Goal: Communication & Community: Share content

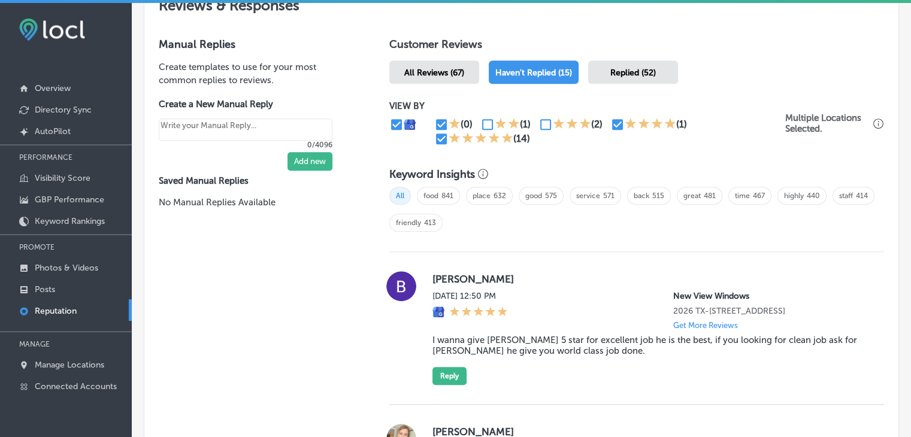
scroll to position [754, 0]
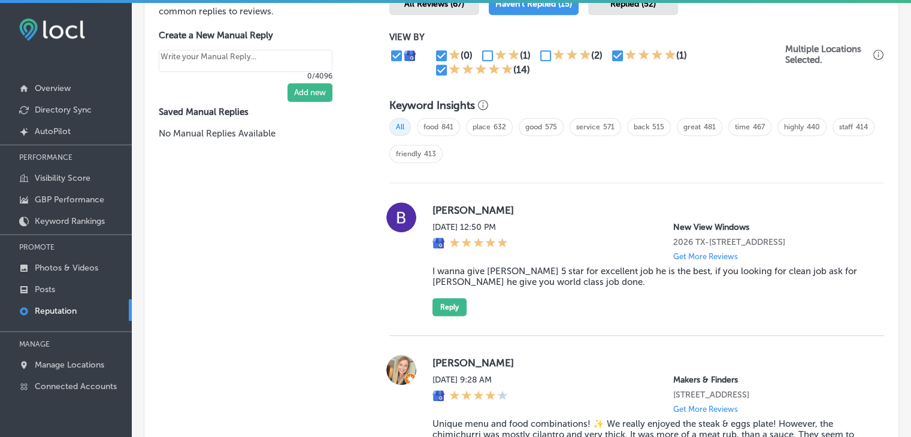
drag, startPoint x: 750, startPoint y: 228, endPoint x: 578, endPoint y: 228, distance: 172.0
click at [578, 228] on div "Sat, Aug 16, 2025 12:50 PM New View Windows 2026 TX-66 Suite A Rockwall, TX 750…" at bounding box center [649, 241] width 433 height 39
copy div "New View Windows"
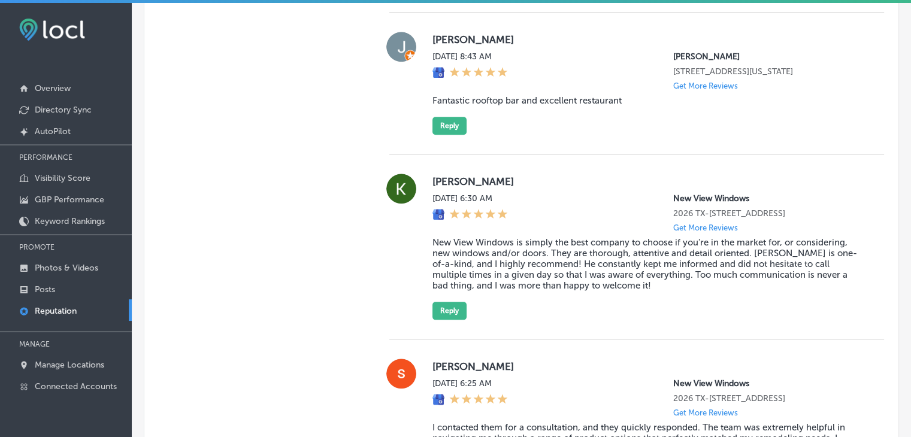
scroll to position [758, 0]
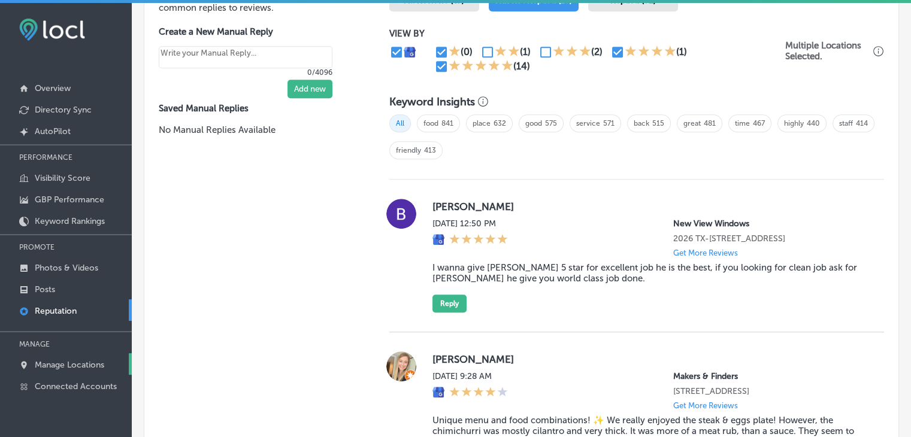
click at [68, 357] on link "Manage Locations" at bounding box center [66, 365] width 132 height 22
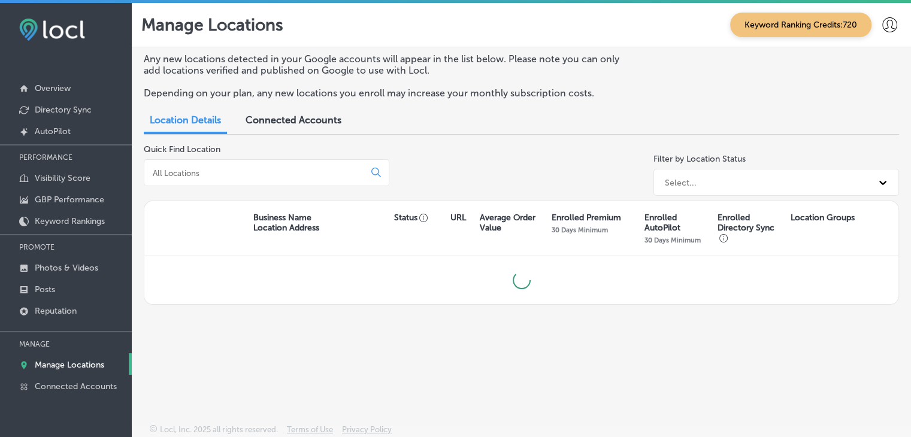
click at [254, 183] on div at bounding box center [267, 172] width 246 height 27
click at [253, 171] on input at bounding box center [257, 173] width 210 height 11
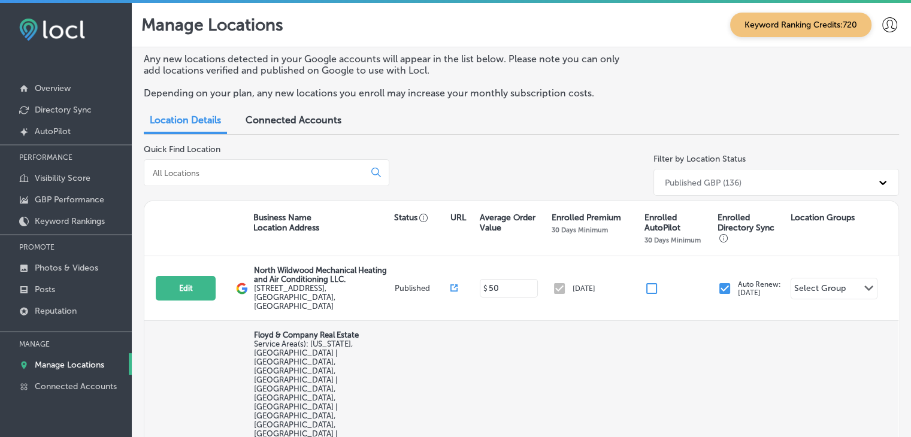
select select "US"
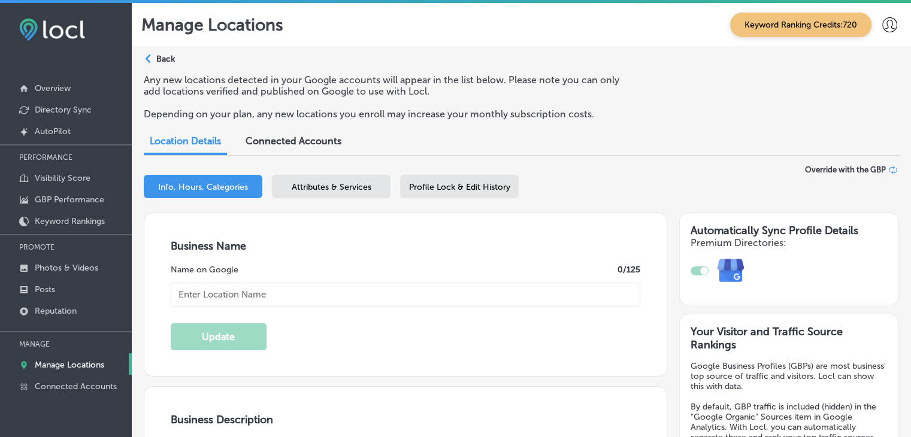
click at [331, 192] on span "Attributes & Services" at bounding box center [332, 187] width 80 height 10
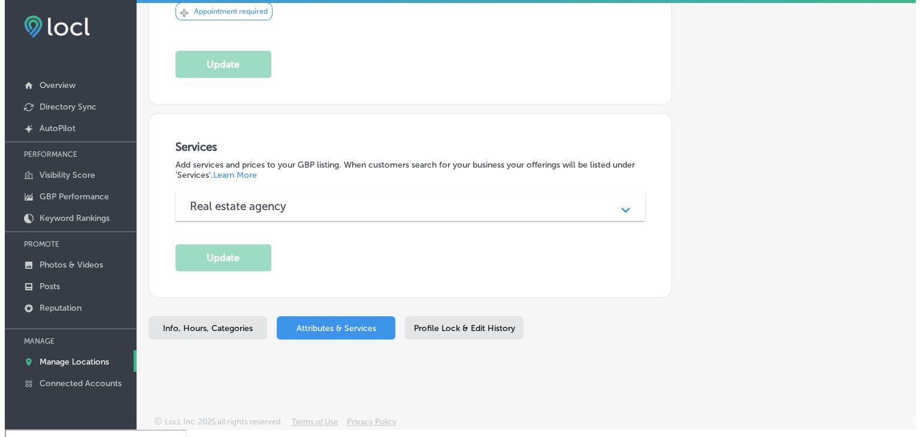
scroll to position [17, 0]
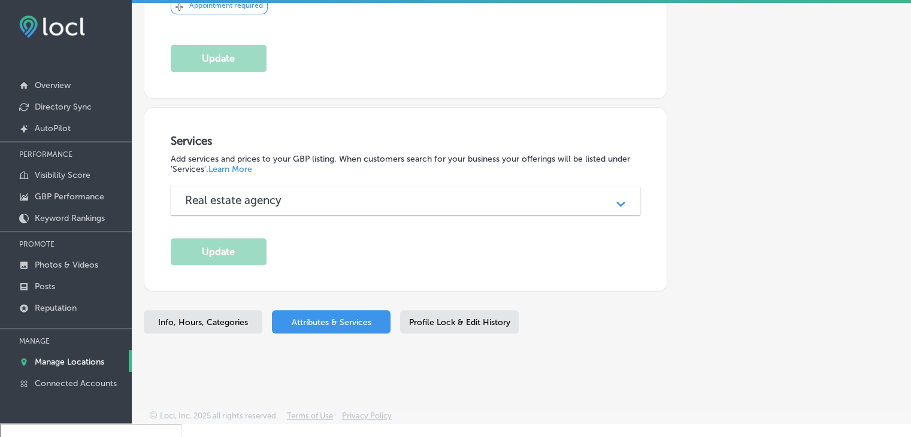
click at [295, 194] on h3 "Real estate agency" at bounding box center [243, 201] width 116 height 14
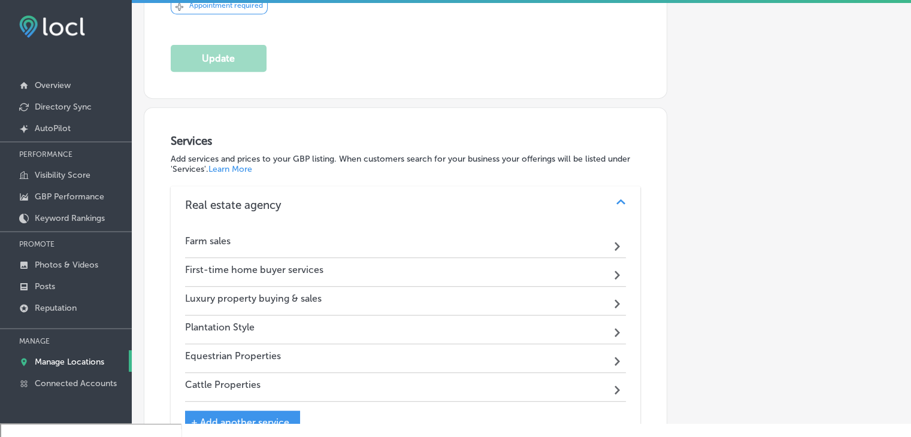
click at [231, 240] on div "Farm sales Path Created with Sketch." at bounding box center [406, 243] width 442 height 29
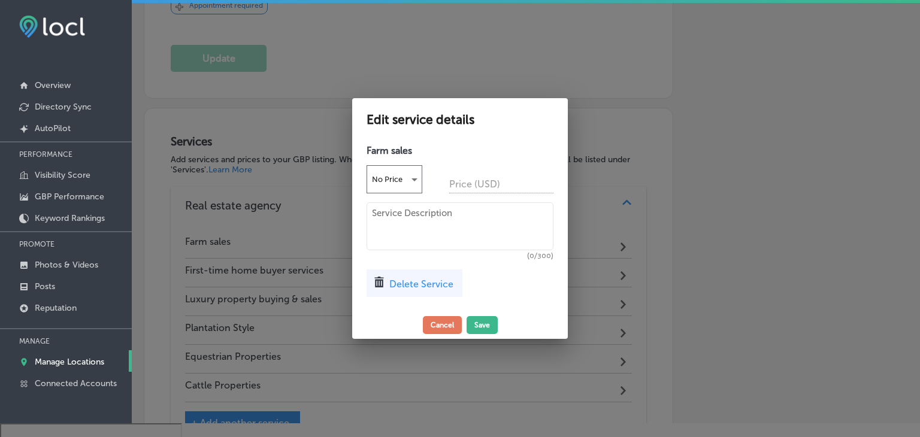
click at [458, 245] on textarea at bounding box center [460, 227] width 187 height 48
click at [432, 321] on button "Cancel" at bounding box center [442, 325] width 39 height 18
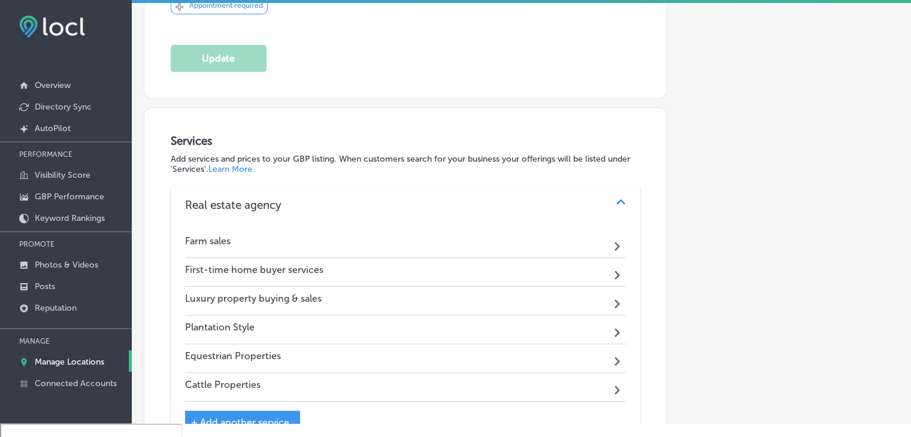
click at [472, 287] on div "Luxury property buying & sales Path Created with Sketch." at bounding box center [406, 301] width 442 height 29
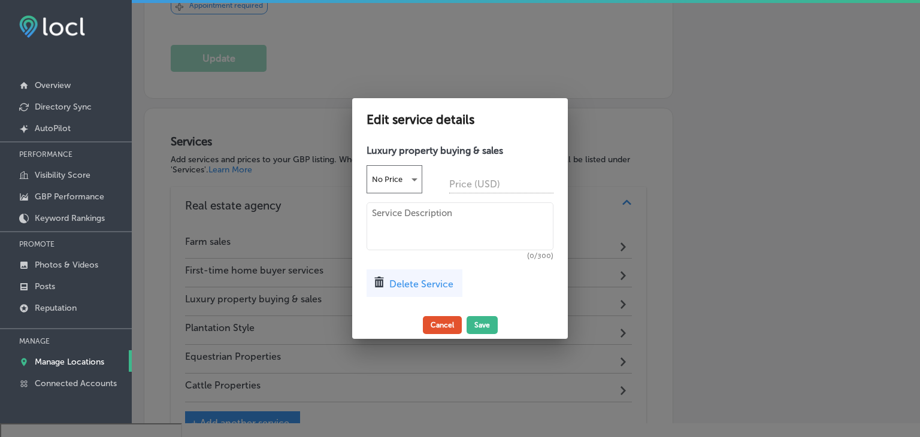
click at [446, 325] on button "Cancel" at bounding box center [442, 325] width 39 height 18
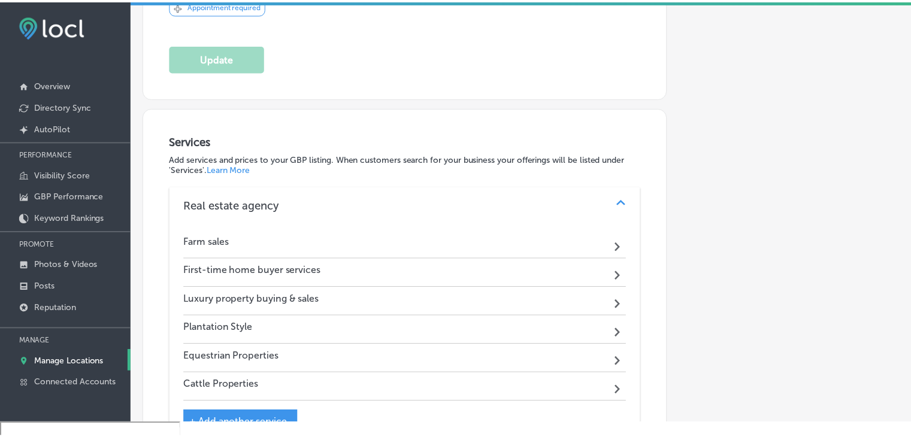
scroll to position [495, 0]
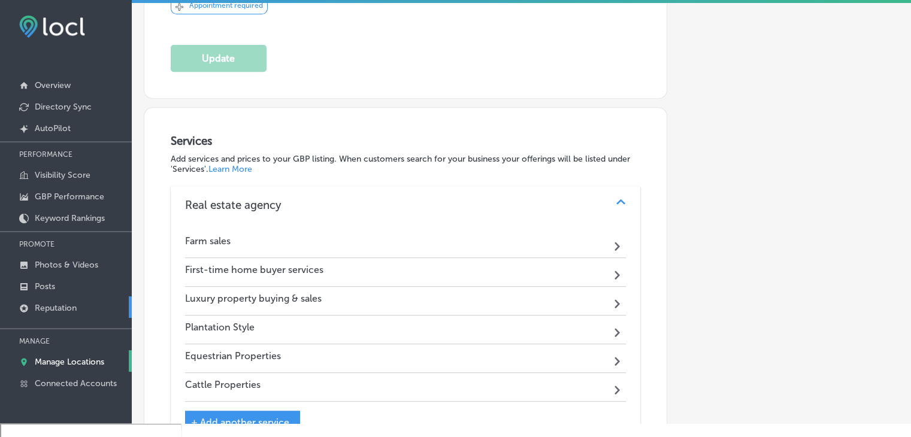
click at [85, 315] on link "Reputation" at bounding box center [66, 308] width 132 height 22
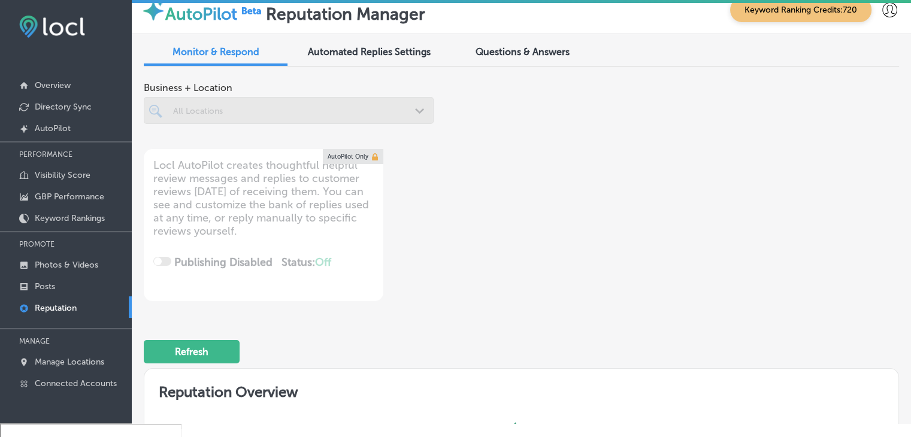
scroll to position [2, 0]
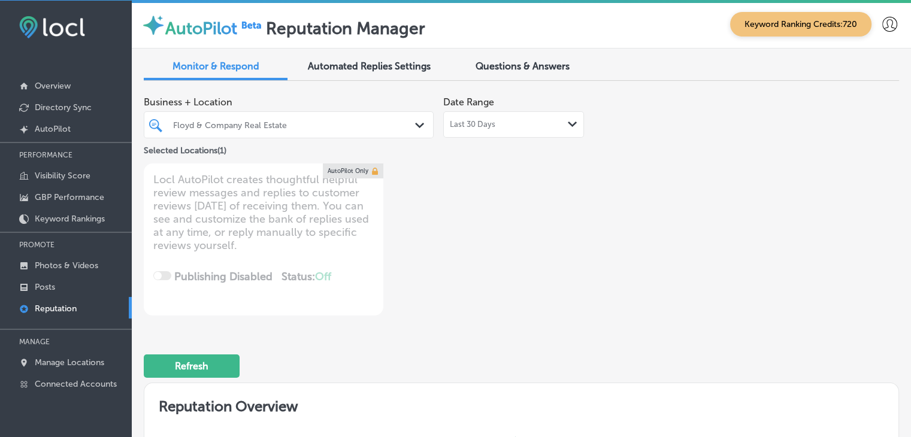
click at [445, 115] on div "Last 30 Days Path Created with Sketch." at bounding box center [513, 124] width 141 height 26
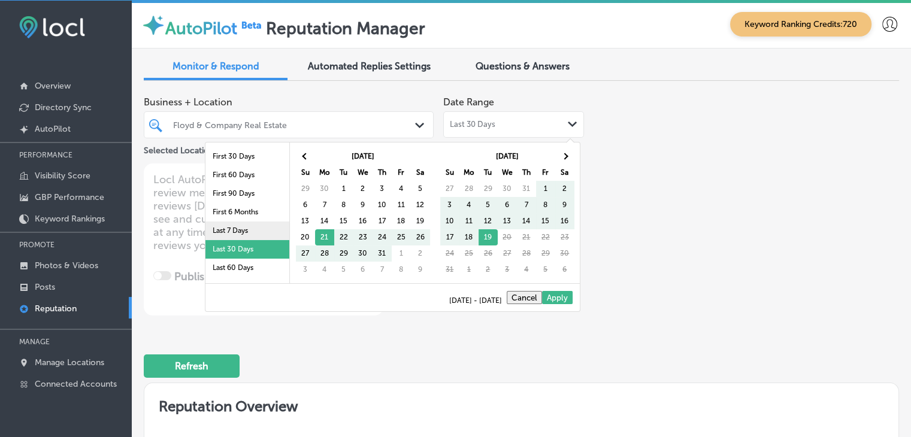
click at [233, 232] on li "Last 7 Days" at bounding box center [248, 231] width 84 height 19
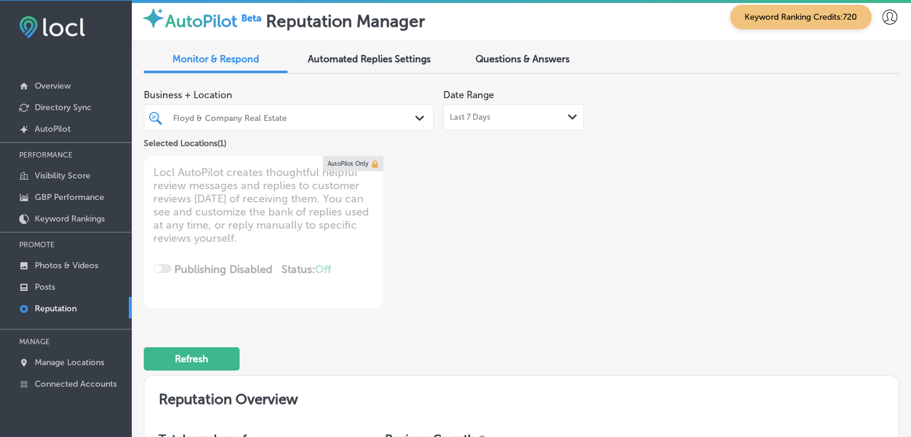
scroll to position [0, 0]
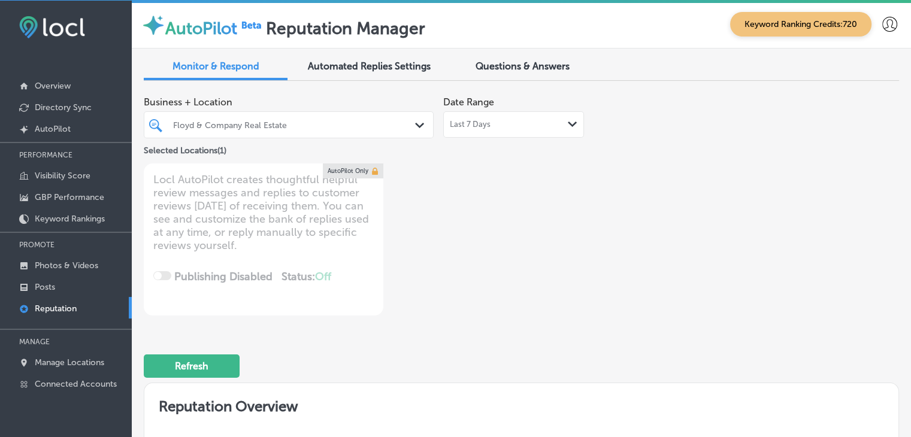
click at [355, 117] on div at bounding box center [277, 125] width 210 height 16
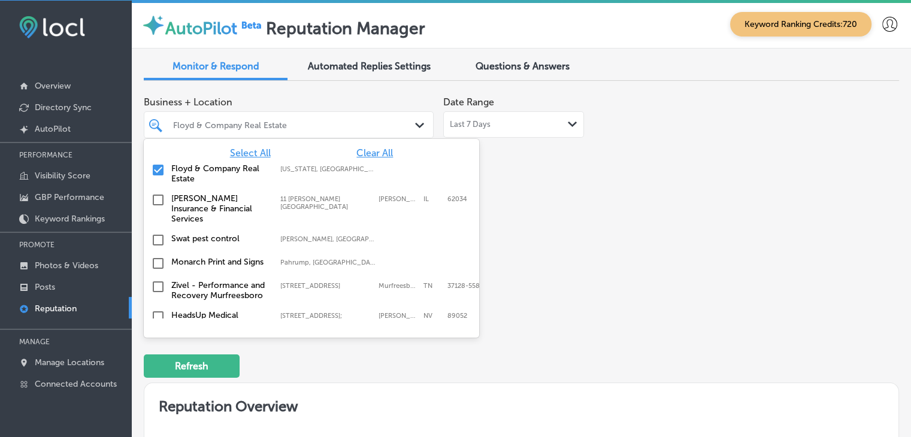
click at [237, 153] on span "Select All" at bounding box center [250, 152] width 41 height 11
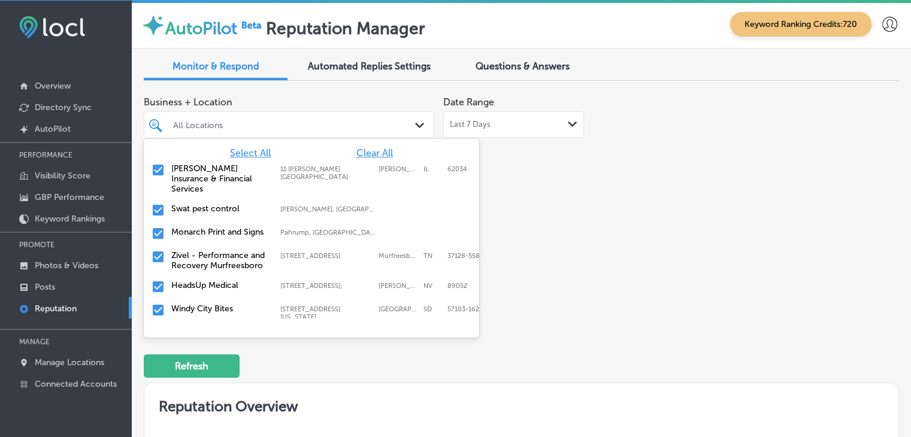
click at [738, 193] on div "Business + Location option focused, 27 of 124. 124 results available. Use Up an…" at bounding box center [522, 202] width 756 height 225
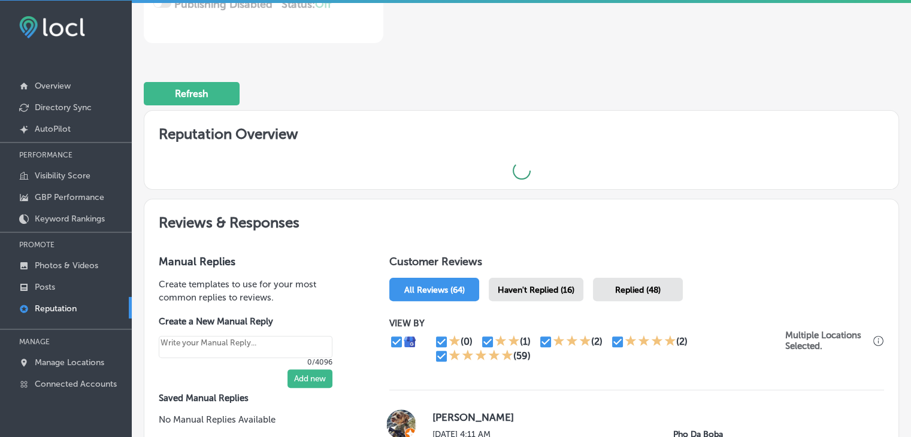
scroll to position [360, 0]
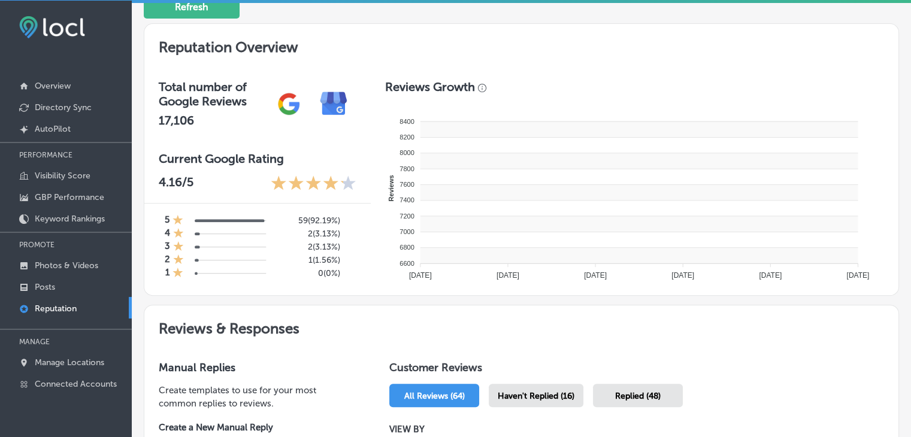
click at [560, 201] on rect at bounding box center [639, 209] width 438 height 16
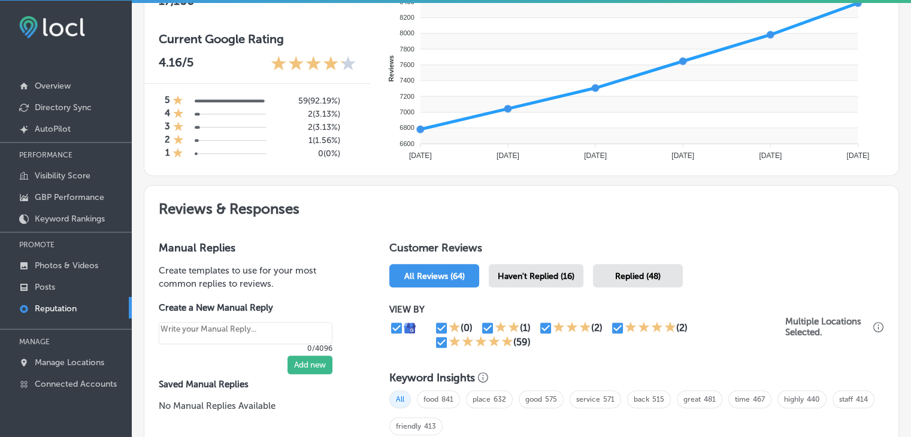
click at [552, 273] on span "Haven't Replied (16)" at bounding box center [536, 276] width 77 height 10
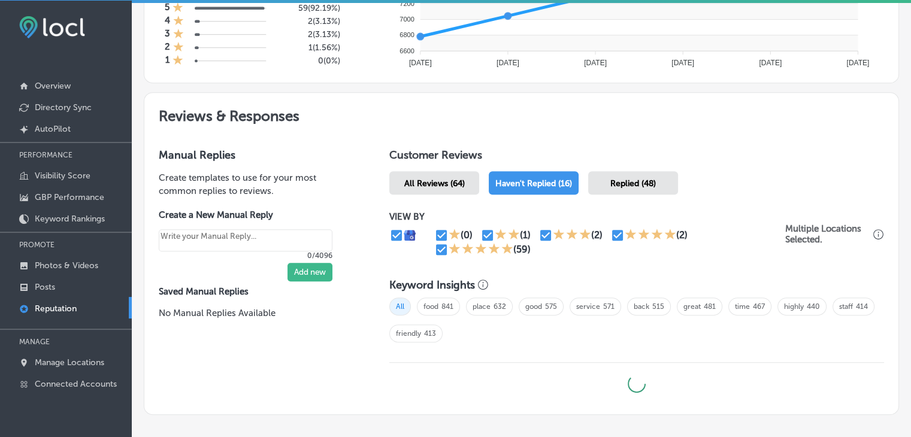
scroll to position [635, 0]
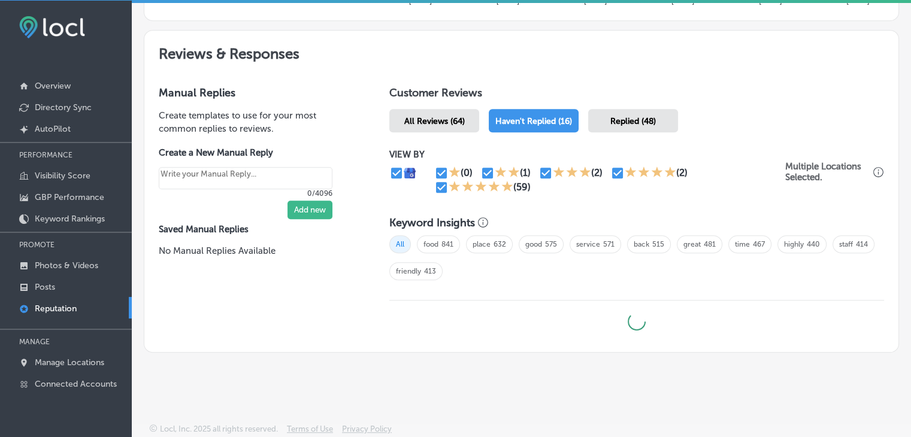
type textarea "x"
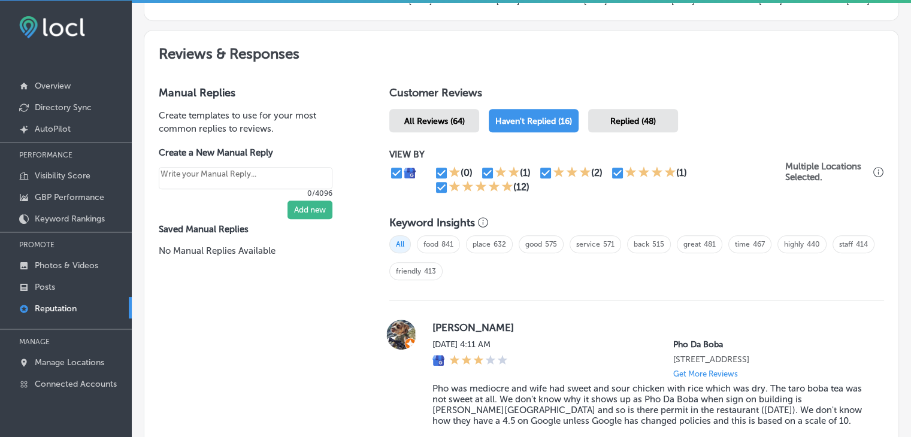
click at [611, 168] on input "checkbox" at bounding box center [618, 173] width 14 height 14
checkbox input "false"
type textarea "x"
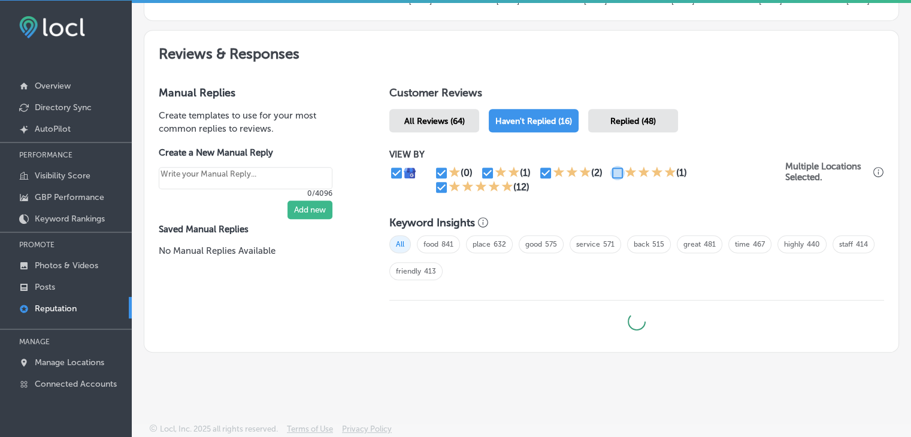
click at [617, 171] on input "checkbox" at bounding box center [618, 173] width 14 height 14
checkbox input "true"
type textarea "x"
click at [542, 168] on input "checkbox" at bounding box center [546, 173] width 14 height 14
checkbox input "false"
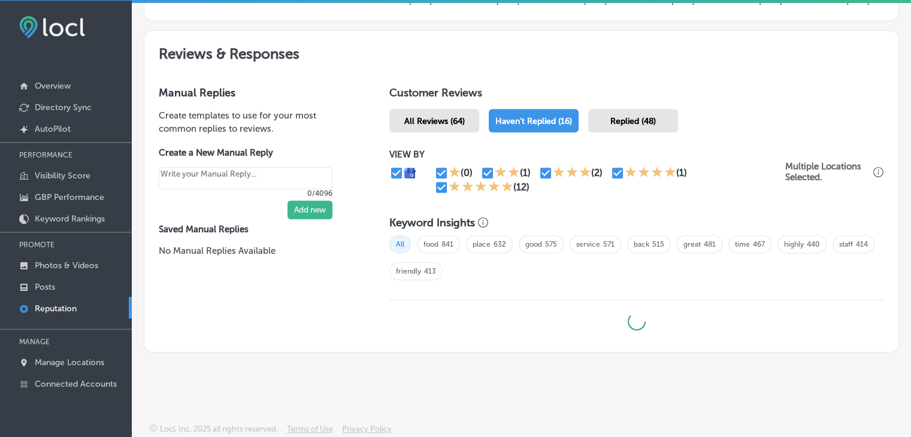
type textarea "x"
click at [491, 169] on input "checkbox" at bounding box center [488, 173] width 14 height 14
checkbox input "false"
type textarea "x"
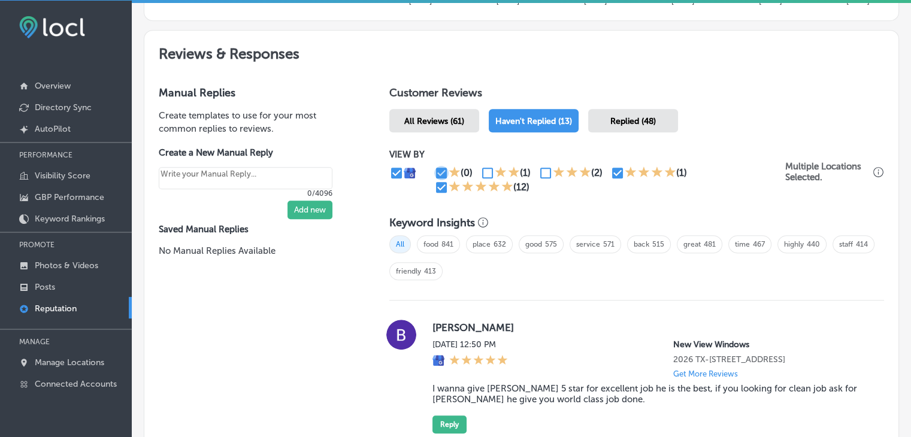
click at [443, 169] on input "checkbox" at bounding box center [441, 173] width 14 height 14
checkbox input "false"
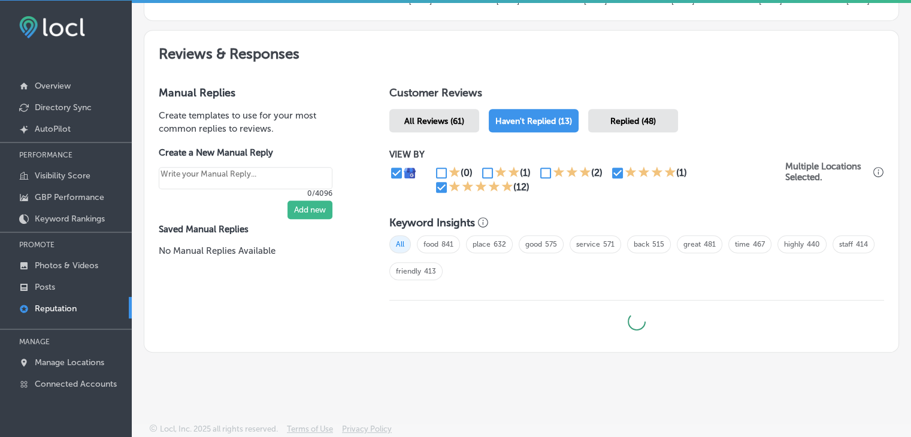
type textarea "x"
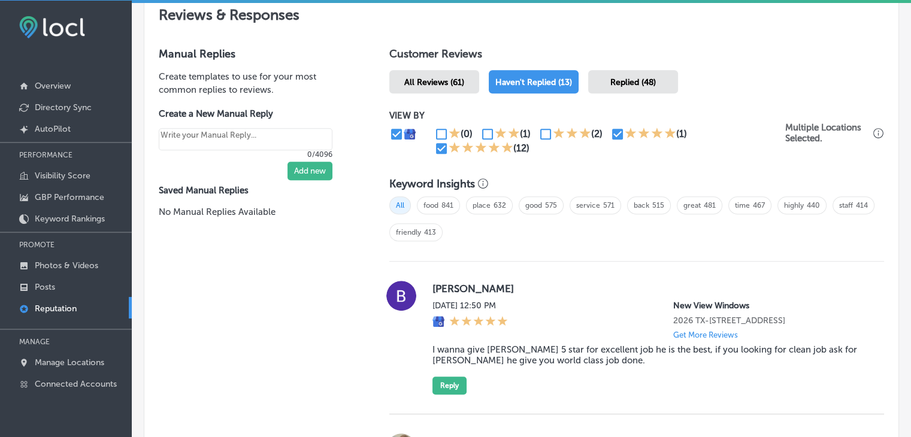
scroll to position [694, 0]
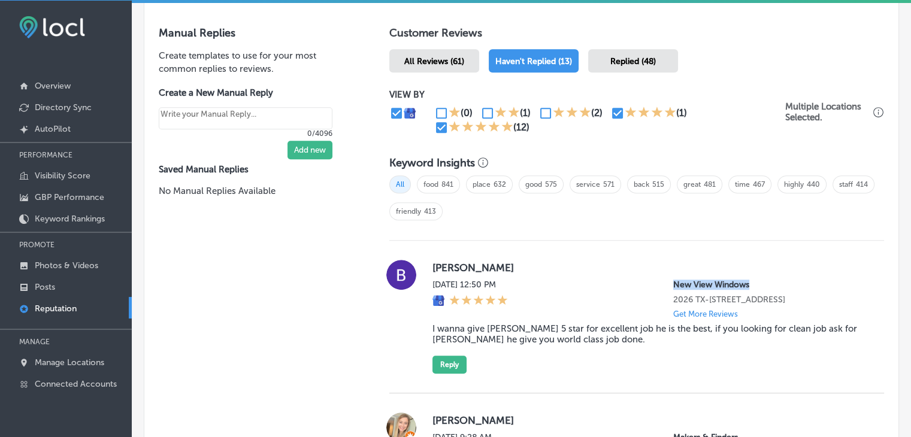
drag, startPoint x: 662, startPoint y: 277, endPoint x: 750, endPoint y: 279, distance: 88.1
click at [750, 280] on div "Sat, Aug 16, 2025 12:50 PM New View Windows 2026 TX-66 Suite A Rockwall, TX 750…" at bounding box center [649, 299] width 433 height 39
click at [762, 262] on label "Babak Rezaei" at bounding box center [649, 268] width 433 height 12
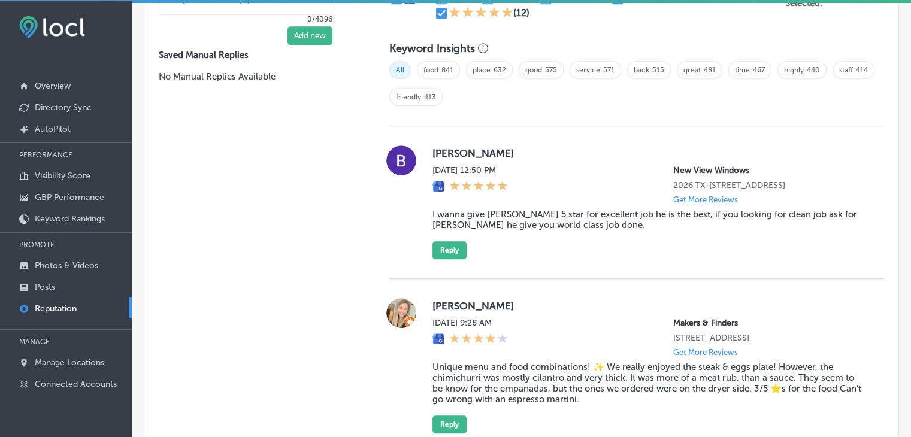
scroll to position [814, 0]
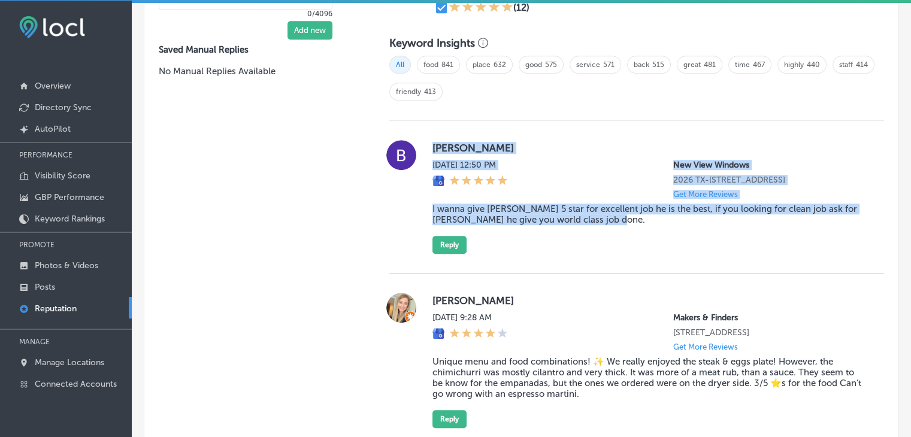
drag, startPoint x: 428, startPoint y: 140, endPoint x: 663, endPoint y: 229, distance: 251.5
click at [663, 229] on div "Babak Rezaei Sat, Aug 16, 2025 12:50 PM New View Windows 2026 TX-66 Suite A Roc…" at bounding box center [636, 197] width 495 height 114
copy div "Babak Rezaei Sat, Aug 16, 2025 12:50 PM New View Windows 2026 TX-66 Suite A Roc…"
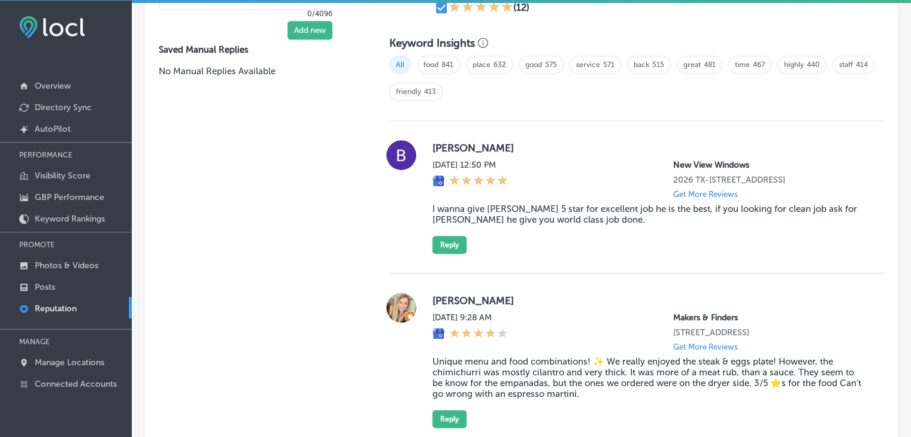
scroll to position [1100, 0]
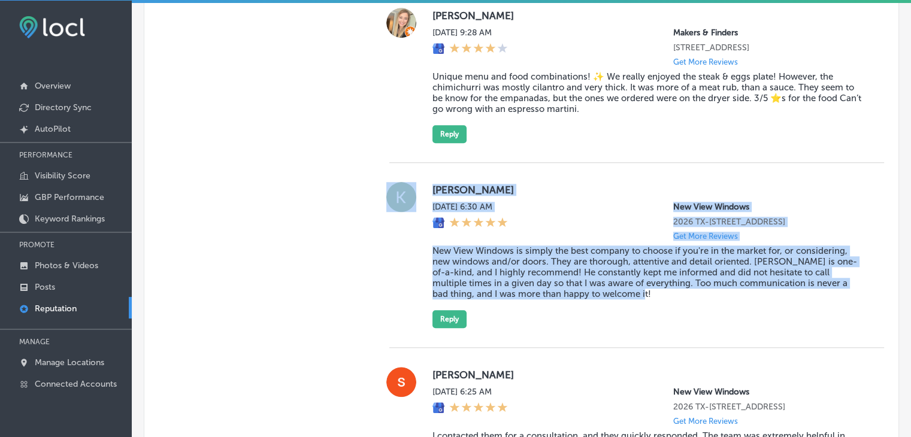
drag, startPoint x: 438, startPoint y: 204, endPoint x: 625, endPoint y: 304, distance: 211.8
click at [625, 304] on div "Kristen Perotti Sat, Aug 16, 2025 6:30 AM New View Windows 2026 TX-66 Suite A R…" at bounding box center [636, 255] width 495 height 146
drag, startPoint x: 429, startPoint y: 196, endPoint x: 671, endPoint y: 309, distance: 267.3
click at [671, 309] on div "Kristen Perotti Sat, Aug 16, 2025 6:30 AM New View Windows 2026 TX-66 Suite A R…" at bounding box center [649, 255] width 433 height 146
copy div "Kristen Perotti Sat, Aug 16, 2025 6:30 AM New View Windows 2026 TX-66 Suite A R…"
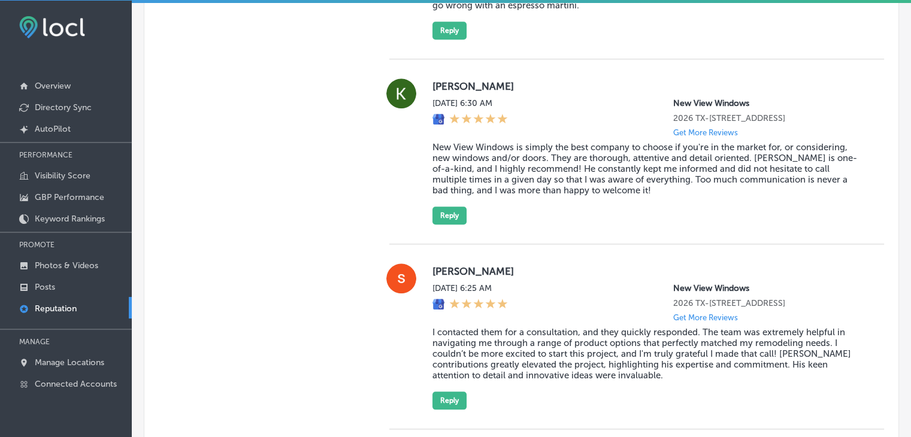
scroll to position [1279, 0]
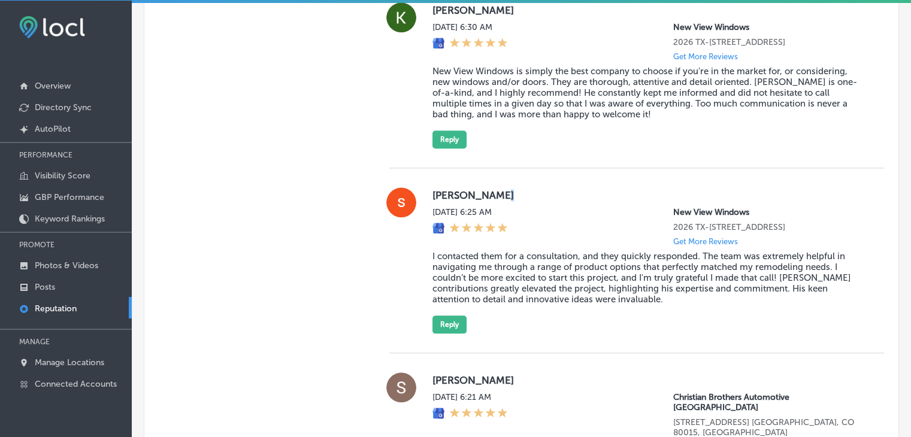
drag, startPoint x: 494, startPoint y: 213, endPoint x: 530, endPoint y: 216, distance: 36.1
click at [530, 216] on div "sharon donald Sat, Aug 16, 2025 6:25 AM New View Windows 2026 TX-66 Suite A Roc…" at bounding box center [649, 261] width 433 height 146
click at [421, 204] on div "sharon donald Sat, Aug 16, 2025 6:25 AM New View Windows 2026 TX-66 Suite A Roc…" at bounding box center [636, 261] width 495 height 146
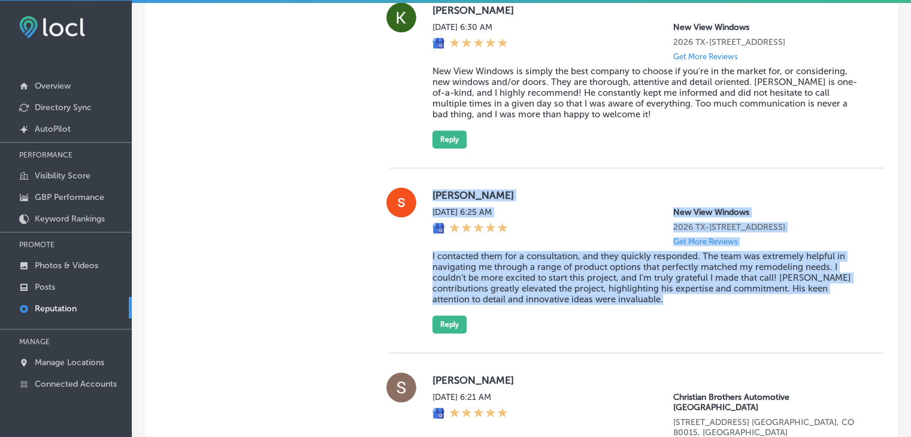
drag, startPoint x: 491, startPoint y: 209, endPoint x: 727, endPoint y: 315, distance: 258.8
click at [727, 315] on div "sharon donald Sat, Aug 16, 2025 6:25 AM New View Windows 2026 TX-66 Suite A Roc…" at bounding box center [636, 261] width 495 height 146
copy div "sharon donald Sat, Aug 16, 2025 6:25 AM New View Windows 2026 TX-66 Suite A Roc…"
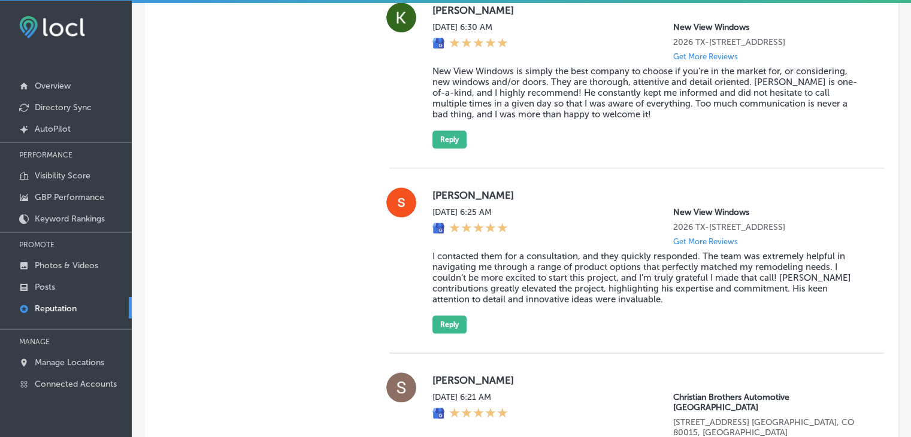
scroll to position [1616, 0]
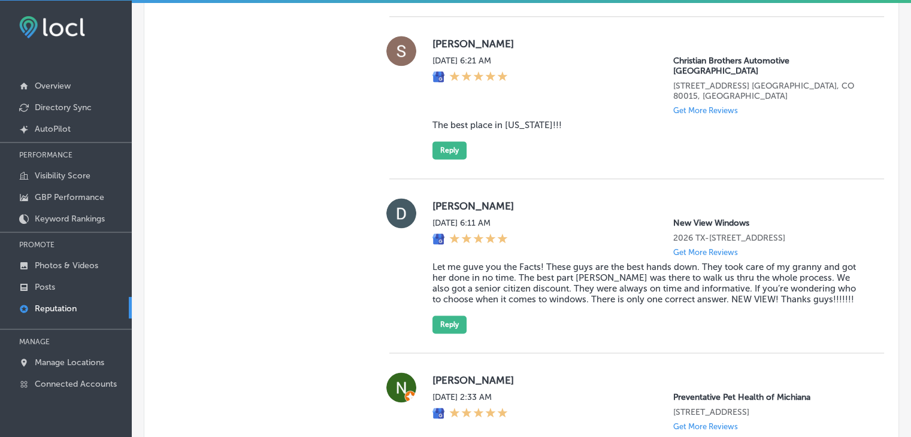
drag, startPoint x: 463, startPoint y: 228, endPoint x: 892, endPoint y: 315, distance: 438.2
click at [892, 315] on div "Monitor & Respond Automated Replies Settings Questions & Answers Business + Loc…" at bounding box center [522, 10] width 780 height 3155
copy div "Darren Buxton Sat, Aug 16, 2025 6:11 AM New View Windows 2026 TX-66 Suite A Roc…"
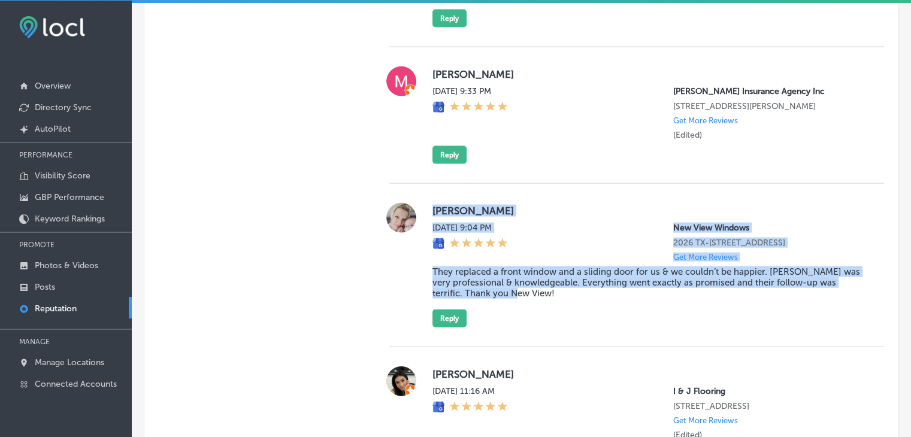
drag, startPoint x: 430, startPoint y: 203, endPoint x: 539, endPoint y: 302, distance: 147.2
click at [539, 302] on div "J Wallace Fri, Aug 15, 2025 9:04 PM New View Windows 2026 TX-66 Suite A Rockwal…" at bounding box center [636, 265] width 495 height 125
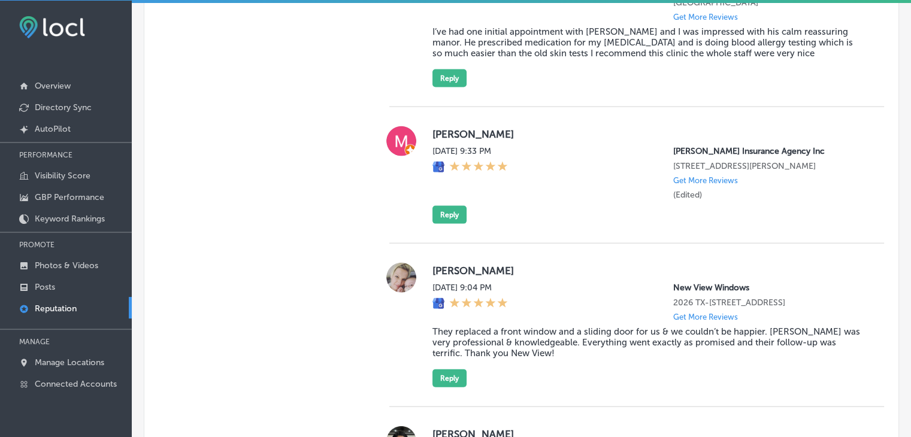
scroll to position [758, 0]
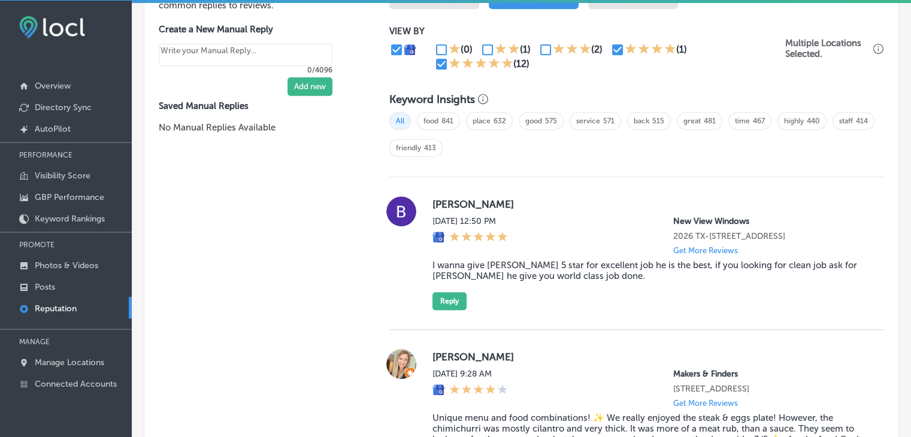
click at [437, 312] on div "Babak Rezaei Sat, Aug 16, 2025 12:50 PM New View Windows 2026 TX-66 Suite A Roc…" at bounding box center [636, 253] width 495 height 153
click at [466, 298] on div "Babak Rezaei Sat, Aug 16, 2025 12:50 PM New View Windows 2026 TX-66 Suite A Roc…" at bounding box center [649, 254] width 433 height 114
click at [464, 301] on div "Babak Rezaei Sat, Aug 16, 2025 12:50 PM New View Windows 2026 TX-66 Suite A Roc…" at bounding box center [649, 254] width 433 height 114
click at [458, 304] on button "Reply" at bounding box center [450, 301] width 34 height 18
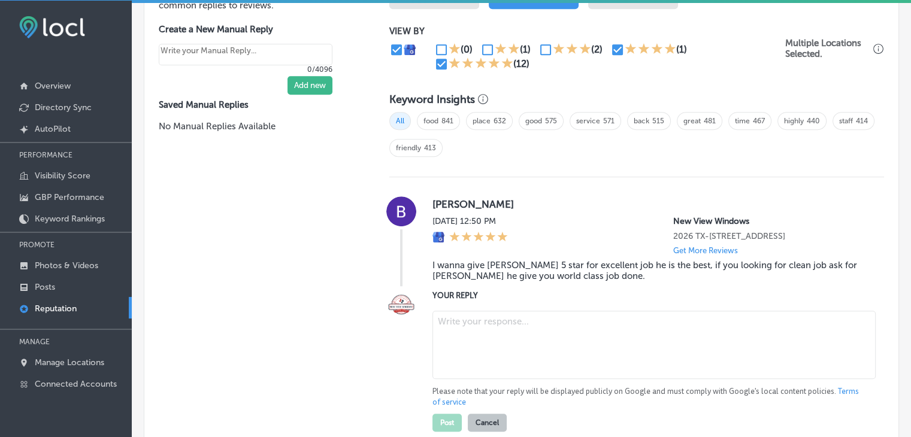
click at [485, 366] on textarea at bounding box center [654, 345] width 443 height 68
paste textarea "We truly appreciate your kind words, Babak! It’s fantastic to hear that Matt Do…"
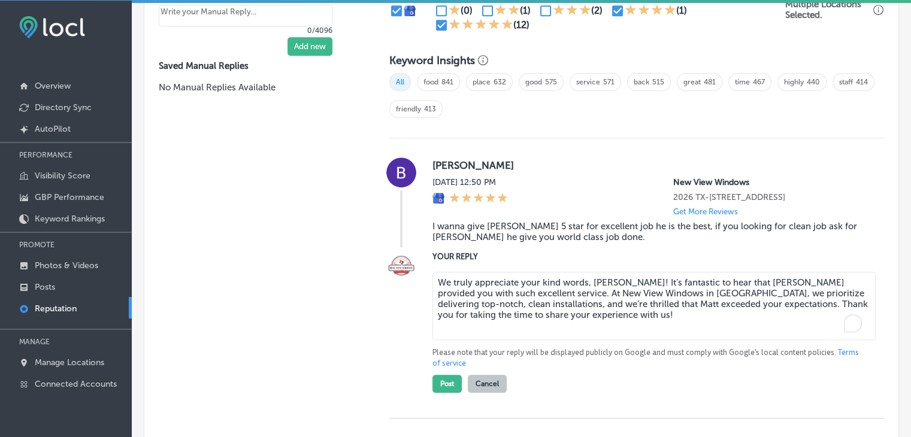
scroll to position [818, 0]
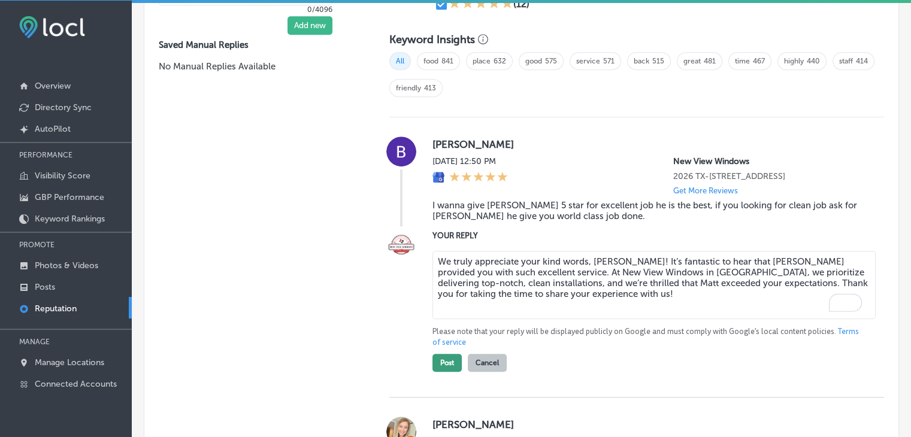
type textarea "We truly appreciate your kind words, Babak! It’s fantastic to hear that Matt Do…"
click at [450, 367] on button "Post" at bounding box center [447, 363] width 29 height 18
type textarea "x"
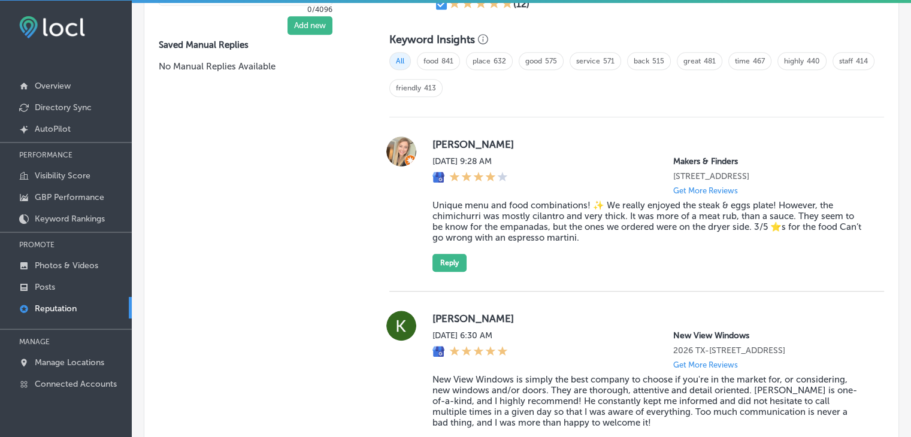
scroll to position [938, 0]
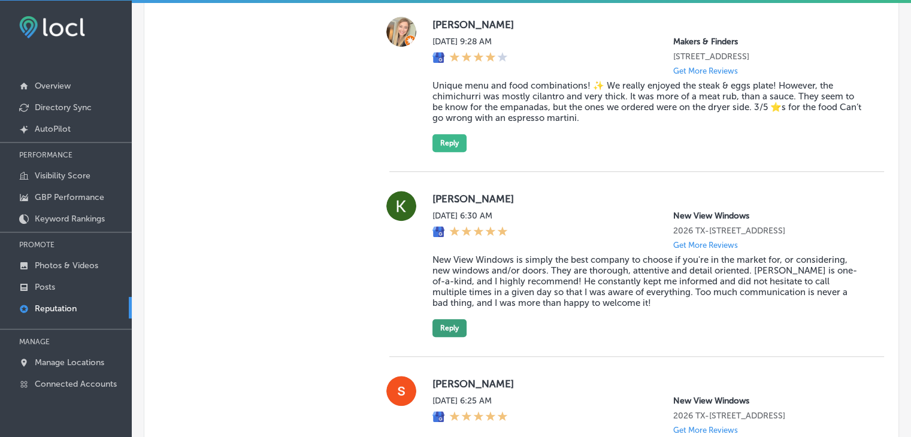
click at [439, 337] on button "Reply" at bounding box center [450, 328] width 34 height 18
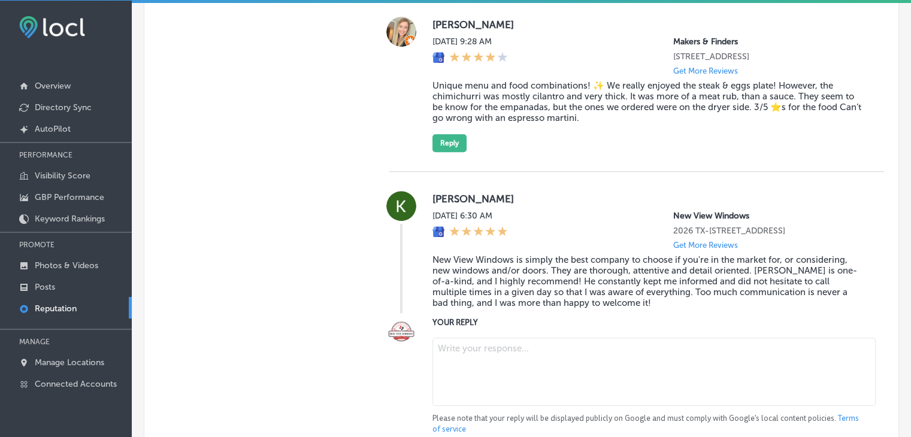
click at [489, 400] on textarea at bounding box center [654, 372] width 443 height 68
paste textarea "It’s great to hear that Matt Dorman kept you so well-informed throughout the en…"
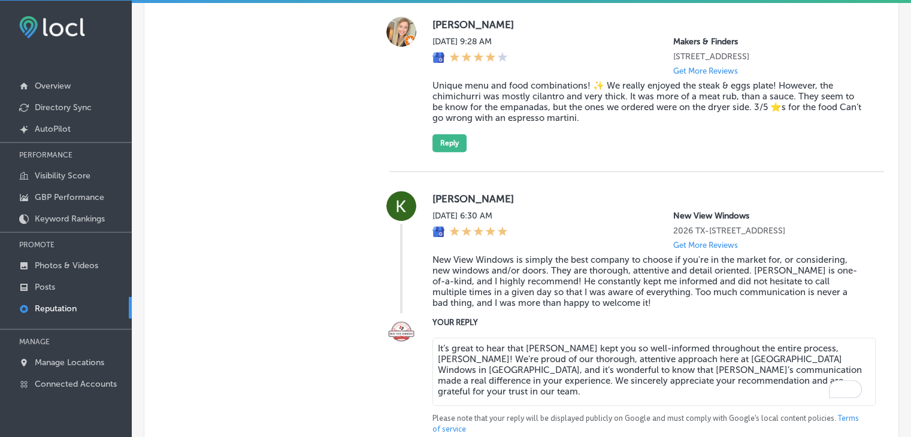
click at [565, 358] on textarea "It’s great to hear that Matt Dorman kept you so well-informed throughout the en…" at bounding box center [654, 372] width 443 height 68
click at [565, 357] on textarea "It’s great to hear that Matt Dorman kept you so well-informed throughout the en…" at bounding box center [654, 372] width 443 height 68
click at [565, 356] on textarea "It’s great to hear that Matt Dorman kept you so well-informed throughout the en…" at bounding box center [654, 372] width 443 height 68
type textarea "It’s great to hear that Matt kept you so well-informed throughout the entire pr…"
click at [605, 309] on blockquote "New View Windows is simply the best company to choose if you're in the market f…" at bounding box center [649, 282] width 433 height 54
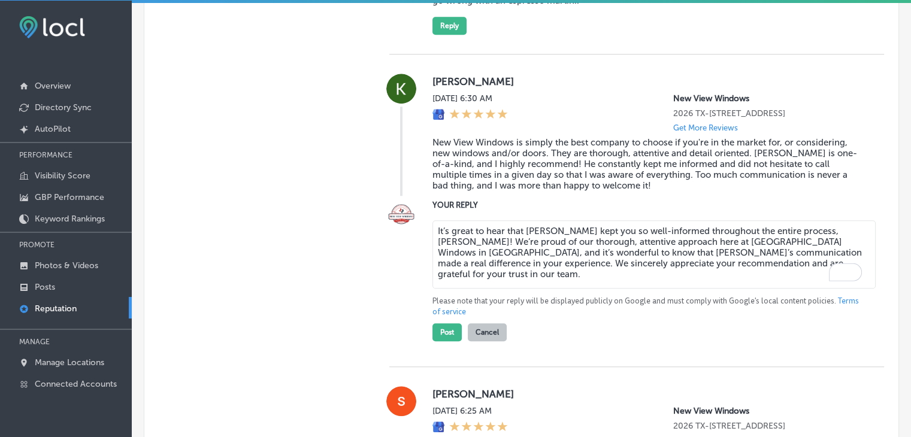
scroll to position [1058, 0]
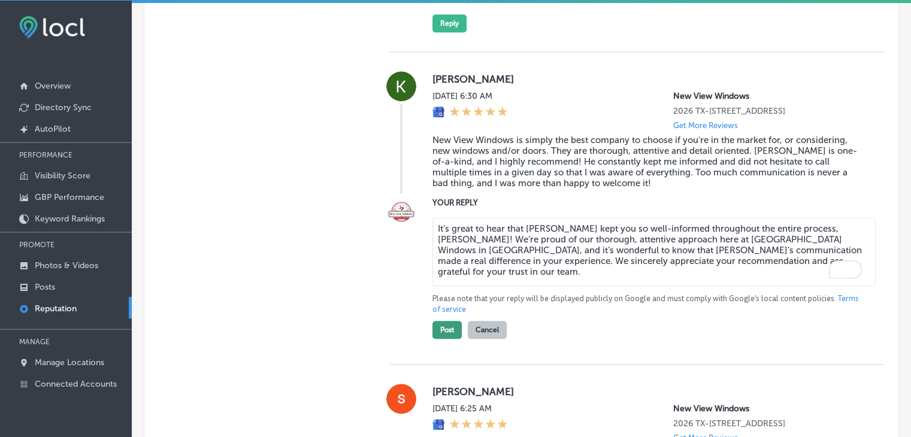
click at [442, 339] on button "Post" at bounding box center [447, 330] width 29 height 18
type textarea "x"
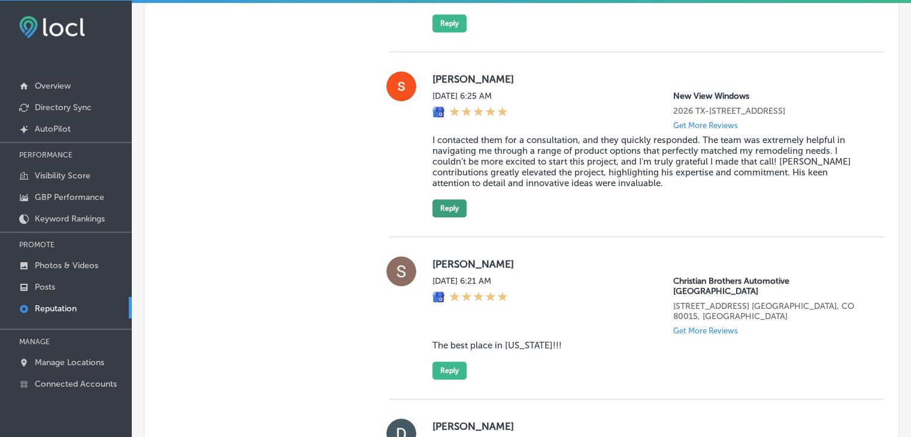
drag, startPoint x: 427, startPoint y: 221, endPoint x: 435, endPoint y: 226, distance: 10.0
click at [427, 218] on div "sharon donald Sat, Aug 16, 2025 6:25 AM New View Windows 2026 TX-66 Suite A Roc…" at bounding box center [636, 144] width 495 height 146
click at [470, 218] on div "sharon donald Sat, Aug 16, 2025 6:25 AM New View Windows 2026 TX-66 Suite A Roc…" at bounding box center [649, 144] width 433 height 146
click at [463, 218] on button "Reply" at bounding box center [450, 209] width 34 height 18
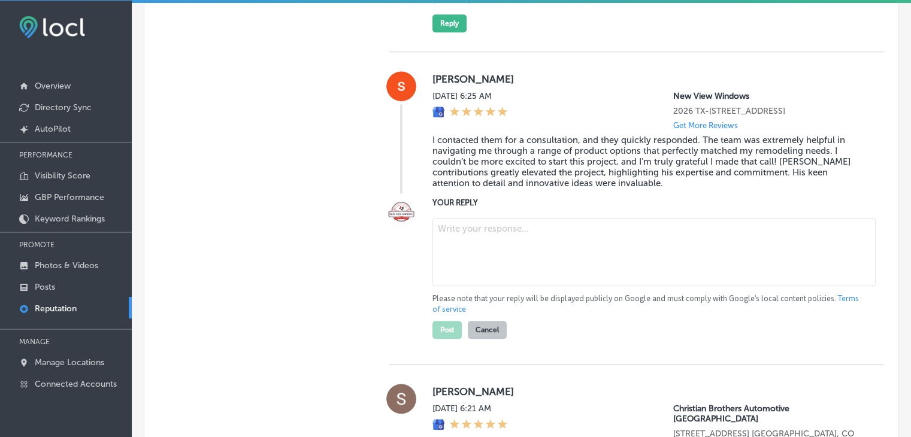
click at [488, 273] on textarea at bounding box center [654, 252] width 443 height 68
paste textarea "We’re so glad to hear that Matt’s consistent communication was appreciated, Kri…"
type textarea "We’re so glad to hear that Matt’s consistent communication was appreciated, Kri…"
click at [508, 270] on textarea "To enrich screen reader interactions, please activate Accessibility in Grammarl…" at bounding box center [654, 252] width 443 height 68
paste textarea "We’re excited to hear that Matt Dorman helped guide you through the options and…"
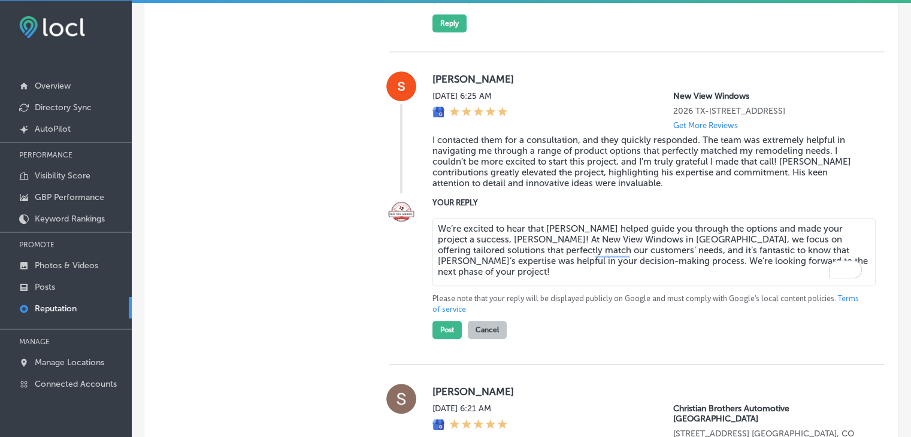
click at [587, 240] on textarea "We’re excited to hear that Matt Dorman helped guide you through the options and…" at bounding box center [654, 252] width 443 height 68
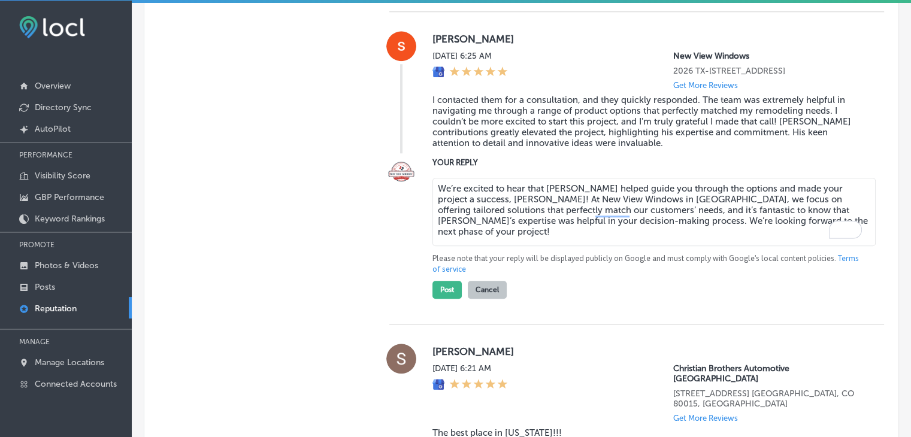
scroll to position [1117, 0]
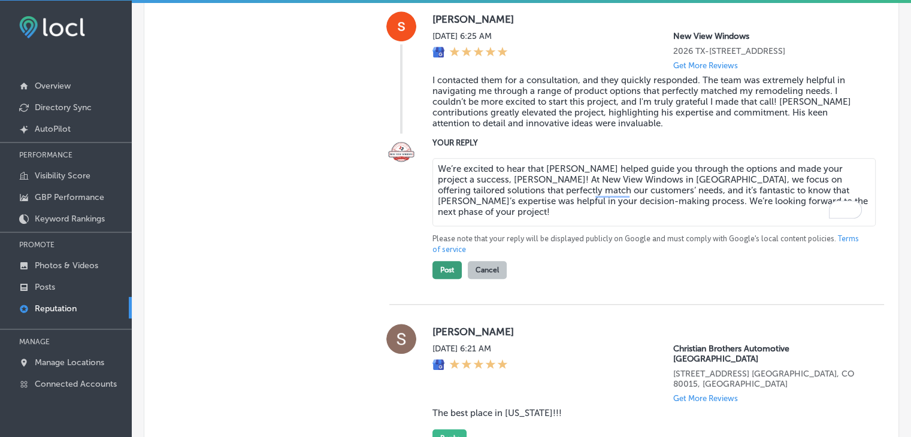
type textarea "We’re excited to hear that Matt helped guide you through the options and made y…"
click at [453, 274] on button "Post" at bounding box center [447, 270] width 29 height 18
type textarea "x"
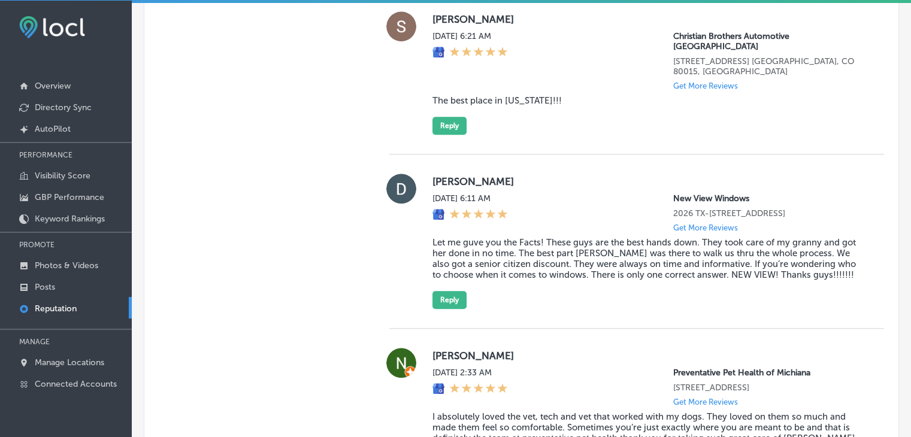
click at [438, 305] on div "Darren Buxton Sat, Aug 16, 2025 6:11 AM New View Windows 2026 TX-66 Suite A Roc…" at bounding box center [636, 242] width 495 height 174
click at [446, 291] on button "Reply" at bounding box center [450, 300] width 34 height 18
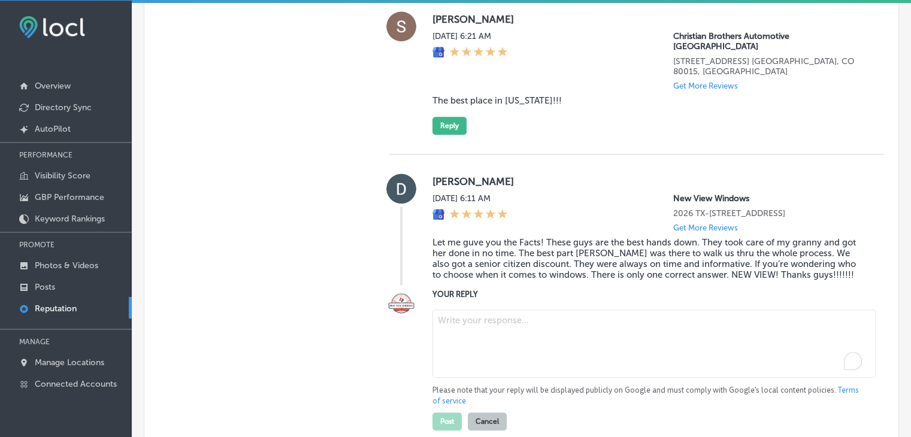
click at [446, 353] on textarea "To enrich screen reader interactions, please activate Accessibility in Grammarl…" at bounding box center [654, 344] width 443 height 68
paste textarea "It’s wonderful to hear that Matt Dorman made such a positive impact on your exp…"
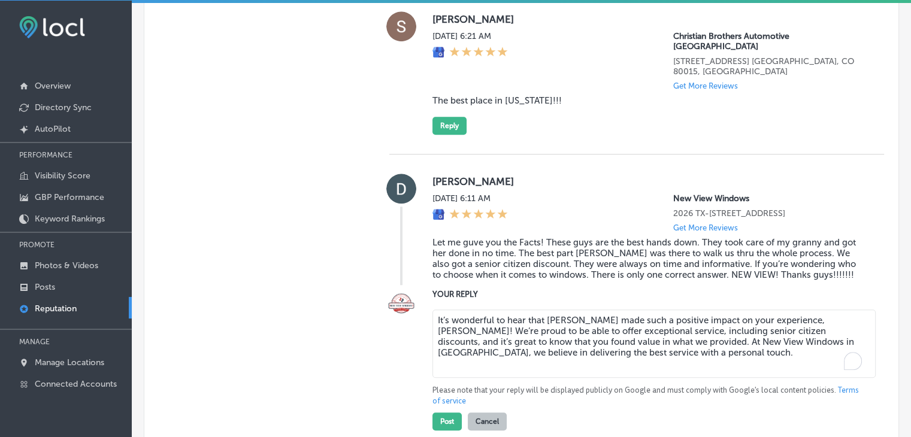
click at [585, 310] on textarea "It’s wonderful to hear that Matt Dorman made such a positive impact on your exp…" at bounding box center [654, 344] width 443 height 68
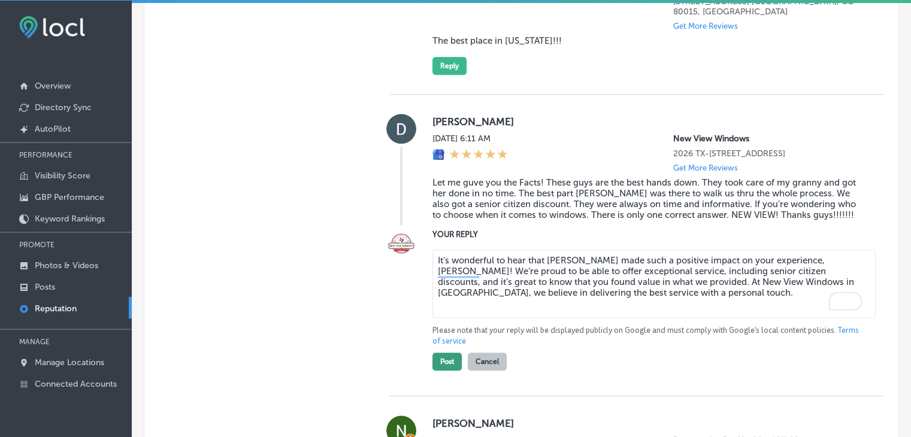
type textarea "It’s wonderful to hear that Matt made such a positive impact on your experience…"
click at [440, 356] on button "Post" at bounding box center [447, 362] width 29 height 18
type textarea "x"
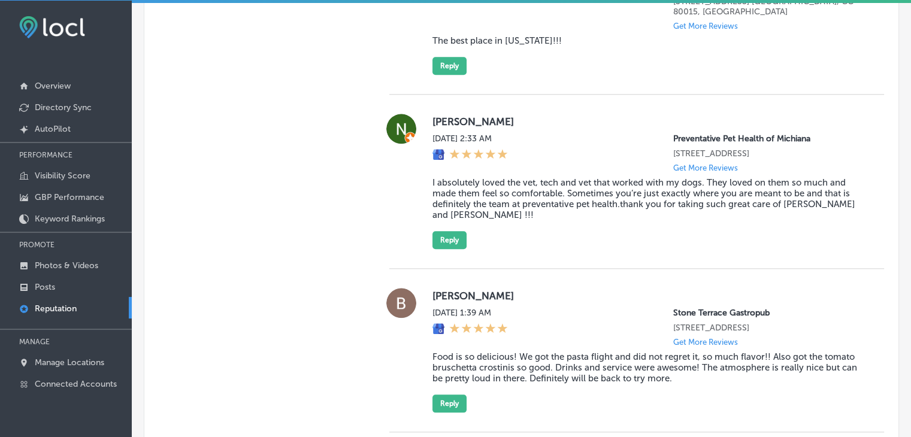
scroll to position [1915, 0]
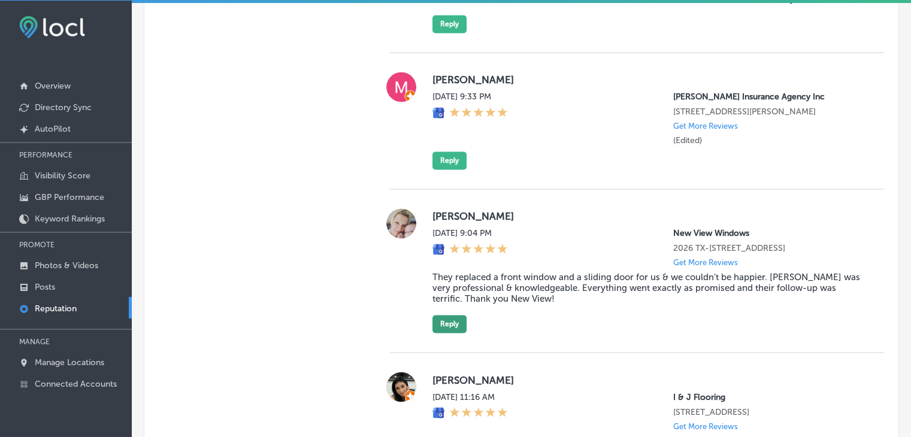
click at [436, 317] on button "Reply" at bounding box center [450, 324] width 34 height 18
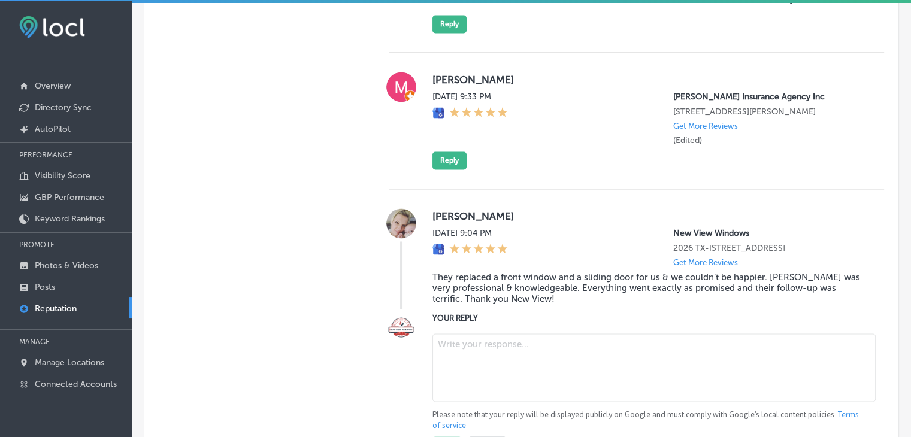
click at [459, 358] on textarea at bounding box center [654, 368] width 443 height 68
paste textarea "Thank you for your thoughtful feedback, J! We’re thrilled to hear that Bryan’s …"
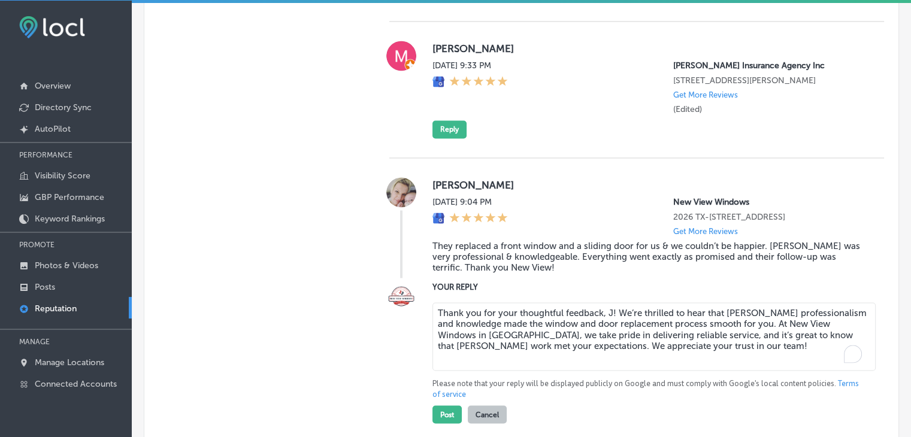
scroll to position [1975, 0]
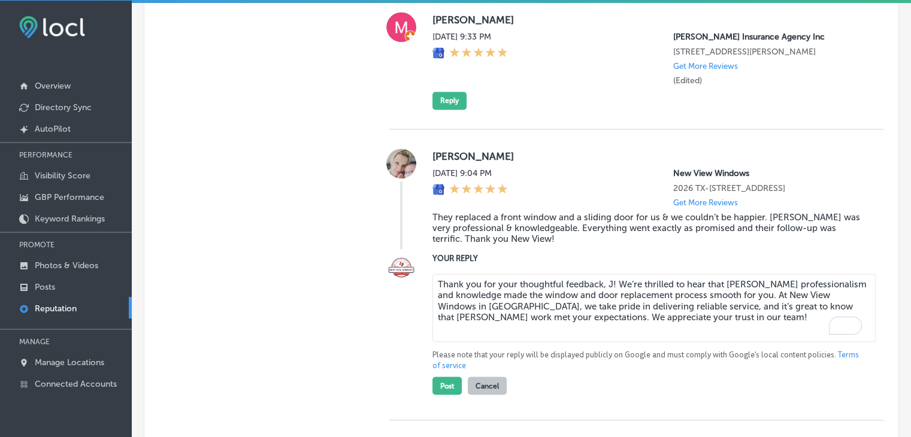
type textarea "Thank you for your thoughtful feedback, J! We’re thrilled to hear that Bryan’s …"
drag, startPoint x: 426, startPoint y: 386, endPoint x: 437, endPoint y: 387, distance: 10.9
click at [426, 386] on div "J Wallace Fri, Aug 15, 2025 9:04 PM New View Windows 2026 TX-66 Suite A Rockwal…" at bounding box center [636, 274] width 495 height 291
click at [440, 380] on button "Post" at bounding box center [447, 386] width 29 height 18
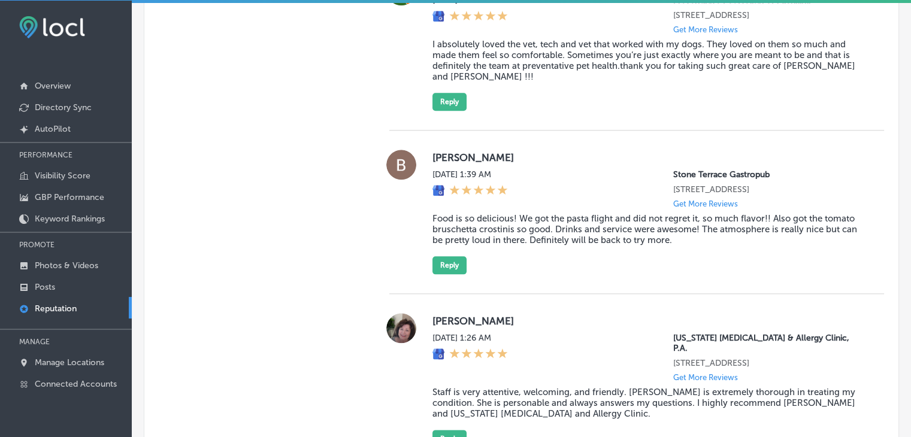
type textarea "x"
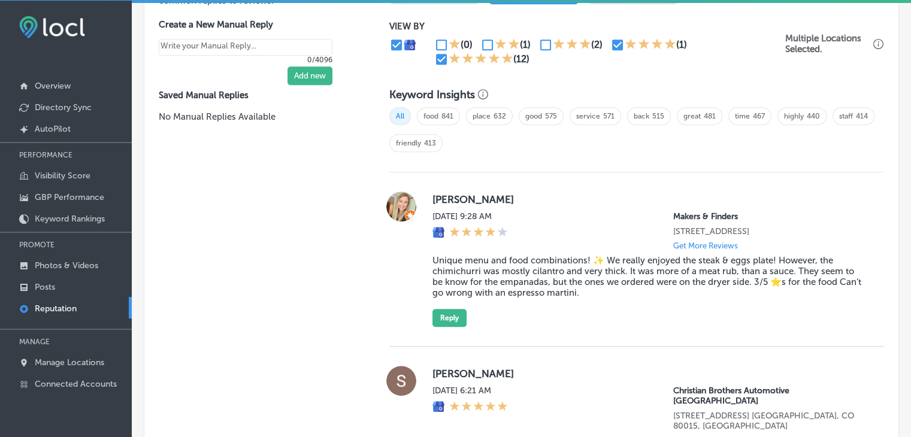
scroll to position [836, 0]
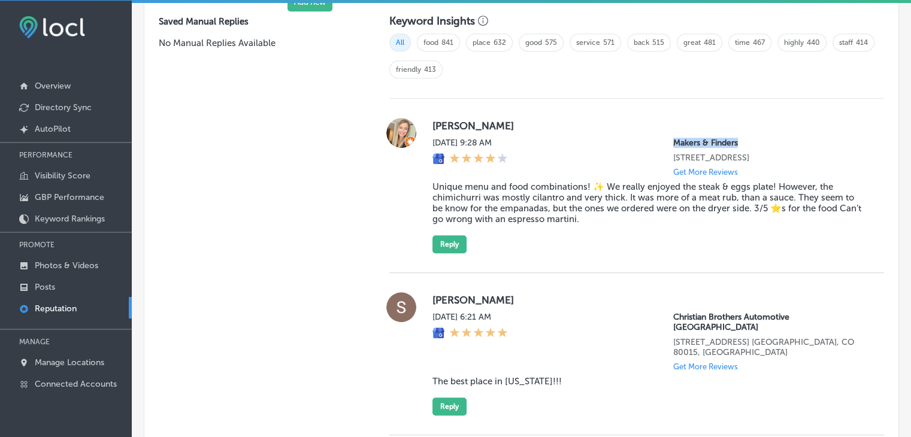
drag, startPoint x: 723, startPoint y: 142, endPoint x: 666, endPoint y: 137, distance: 56.5
click at [673, 138] on p "Makers & Finders" at bounding box center [769, 143] width 192 height 10
copy p "Makers & Finders"
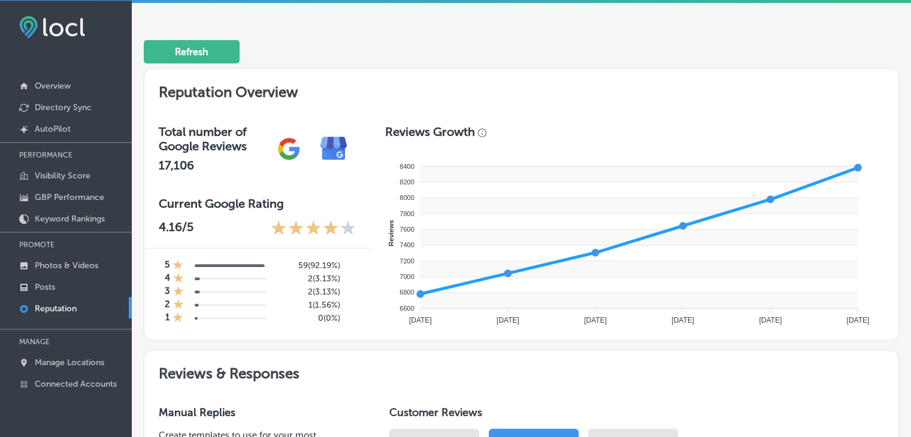
scroll to position [58, 0]
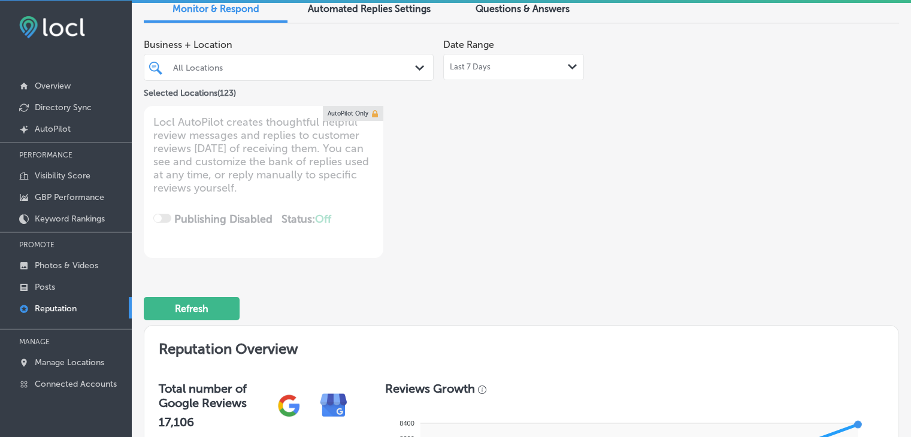
click at [220, 73] on div at bounding box center [277, 67] width 210 height 16
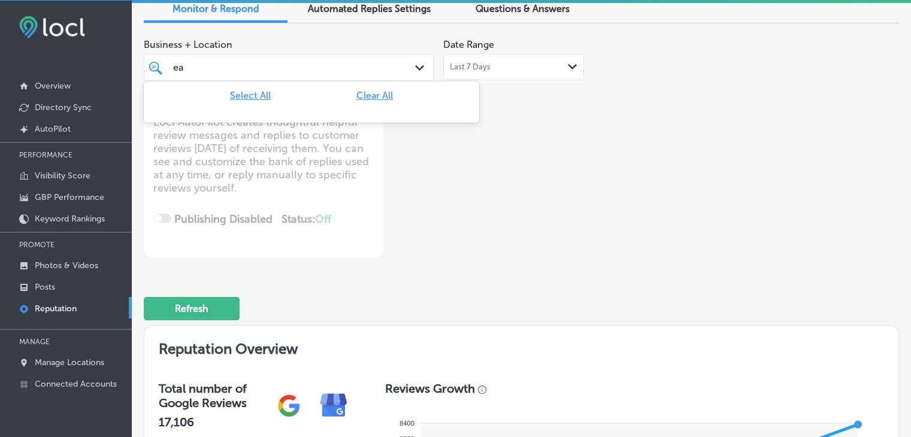
type input "e"
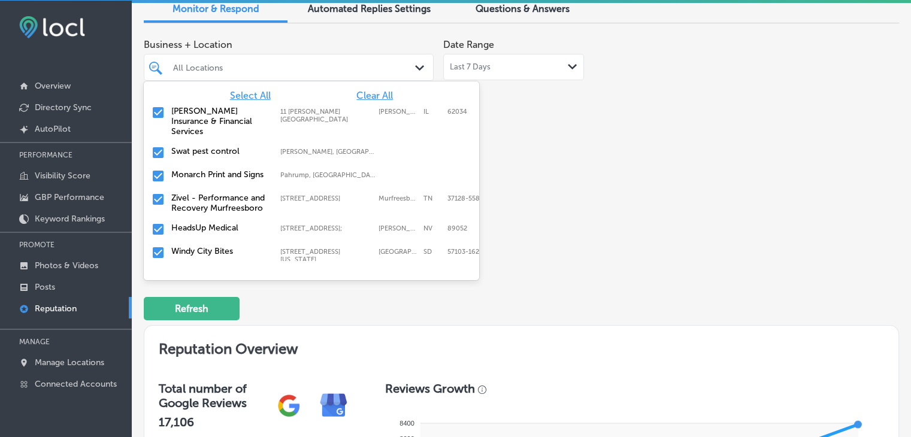
click at [786, 150] on div "Business + Location option 2162 Gulf Gate Dr focused, 12 of 124. 124 results av…" at bounding box center [522, 145] width 756 height 225
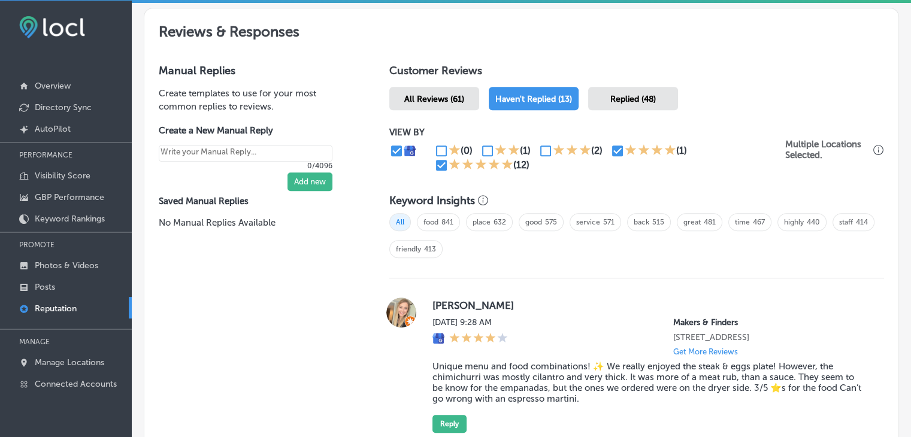
scroll to position [836, 0]
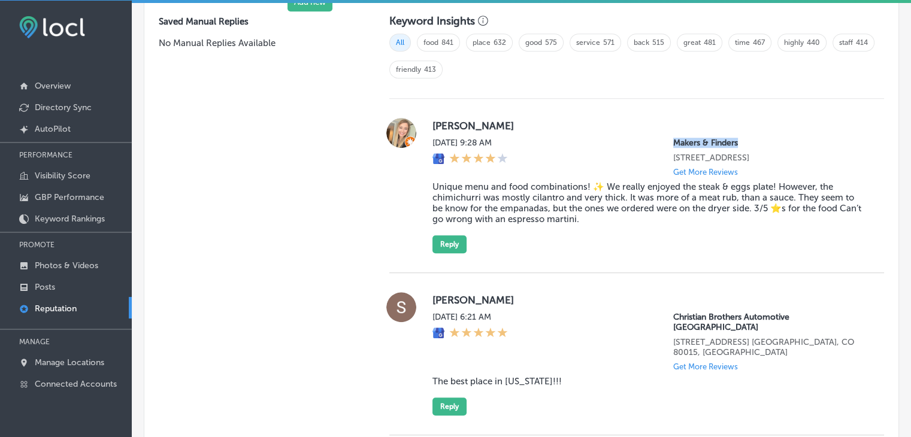
drag, startPoint x: 654, startPoint y: 133, endPoint x: 735, endPoint y: 139, distance: 81.1
click at [735, 139] on div "Annabelle Veatch Sat, Aug 16, 2025 9:28 AM Makers & Finders 1120 S Main St. Sui…" at bounding box center [649, 185] width 433 height 135
copy p "Makers & Finders"
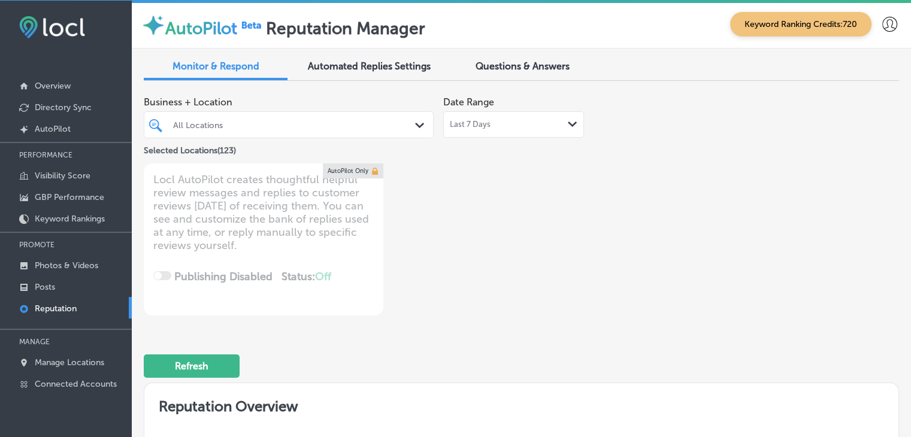
scroll to position [836, 0]
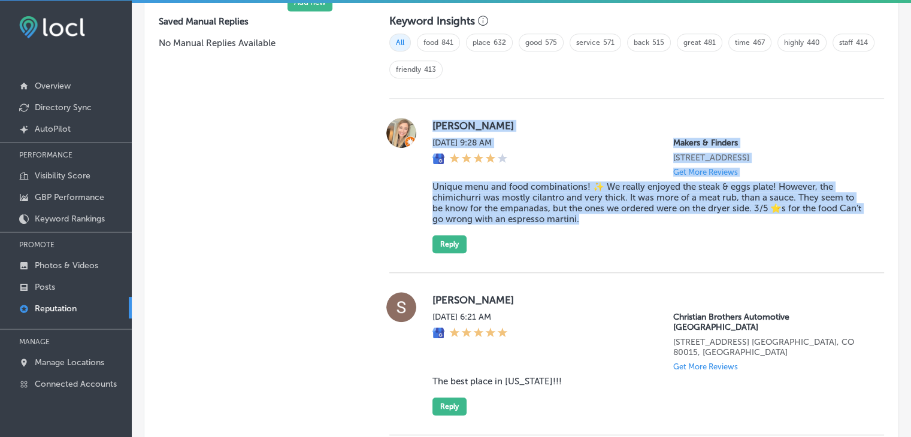
drag, startPoint x: 427, startPoint y: 116, endPoint x: 606, endPoint y: 231, distance: 213.7
click at [606, 231] on div "Annabelle Veatch Sat, Aug 16, 2025 9:28 AM Makers & Finders 1120 S Main St. Sui…" at bounding box center [636, 185] width 495 height 135
copy div "Annabelle Veatch Sat, Aug 16, 2025 9:28 AM Makers & Finders 1120 S Main St. Sui…"
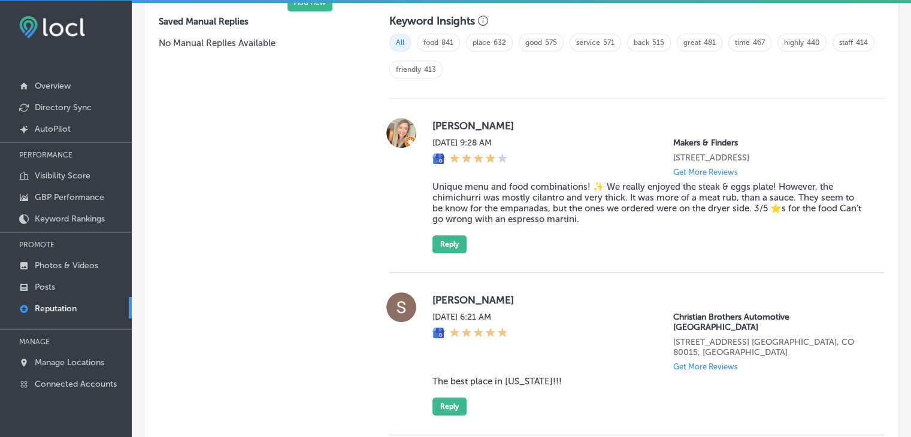
click at [581, 321] on div "Sarah Maybury Sat, Aug 16, 2025 6:21 AM Christian Brothers Automotive South Aur…" at bounding box center [649, 353] width 433 height 123
click at [578, 225] on blockquote "Unique menu and food combinations! ✨ We really enjoyed the steak & eggs plate! …" at bounding box center [649, 203] width 433 height 43
click at [443, 253] on button "Reply" at bounding box center [450, 244] width 34 height 18
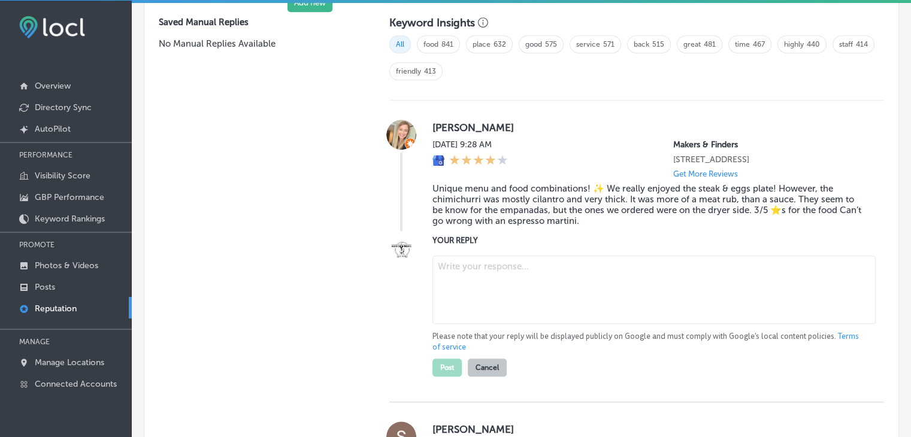
click at [449, 324] on textarea at bounding box center [654, 290] width 443 height 68
paste textarea "Thank you for taking the time to share your feedback, Annabelle! We’re glad you…"
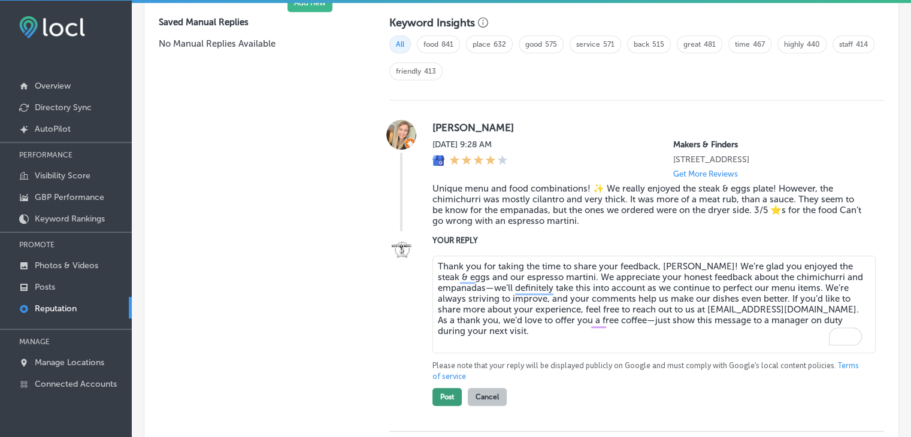
type textarea "Thank you for taking the time to share your feedback, Annabelle! We’re glad you…"
click at [441, 406] on button "Post" at bounding box center [447, 397] width 29 height 18
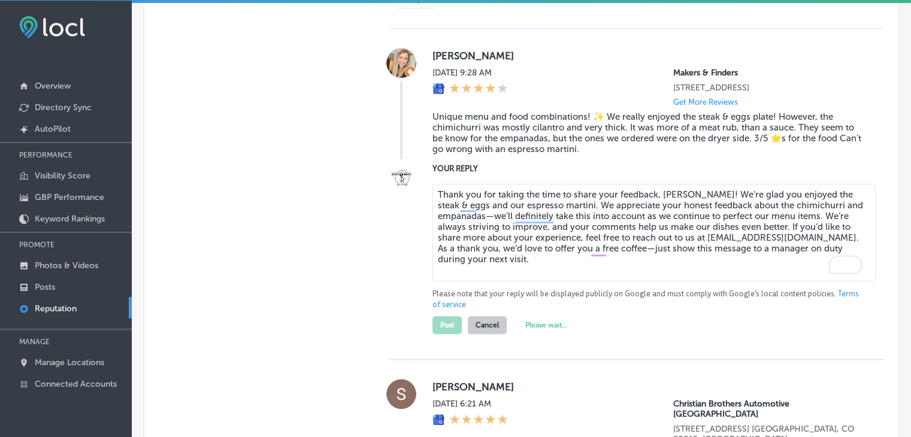
scroll to position [1014, 0]
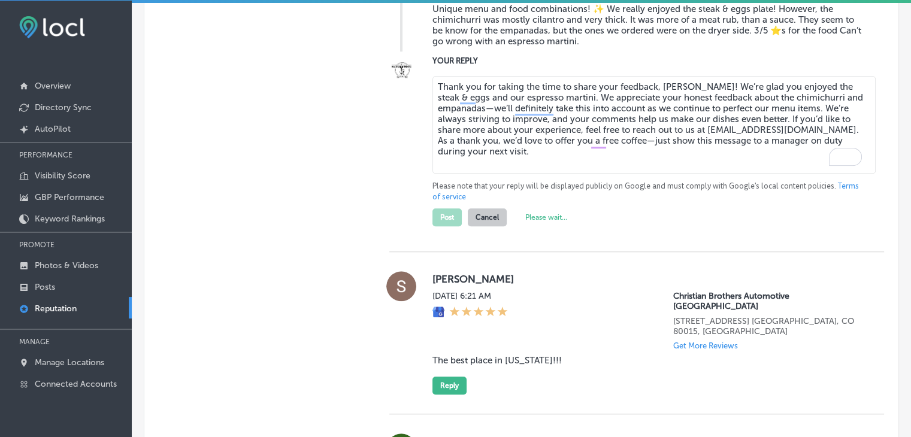
type textarea "x"
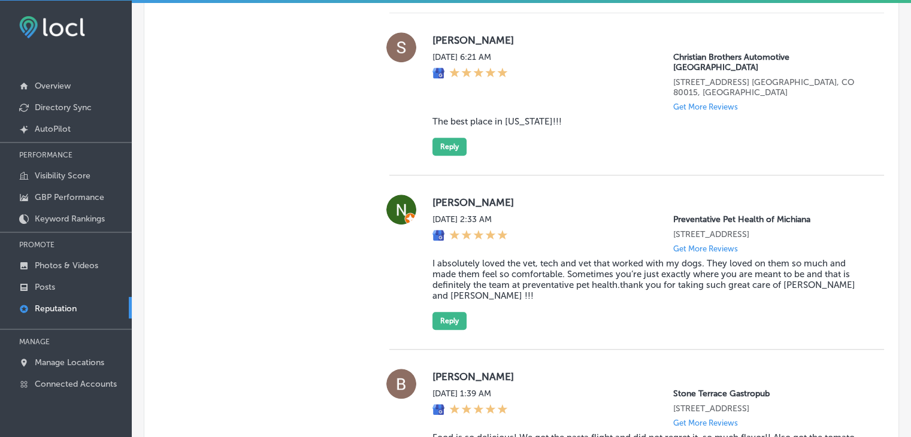
scroll to position [775, 0]
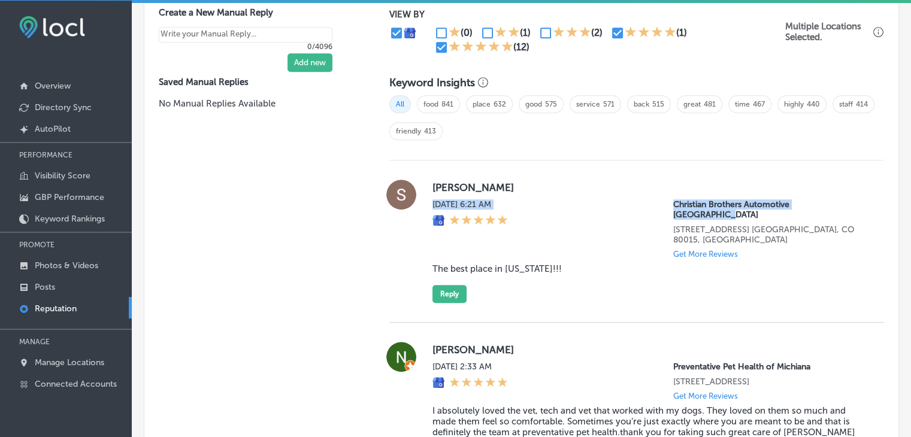
drag, startPoint x: 846, startPoint y: 194, endPoint x: 831, endPoint y: 192, distance: 15.1
click at [831, 192] on div "Sarah Maybury Sat, Aug 16, 2025 6:21 AM Christian Brothers Automotive South Aur…" at bounding box center [649, 241] width 433 height 123
click at [596, 193] on div "Sarah Maybury Sat, Aug 16, 2025 6:21 AM Christian Brothers Automotive South Aur…" at bounding box center [649, 241] width 433 height 123
drag, startPoint x: 793, startPoint y: 201, endPoint x: 784, endPoint y: 198, distance: 10.0
click at [784, 200] on p "Christian Brothers Automotive South Aurora" at bounding box center [769, 210] width 192 height 20
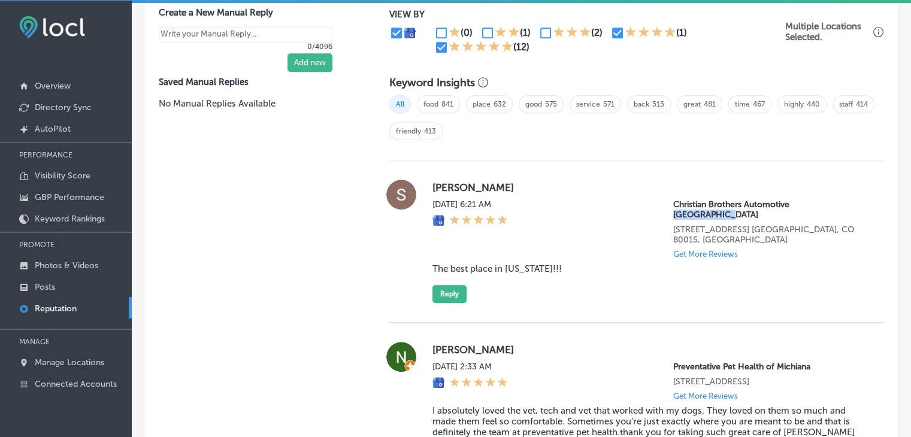
copy p "South Aurora"
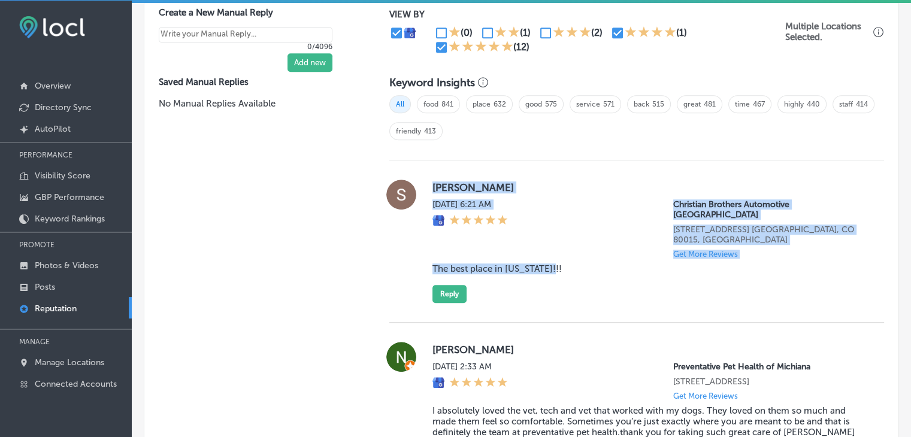
drag, startPoint x: 422, startPoint y: 169, endPoint x: 551, endPoint y: 245, distance: 149.6
click at [551, 245] on div "Sarah Maybury Sat, Aug 16, 2025 6:21 AM Christian Brothers Automotive South Aur…" at bounding box center [636, 242] width 495 height 162
copy div "Sarah Maybury Sat, Aug 16, 2025 6:21 AM Christian Brothers Automotive South Aur…"
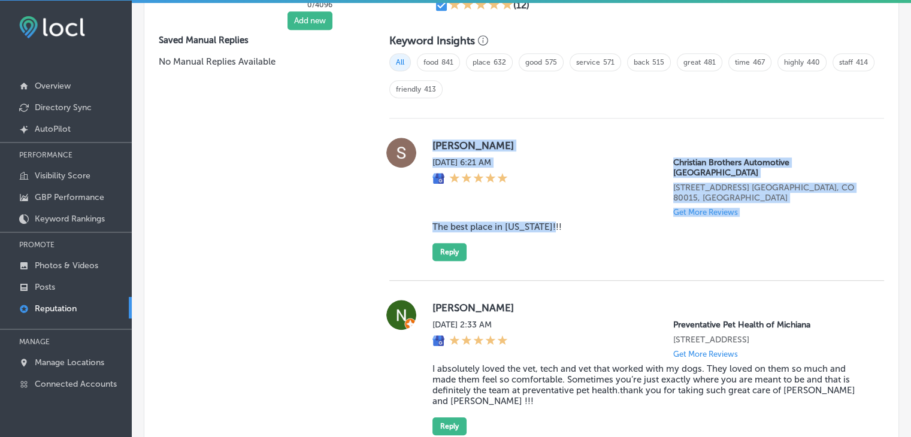
scroll to position [817, 0]
click at [453, 243] on button "Reply" at bounding box center [450, 252] width 34 height 18
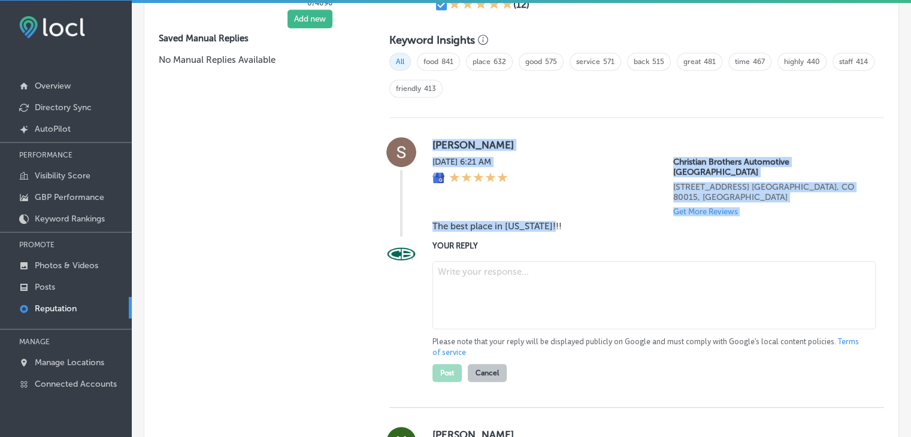
scroll to position [817, 0]
click at [459, 276] on textarea at bounding box center [654, 296] width 443 height 68
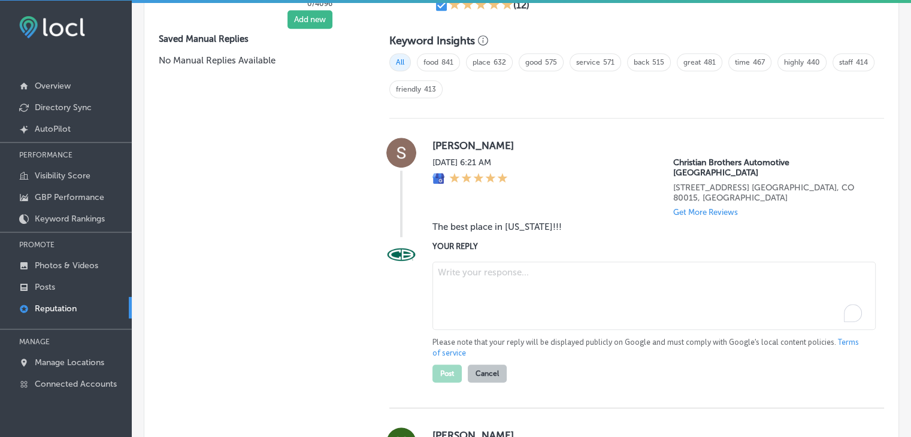
paste textarea "We’re so glad to hear that you had a great experience with us, Sarah! We apprec…"
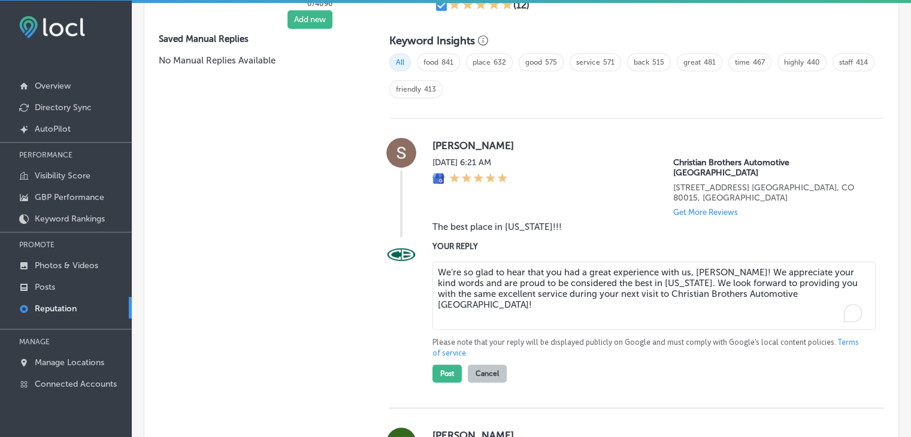
type textarea "We’re so glad to hear that you had a great experience with us, Sarah! We apprec…"
click at [534, 222] on blockquote "The best place in Colorado!!!" at bounding box center [649, 227] width 433 height 11
click at [451, 360] on div "Post Cancel" at bounding box center [470, 371] width 74 height 24
click at [446, 365] on button "Post" at bounding box center [447, 374] width 29 height 18
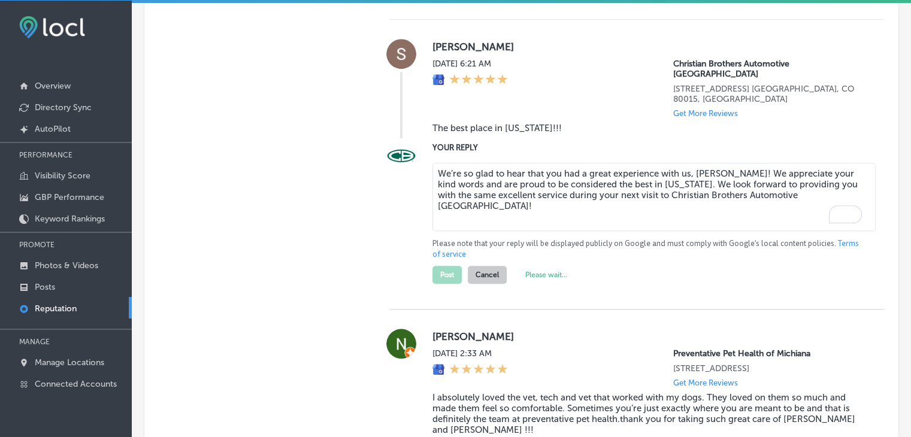
scroll to position [996, 0]
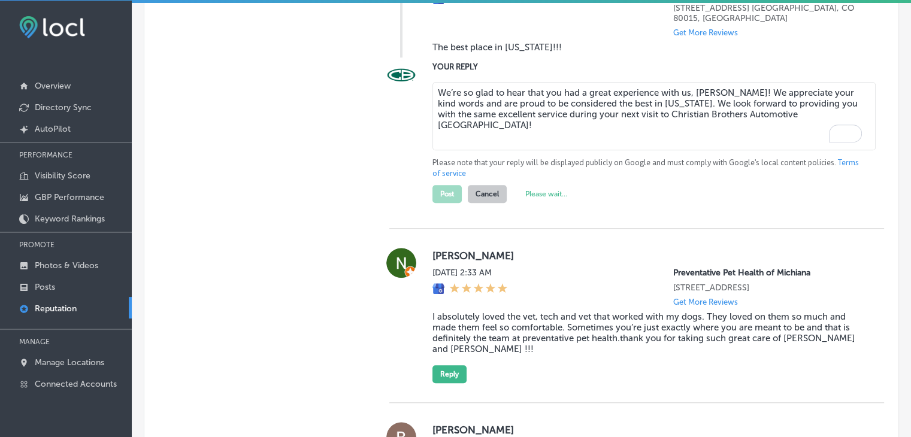
type textarea "x"
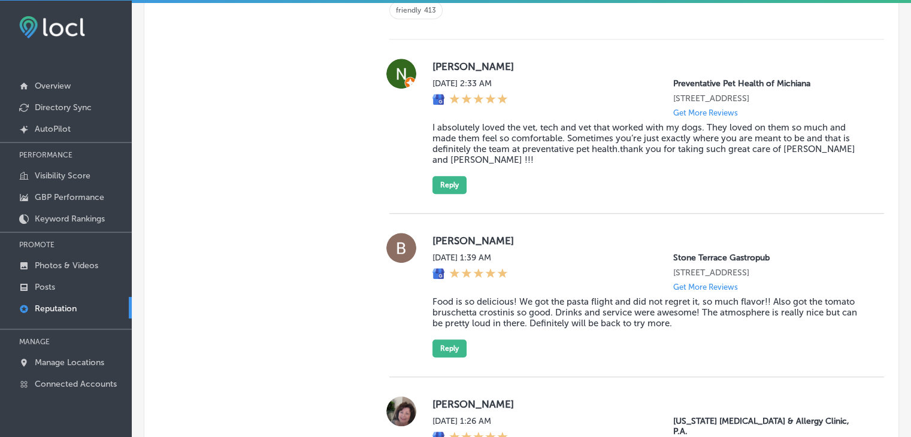
scroll to position [817, 0]
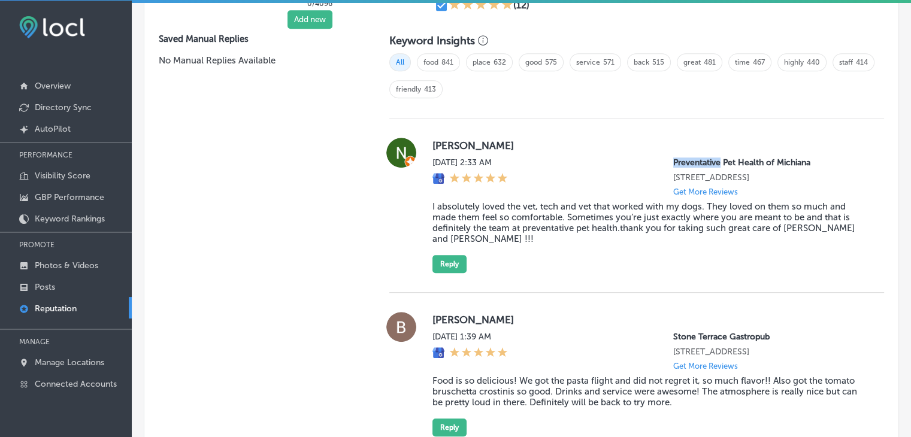
drag, startPoint x: 659, startPoint y: 161, endPoint x: 712, endPoint y: 167, distance: 53.0
click at [712, 167] on div "Sat, Aug 16, 2025 2:33 AM Preventative Pet Health of Michiana 401 East Colfax A…" at bounding box center [649, 177] width 433 height 39
copy p "Preventative"
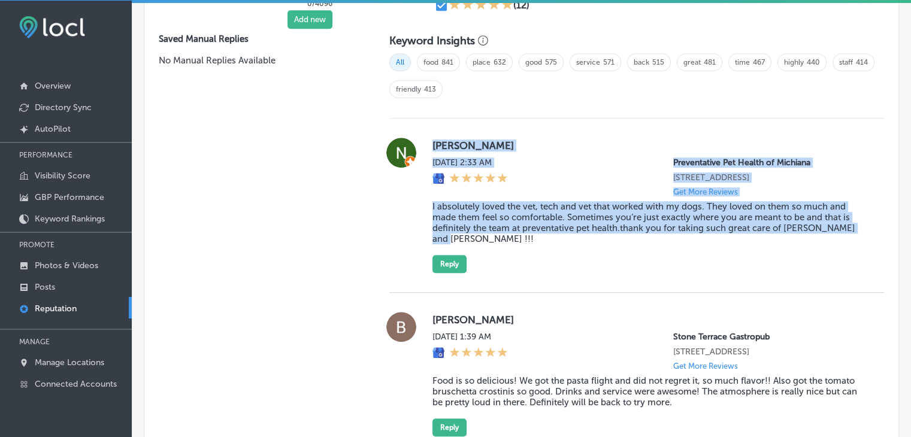
drag, startPoint x: 427, startPoint y: 140, endPoint x: 853, endPoint y: 244, distance: 438.6
click at [853, 244] on div "Natalie Barloga Sat, Aug 16, 2025 2:33 AM Preventative Pet Health of Michiana 4…" at bounding box center [636, 205] width 495 height 135
copy div "Natalie Barloga Sat, Aug 16, 2025 2:33 AM Preventative Pet Health of Michiana 4…"
click at [455, 261] on button "Reply" at bounding box center [450, 264] width 34 height 18
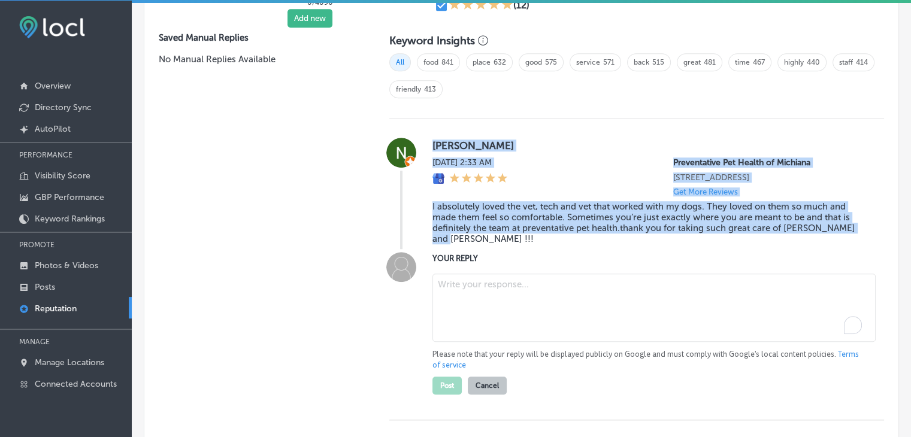
click at [458, 316] on textarea "To enrich screen reader interactions, please activate Accessibility in Grammarl…" at bounding box center [654, 308] width 443 height 68
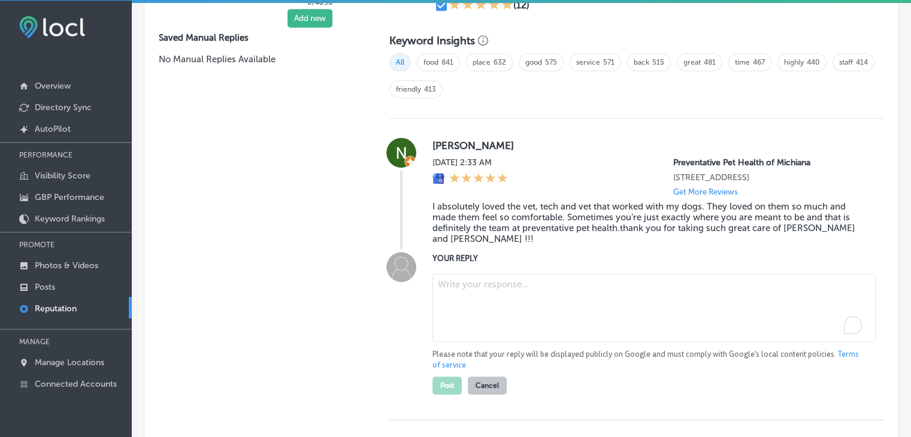
paste textarea "Thank you for the wonderful 5-star review, Natalie! We’re so happy to hear that…"
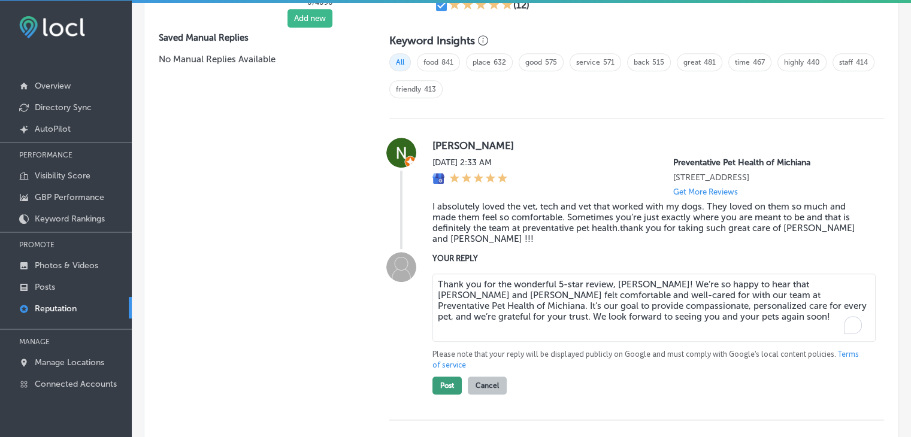
type textarea "Thank you for the wonderful 5-star review, Natalie! We’re so happy to hear that…"
click at [458, 388] on button "Post" at bounding box center [447, 386] width 29 height 18
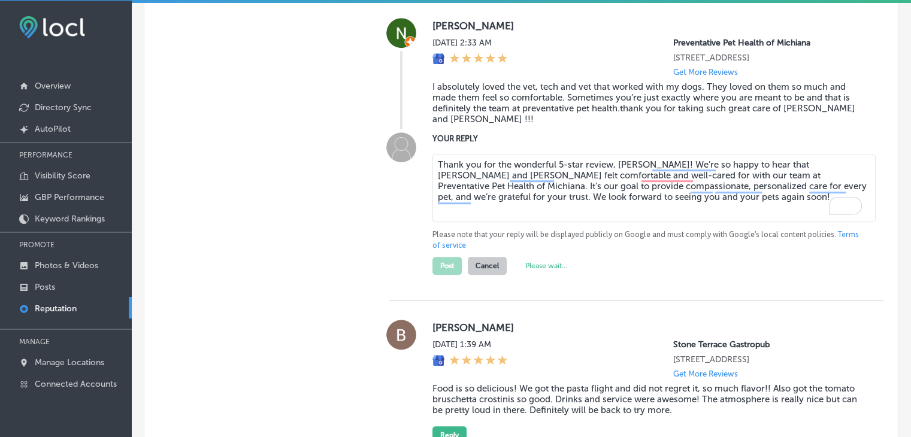
type textarea "x"
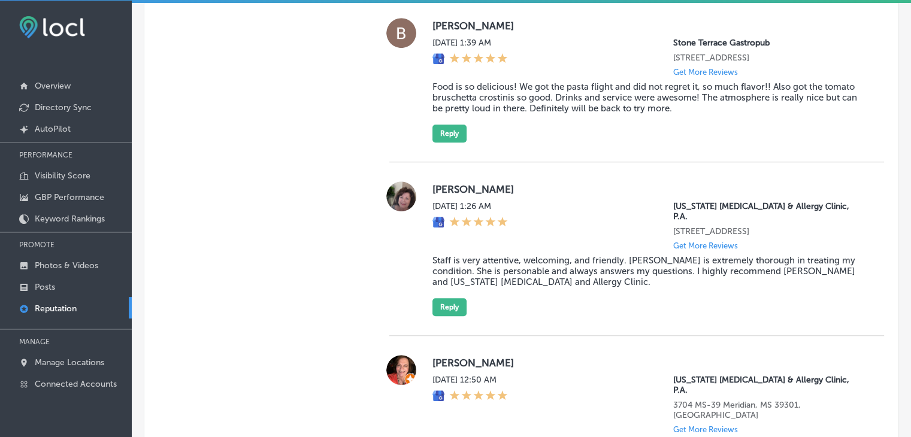
scroll to position [877, 0]
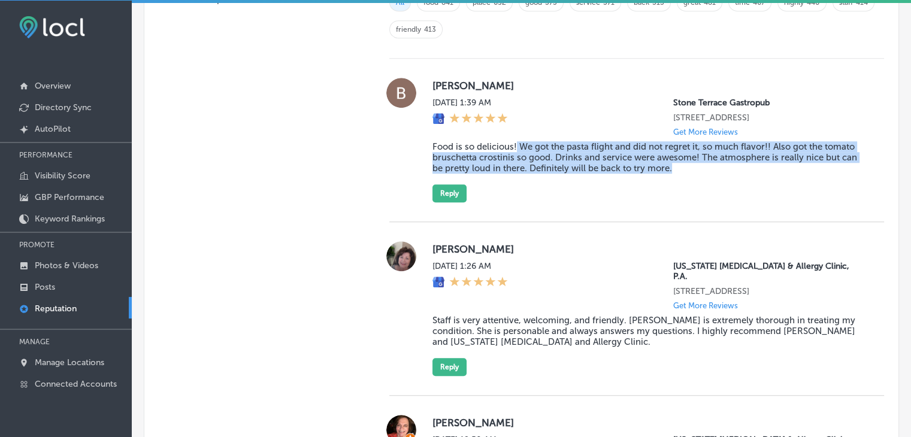
drag, startPoint x: 690, startPoint y: 174, endPoint x: 600, endPoint y: 140, distance: 96.7
click at [512, 151] on blockquote "Food is so delicious! We got the pasta flight and did not regret it, so much fl…" at bounding box center [649, 157] width 433 height 32
click at [642, 110] on div "Sat, Aug 16, 2025 1:39 AM Stone Terrace Gastropub 20626 Stone Oak Pkwy Unit 103…" at bounding box center [649, 117] width 433 height 39
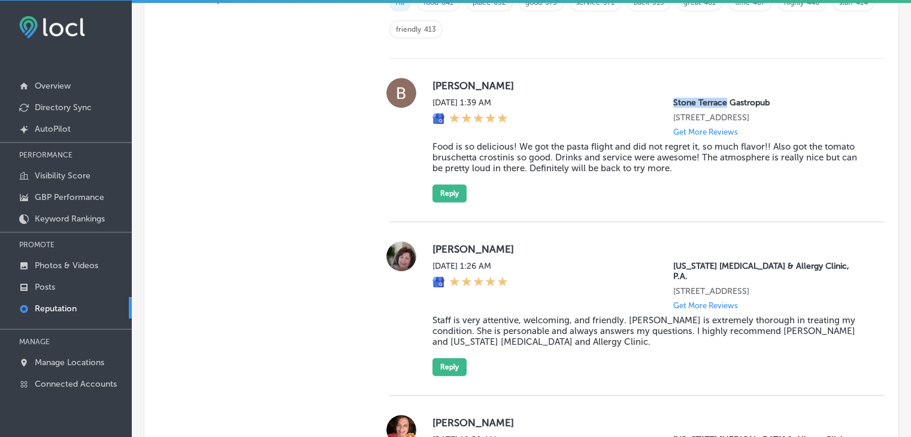
drag, startPoint x: 652, startPoint y: 97, endPoint x: 718, endPoint y: 101, distance: 66.0
click at [718, 101] on div "Sat, Aug 16, 2025 1:39 AM Stone Terrace Gastropub 20626 Stone Oak Pkwy Unit 103…" at bounding box center [649, 117] width 433 height 39
copy p "Stone Terrace"
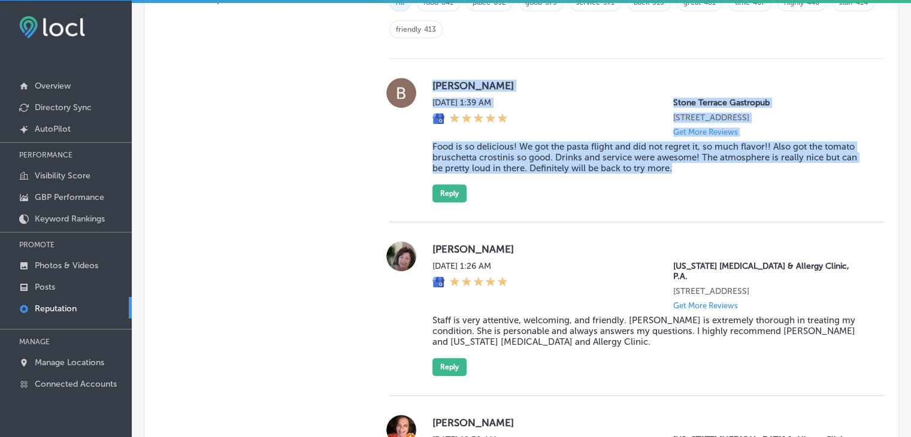
drag, startPoint x: 448, startPoint y: 90, endPoint x: 740, endPoint y: 191, distance: 308.7
click at [740, 191] on div "Bianca Diaz Sat, Aug 16, 2025 1:39 AM Stone Terrace Gastropub 20626 Stone Oak P…" at bounding box center [636, 140] width 495 height 125
copy div "Bianca Diaz Sat, Aug 16, 2025 1:39 AM Stone Terrace Gastropub 20626 Stone Oak P…"
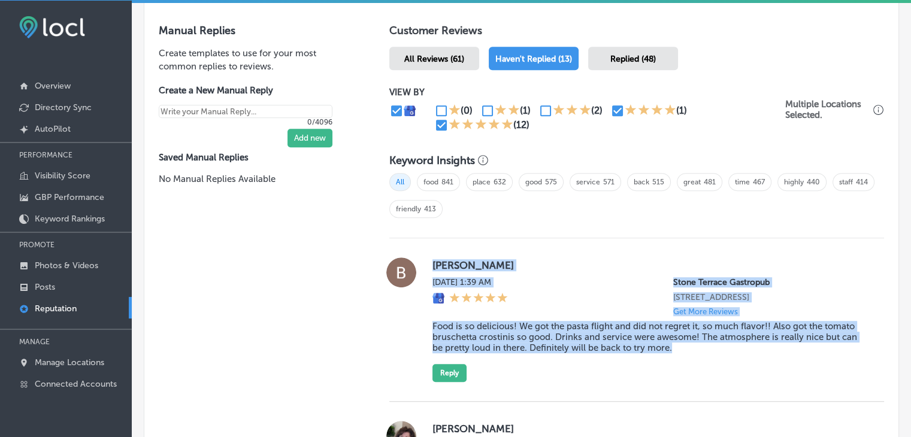
scroll to position [757, 0]
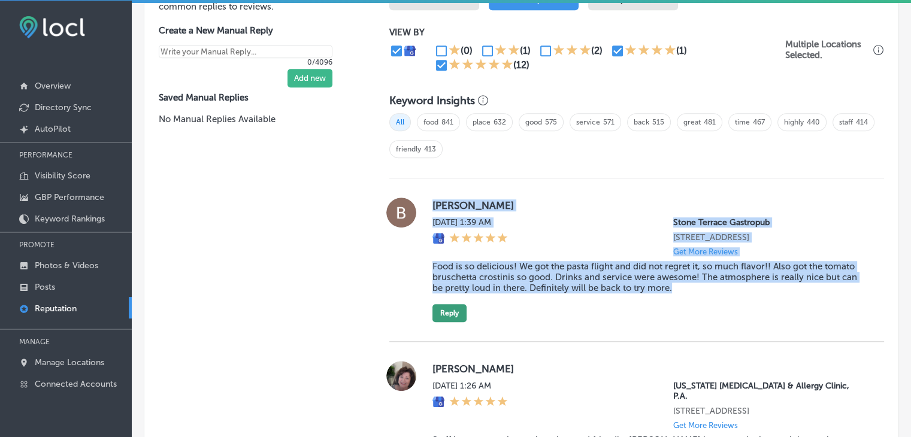
click at [460, 322] on button "Reply" at bounding box center [450, 313] width 34 height 18
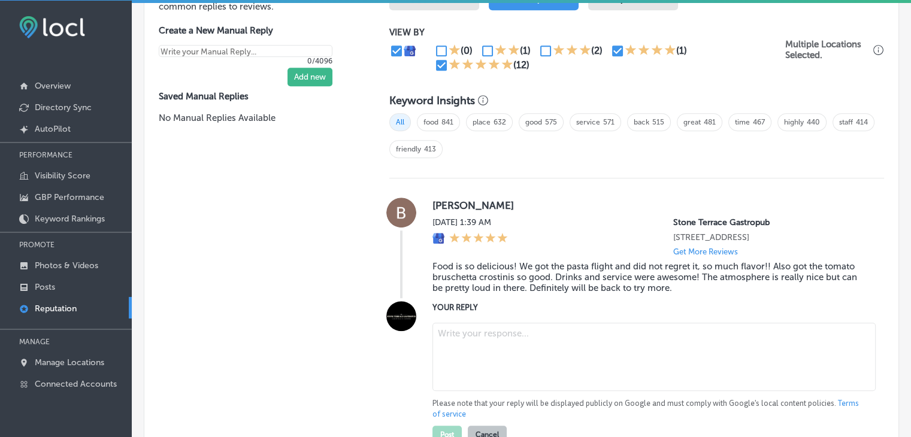
click at [469, 390] on textarea at bounding box center [654, 357] width 443 height 68
paste textarea "We’re so glad to hear you loved the pasta flight and tomato bruschetta crostini…"
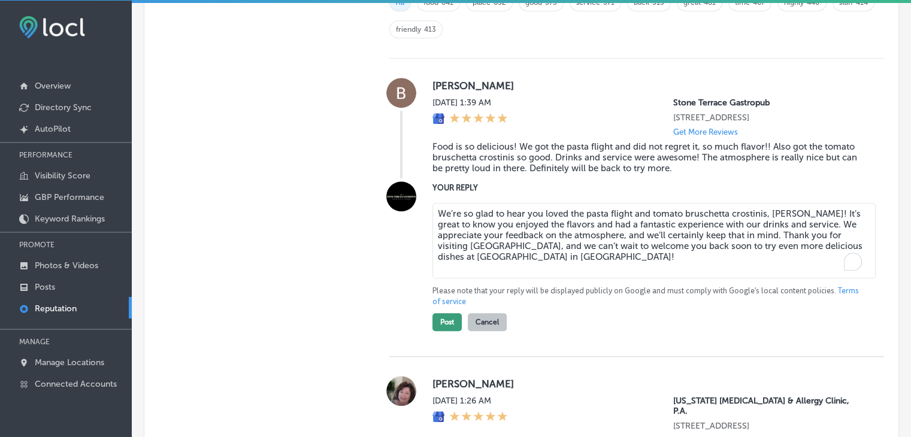
type textarea "We’re so glad to hear you loved the pasta flight and tomato bruschetta crostini…"
click at [433, 331] on button "Post" at bounding box center [447, 322] width 29 height 18
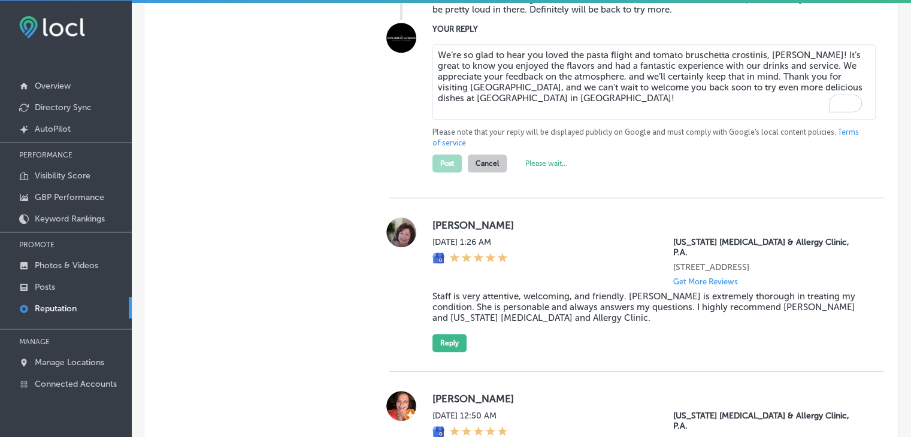
scroll to position [1056, 0]
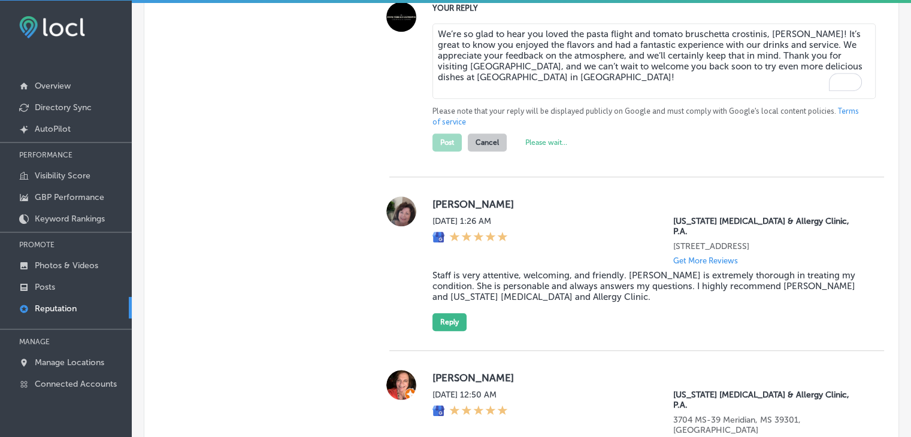
type textarea "x"
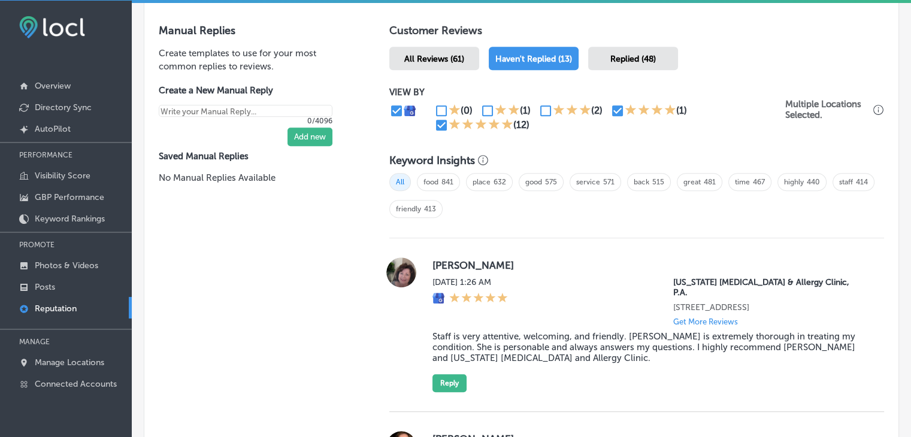
scroll to position [817, 0]
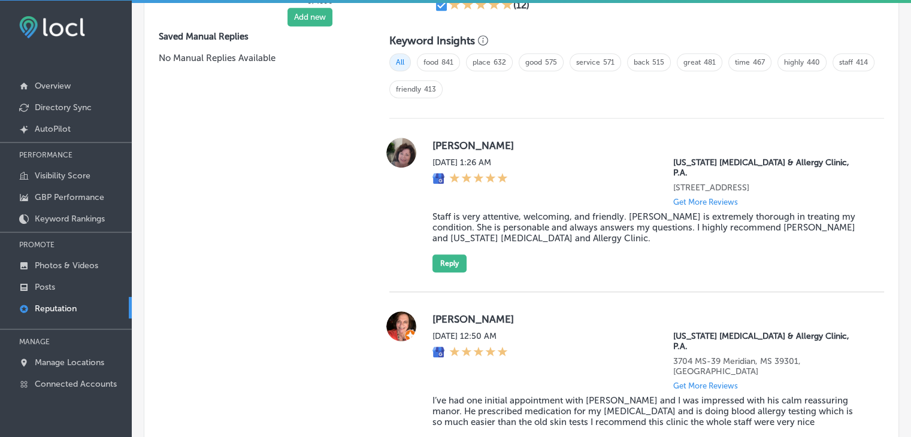
click at [772, 167] on div "Mississippi Asthma & Allergy Clinic, P.A. 3720 Hardy St Suite 20 Hattiesburg, M…" at bounding box center [769, 182] width 192 height 49
click at [771, 183] on p "3720 Hardy St Suite 20 Hattiesburg, MS 39402, US" at bounding box center [769, 188] width 192 height 10
copy p "Hattiesburg"
click at [435, 128] on div "Pam Achter Sat, Aug 16, 2025 1:26 AM Mississippi Asthma & Allergy Clinic, P.A. …" at bounding box center [636, 206] width 495 height 174
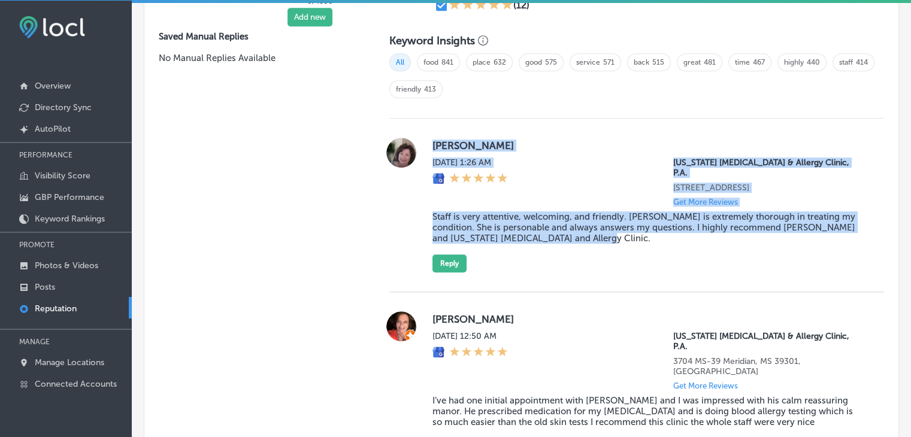
drag, startPoint x: 429, startPoint y: 140, endPoint x: 577, endPoint y: 255, distance: 187.8
click at [594, 248] on div "Pam Achter Sat, Aug 16, 2025 1:26 AM Mississippi Asthma & Allergy Clinic, P.A. …" at bounding box center [649, 205] width 433 height 135
copy div "Pam Achter Sat, Aug 16, 2025 1:26 AM Mississippi Asthma & Allergy Clinic, P.A. …"
click at [452, 264] on button "Reply" at bounding box center [450, 264] width 34 height 18
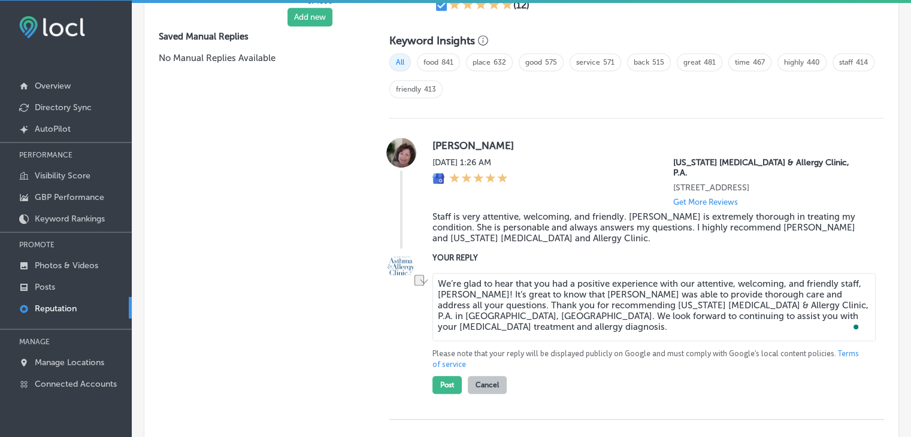
drag, startPoint x: 829, startPoint y: 305, endPoint x: 847, endPoint y: 306, distance: 17.4
click at [847, 306] on textarea "We’re glad to hear that you had a positive experience with our attentive, welco…" at bounding box center [654, 307] width 443 height 68
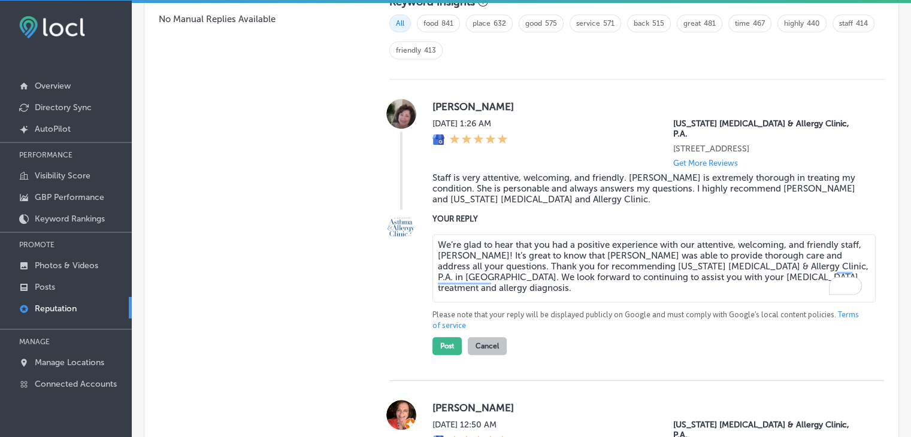
scroll to position [877, 0]
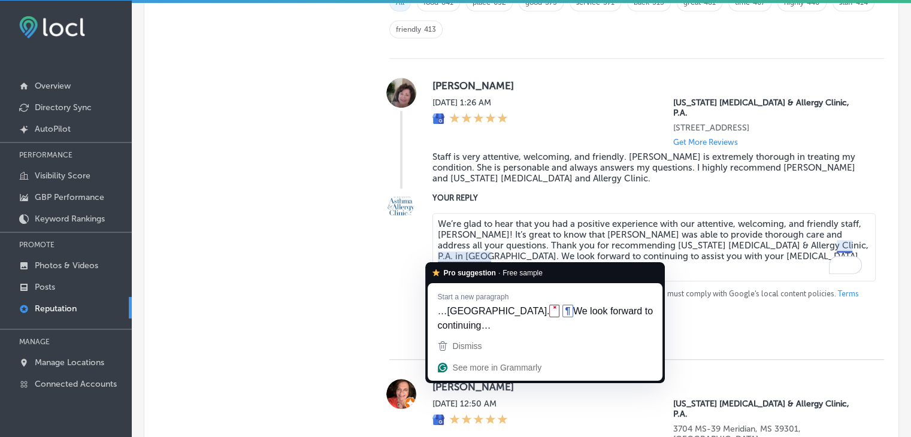
type textarea "We’re glad to hear that you had a positive experience with our attentive, welco…"
click at [292, 265] on div "Manual Replies Create templates to use for your most common replies to reviews.…" at bounding box center [254, 367] width 221 height 1074
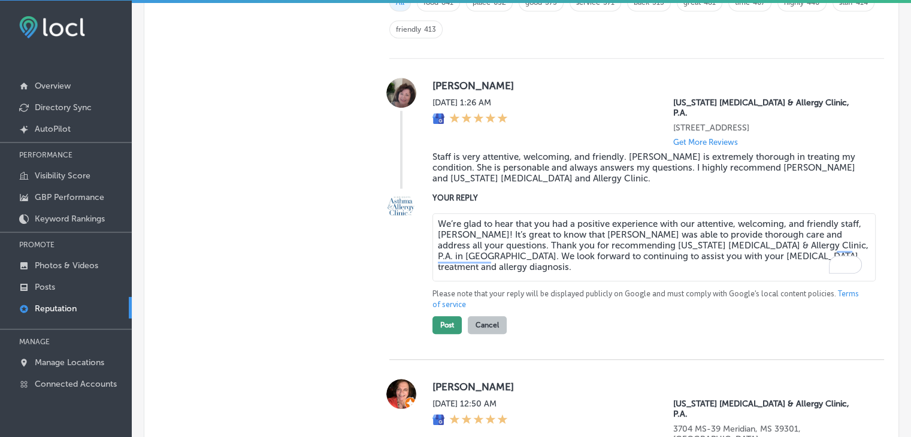
click at [440, 333] on div "Pam Achter Sat, Aug 16, 2025 1:26 AM Mississippi Asthma & Allergy Clinic, P.A. …" at bounding box center [636, 209] width 495 height 301
click at [440, 327] on button "Post" at bounding box center [447, 325] width 29 height 18
type textarea "x"
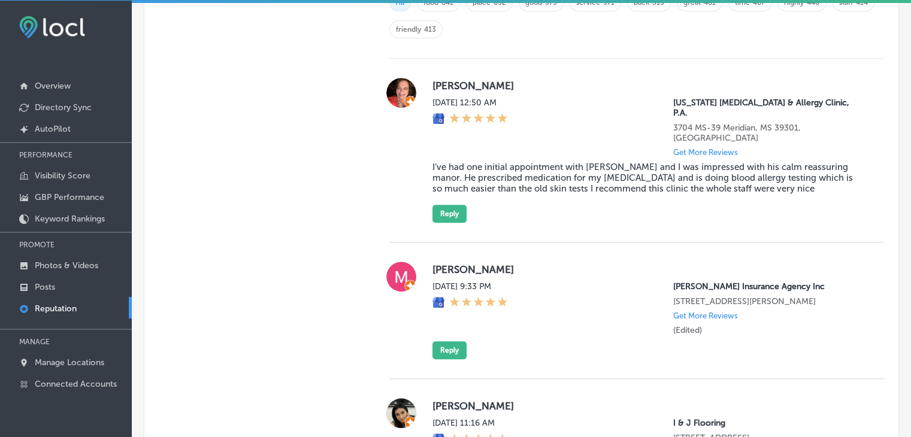
scroll to position [817, 0]
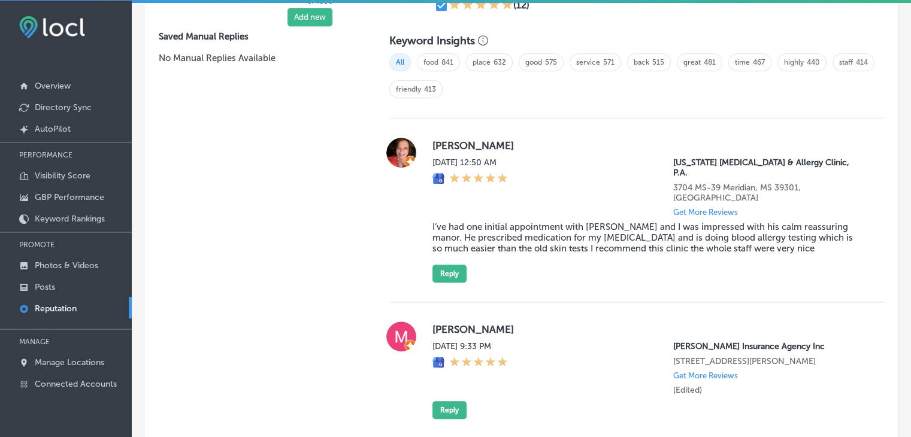
click at [733, 183] on p "3704 MS-39 Meridian, MS 39301, US" at bounding box center [769, 193] width 192 height 20
copy p "Meridian"
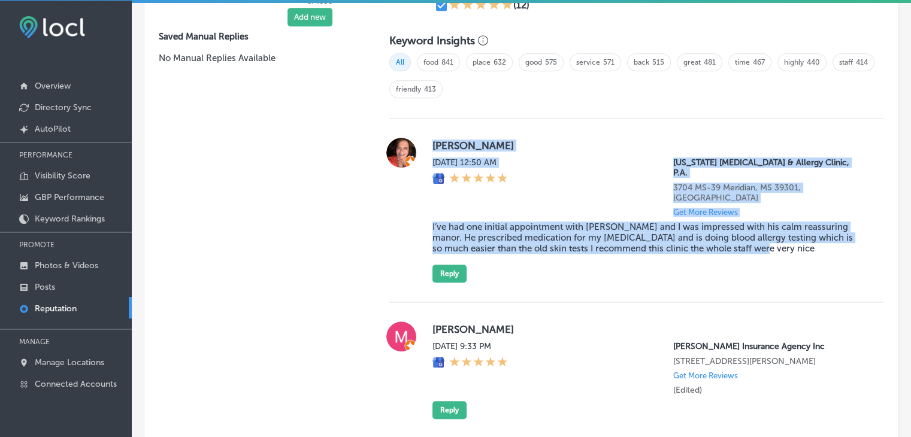
drag, startPoint x: 434, startPoint y: 138, endPoint x: 768, endPoint y: 229, distance: 346.1
click at [768, 229] on div "Patricia Taylor Sat, Aug 16, 2025 12:50 AM Mississippi Asthma & Allergy Clinic,…" at bounding box center [649, 210] width 433 height 145
click at [448, 265] on button "Reply" at bounding box center [450, 274] width 34 height 18
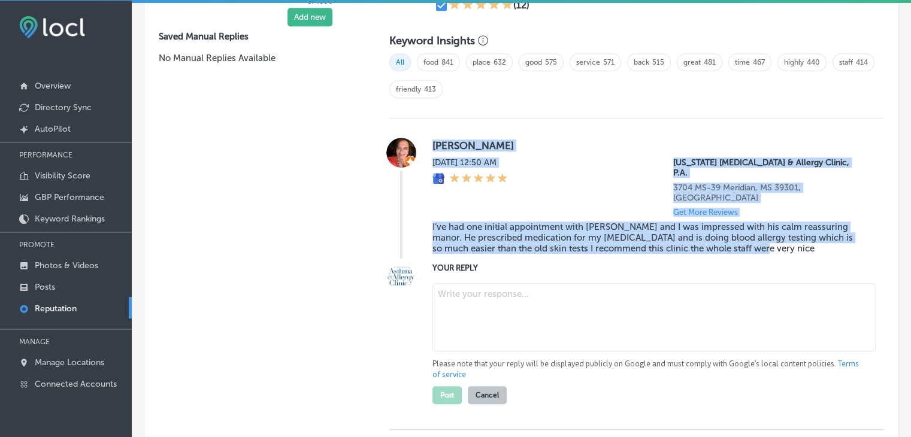
click at [451, 315] on textarea at bounding box center [654, 317] width 443 height 68
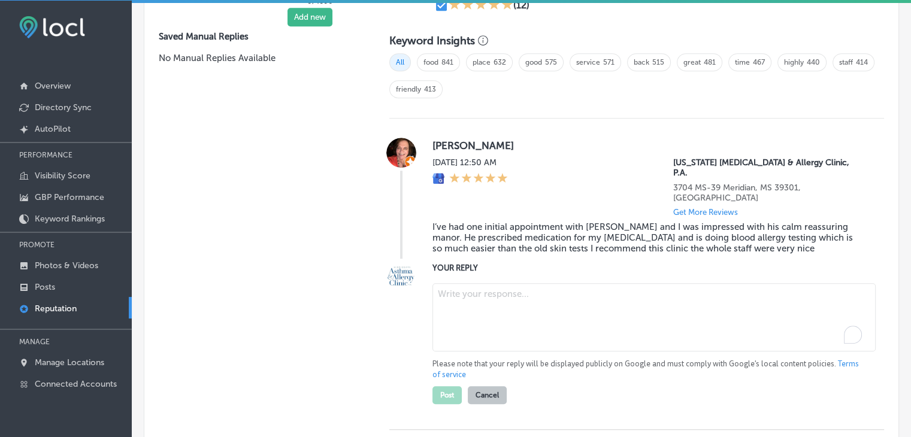
paste textarea "Thank you for your kind review, Patricia! We’re glad to hear that Dr. LeBlanc's…"
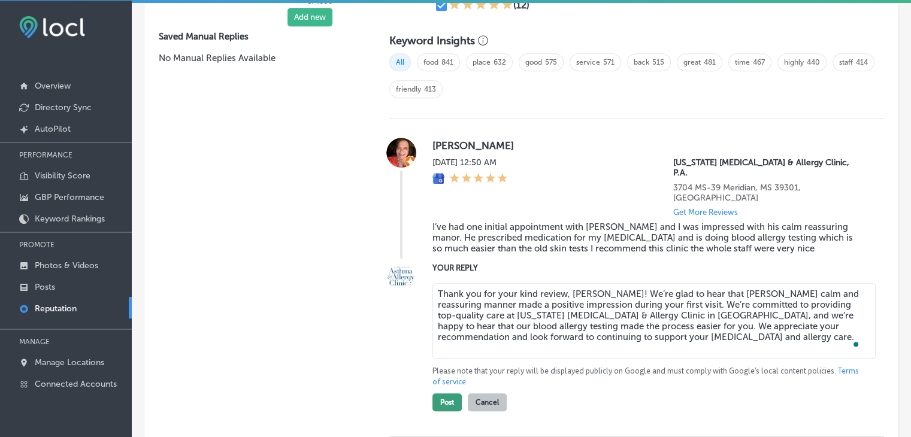
type textarea "Thank you for your kind review, Patricia! We’re glad to hear that Dr. LeBlanc's…"
click at [442, 394] on button "Post" at bounding box center [447, 403] width 29 height 18
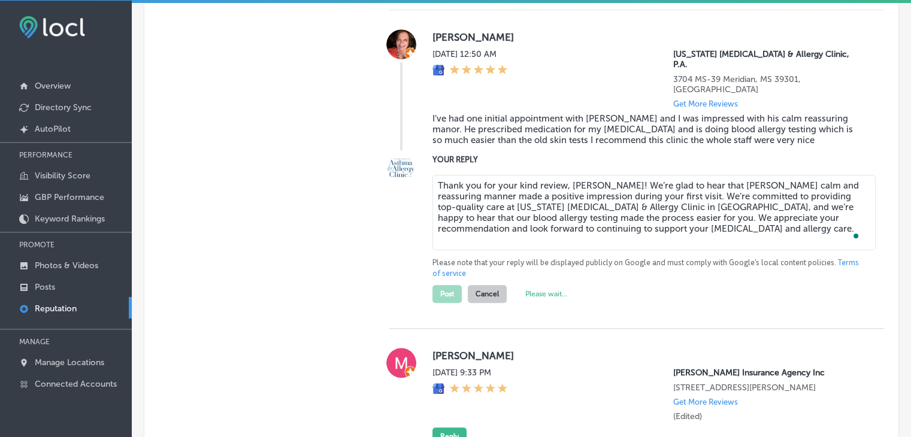
scroll to position [996, 0]
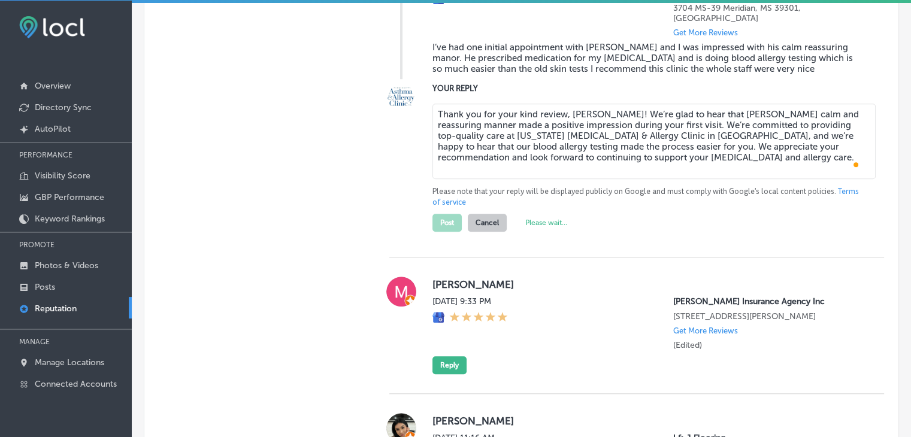
type textarea "x"
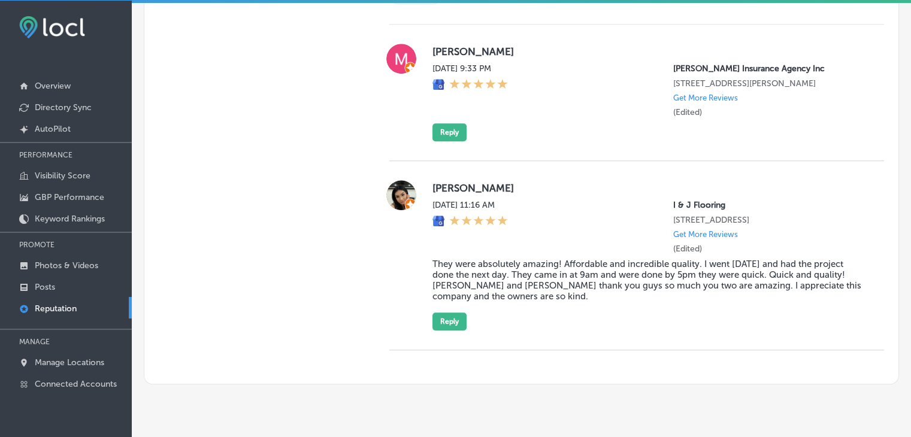
scroll to position [884, 0]
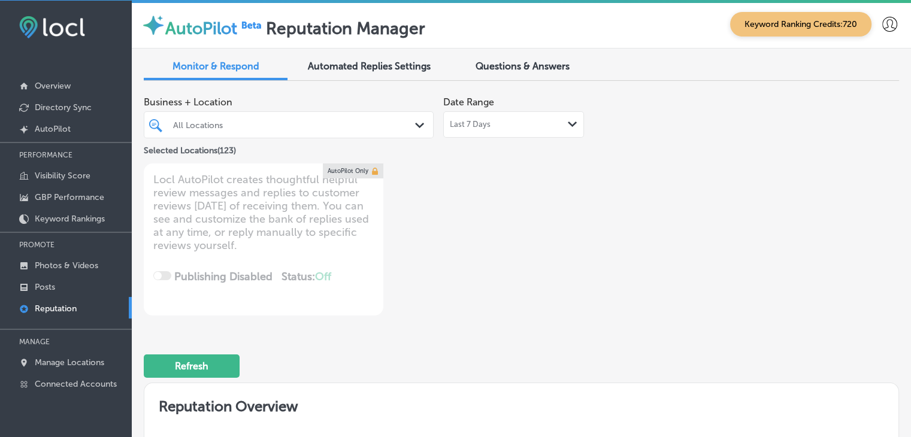
scroll to position [884, 0]
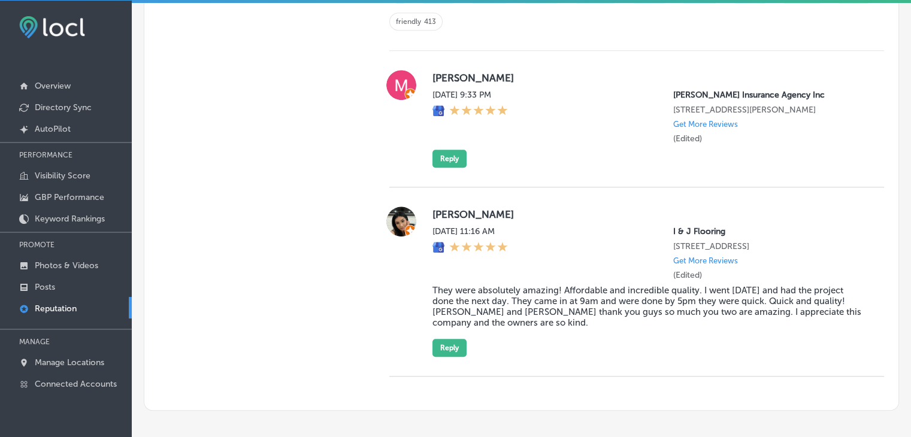
click at [471, 152] on div "[PERSON_NAME][DATE] 9:33 PM [PERSON_NAME] Insurance Agency Inc [STREET_ADDRESS]…" at bounding box center [649, 119] width 433 height 98
click at [470, 152] on div "[PERSON_NAME][DATE] 9:33 PM [PERSON_NAME] Insurance Agency Inc [STREET_ADDRESS]…" at bounding box center [649, 119] width 433 height 98
click at [475, 174] on div "[PERSON_NAME][DATE] 9:33 PM [PERSON_NAME] Insurance Agency Inc [STREET_ADDRESS]…" at bounding box center [636, 119] width 495 height 137
drag, startPoint x: 464, startPoint y: 164, endPoint x: 458, endPoint y: 160, distance: 7.0
click at [460, 163] on div "[PERSON_NAME][DATE] 9:33 PM [PERSON_NAME] Insurance Agency Inc [STREET_ADDRESS]…" at bounding box center [649, 119] width 433 height 98
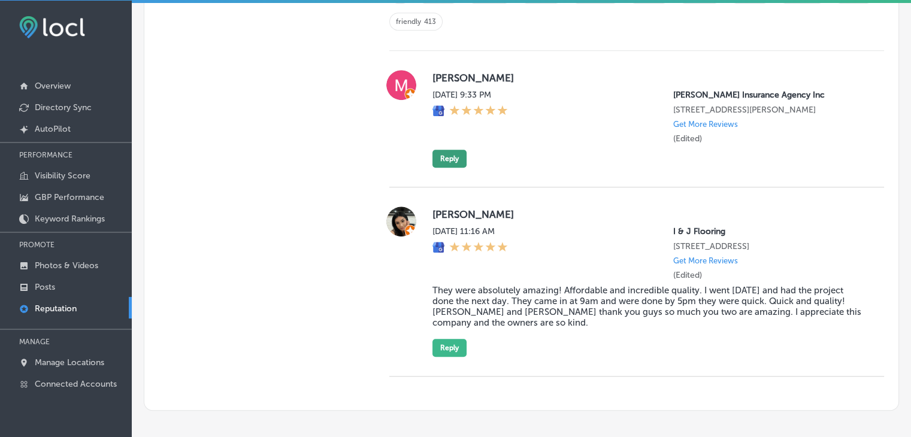
click at [458, 160] on button "Reply" at bounding box center [450, 159] width 34 height 18
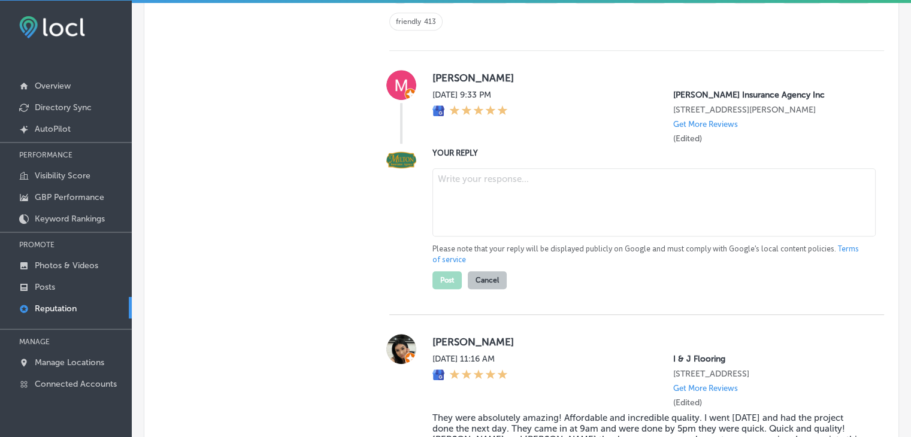
click at [484, 207] on textarea at bounding box center [654, 202] width 443 height 68
paste textarea "Thank you for your 5-star rating! We truly appreciate your support and are glad…"
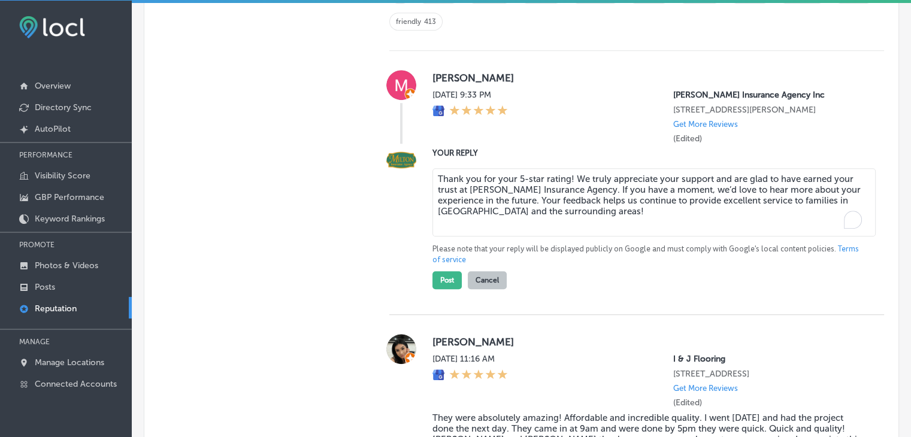
type textarea "Thank you for your 5-star rating! We truly appreciate your support and are glad…"
click at [439, 306] on div "[PERSON_NAME][DATE] 9:33 PM [PERSON_NAME] Insurance Agency Inc [STREET_ADDRESS]…" at bounding box center [636, 183] width 495 height 264
click at [443, 281] on button "Post" at bounding box center [447, 280] width 29 height 18
type textarea "x"
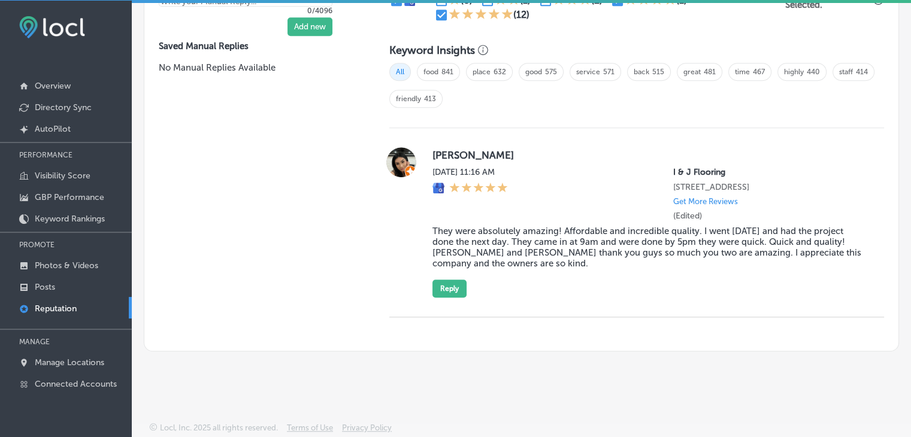
click at [465, 295] on div "[PERSON_NAME] [DATE] 11:16 AM I & J Flooring [STREET_ADDRESS] Get More Reviews …" at bounding box center [649, 222] width 433 height 150
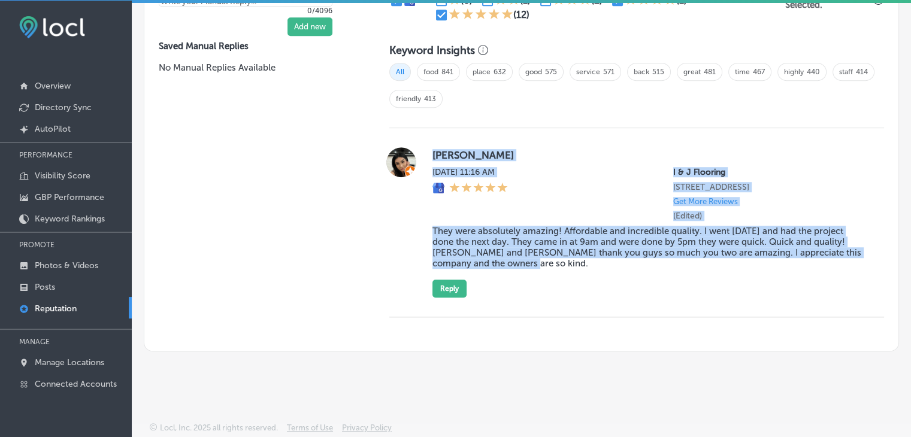
drag, startPoint x: 430, startPoint y: 140, endPoint x: 527, endPoint y: 283, distance: 172.7
click at [530, 280] on div "[PERSON_NAME] [DATE] 11:16 AM I & J Flooring [STREET_ADDRESS] Get More Reviews …" at bounding box center [636, 222] width 495 height 189
copy div "[PERSON_NAME] [DATE] 11:16 AM I & J Flooring [STREET_ADDRESS] Get More Reviews …"
click at [451, 286] on button "Reply" at bounding box center [450, 289] width 34 height 18
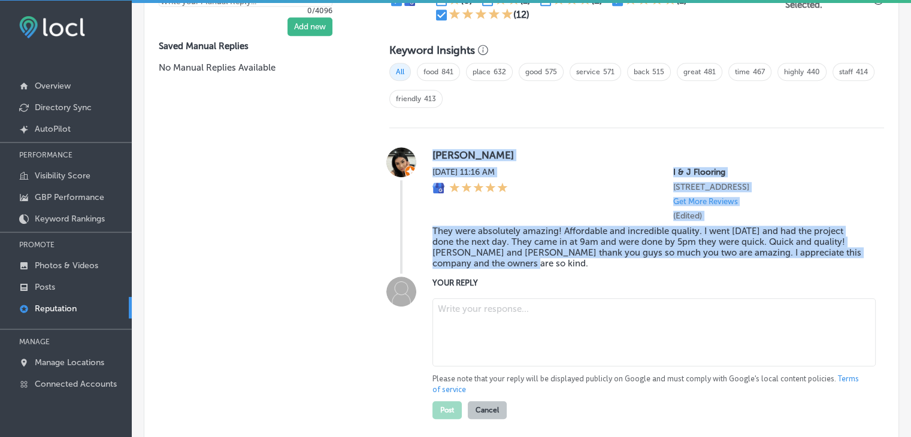
click at [482, 351] on textarea at bounding box center [654, 332] width 443 height 68
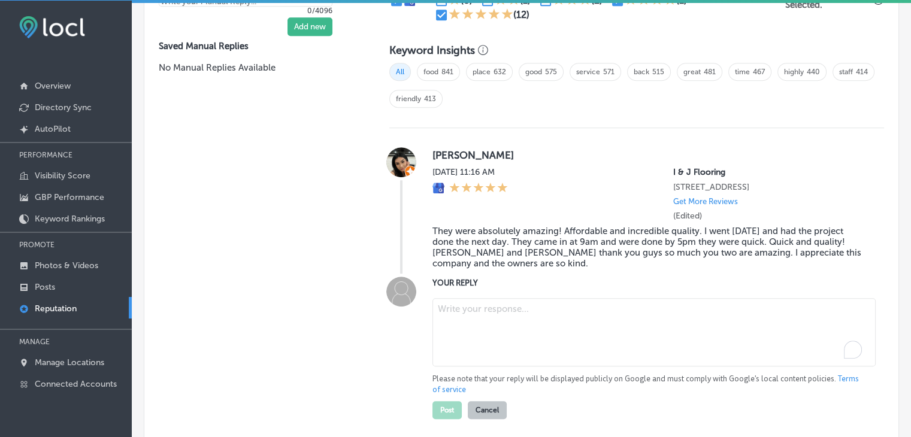
paste textarea "Thank you so much for the wonderful review, MariaCarmen! We are thrilled to hea…"
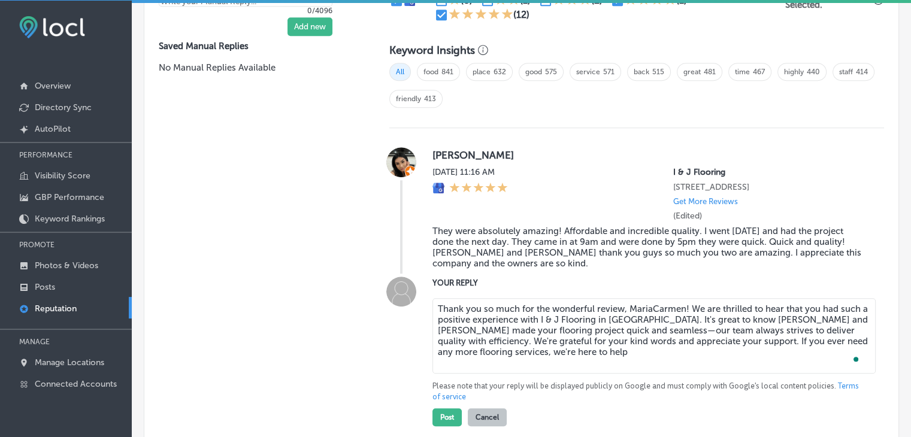
type textarea "Thank you so much for the wonderful review, MariaCarmen! We are thrilled to hea…"
click at [256, 397] on div "Manual Replies Create templates to use for your most common replies to reviews.…" at bounding box center [254, 192] width 221 height 587
click at [444, 410] on button "Post" at bounding box center [447, 418] width 29 height 18
type textarea "x"
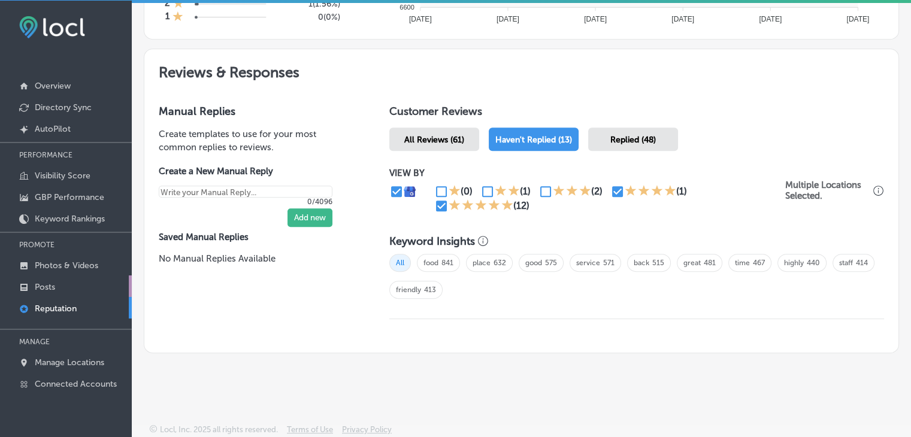
click at [79, 283] on link "Posts" at bounding box center [66, 287] width 132 height 22
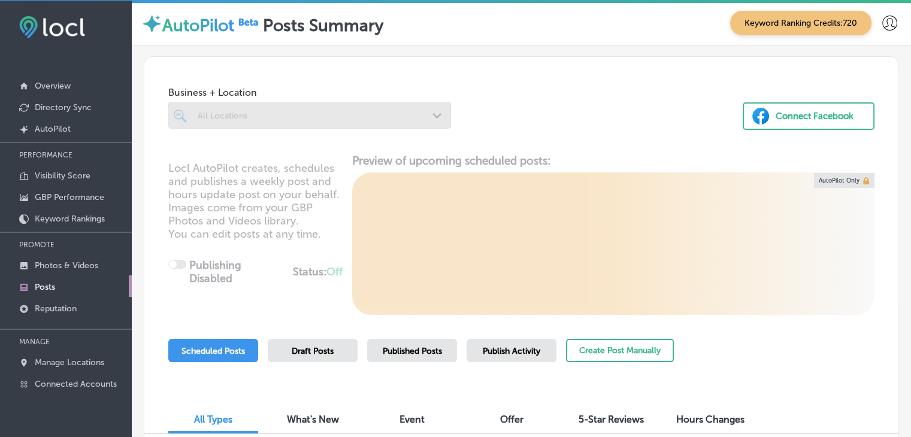
click at [504, 355] on span "Publish Activity" at bounding box center [512, 351] width 58 height 10
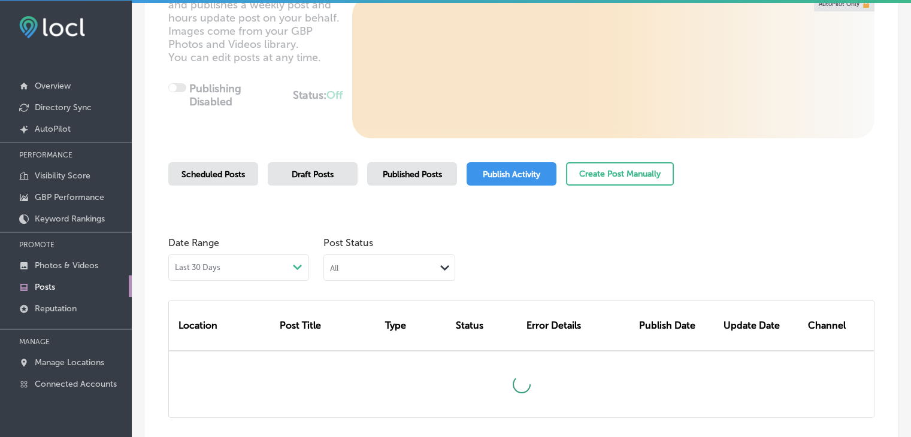
scroll to position [180, 0]
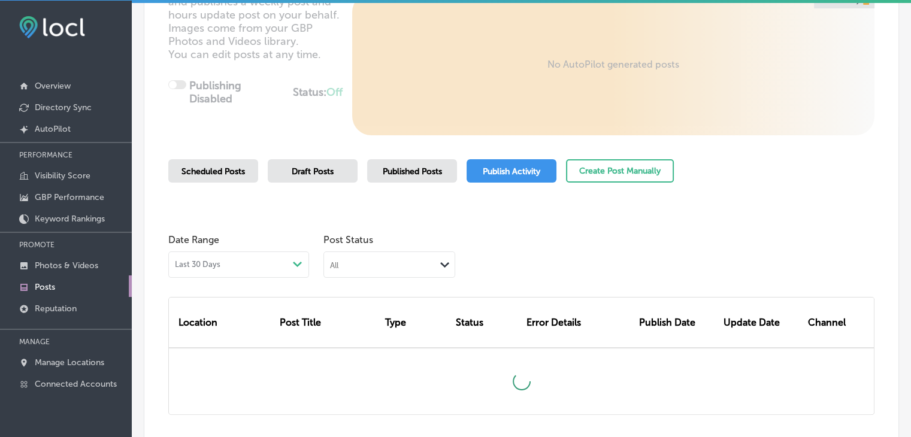
click at [406, 259] on div "All" at bounding box center [379, 264] width 111 height 11
click at [363, 331] on div "Failed" at bounding box center [389, 323] width 131 height 17
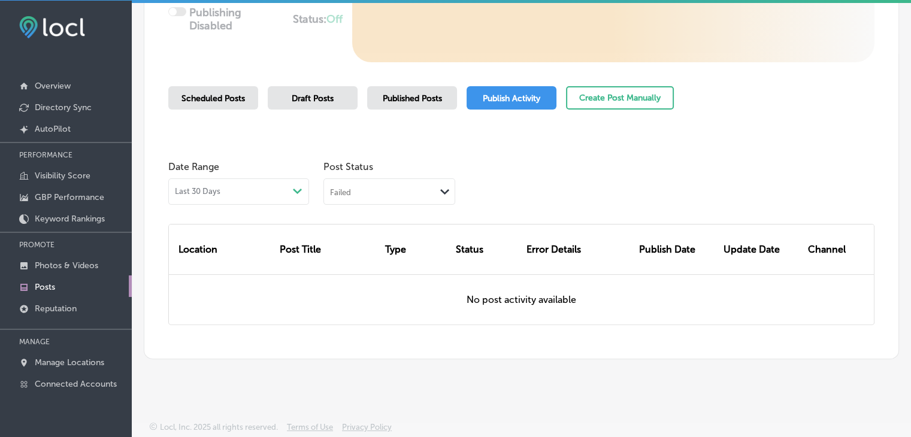
scroll to position [253, 0]
click at [379, 188] on div "Failed" at bounding box center [379, 191] width 111 height 11
click at [367, 262] on label "Rejected By Google" at bounding box center [371, 266] width 81 height 11
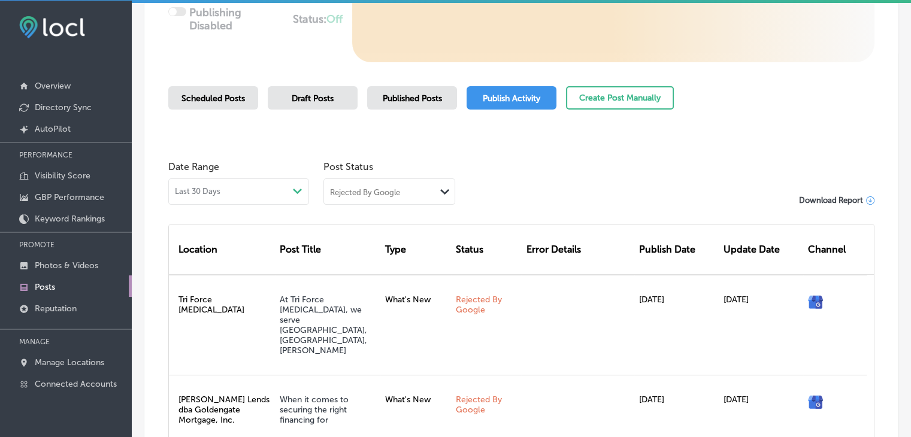
scroll to position [433, 0]
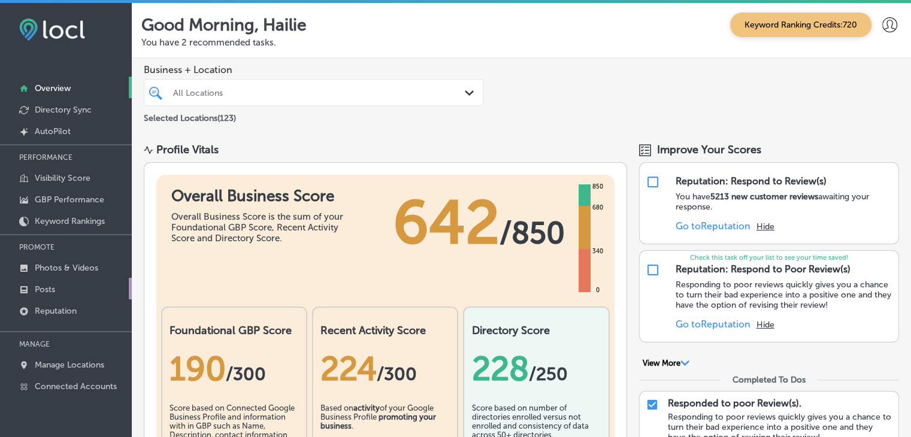
click at [54, 282] on link "Posts" at bounding box center [66, 289] width 132 height 22
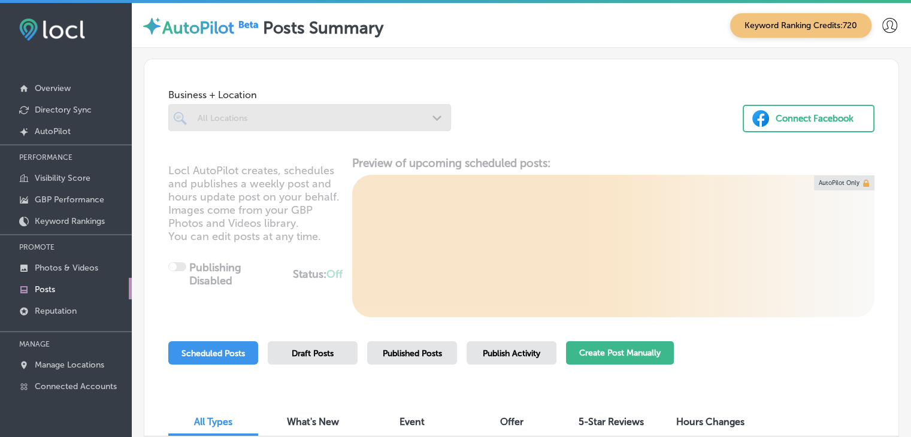
click at [671, 345] on button "Create Post Manually" at bounding box center [620, 353] width 108 height 23
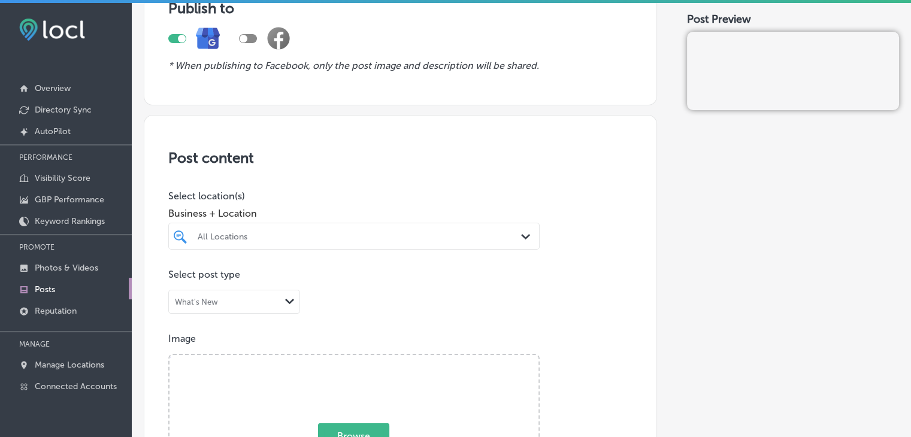
click at [309, 228] on div "All Locations" at bounding box center [354, 236] width 325 height 19
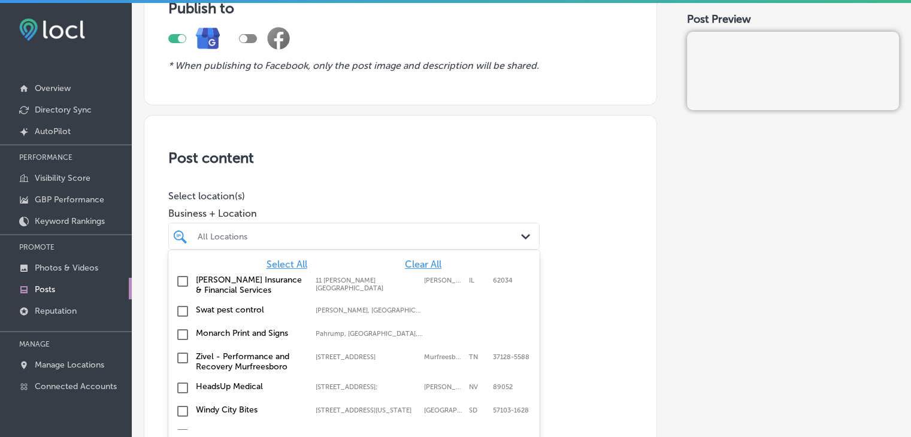
scroll to position [136, 0]
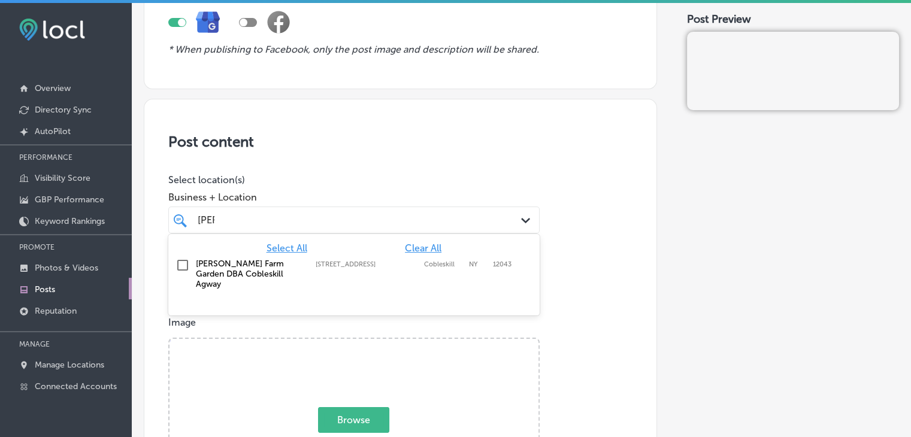
click at [374, 277] on div "Kelley Farm Garden DBA Cobleskill Agway 239 W Main St, Cobleskill, NY, 12043 23…" at bounding box center [331, 274] width 270 height 31
type input "kell"
click at [409, 201] on span "Business + Location" at bounding box center [353, 197] width 371 height 11
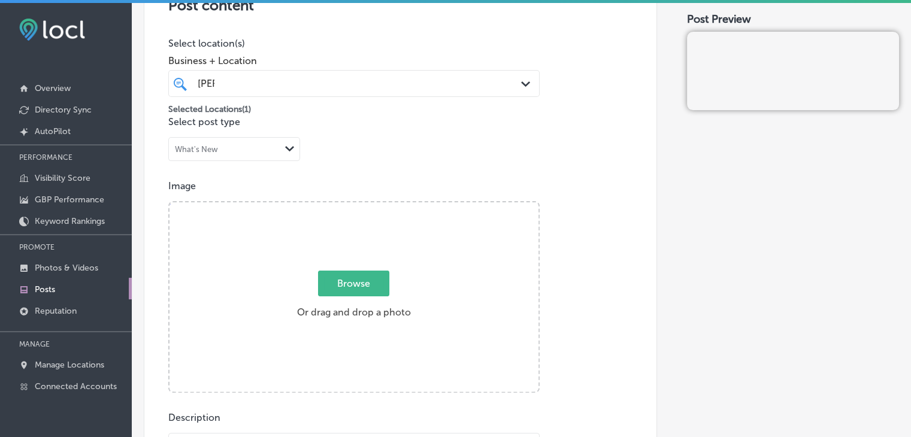
scroll to position [316, 0]
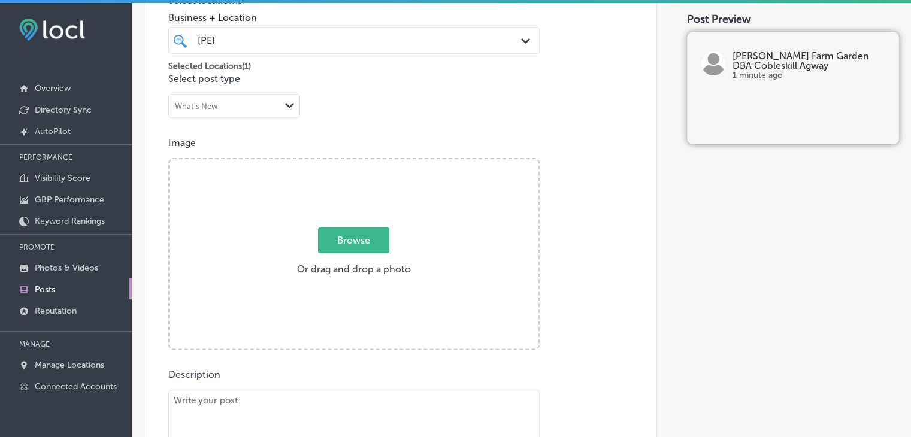
click at [290, 107] on polygon at bounding box center [289, 105] width 9 height 5
click at [213, 149] on div "Event" at bounding box center [234, 151] width 131 height 21
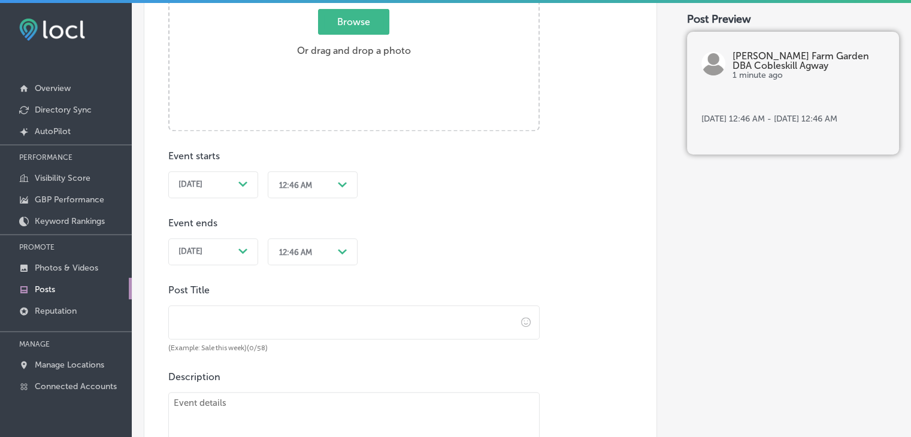
scroll to position [555, 0]
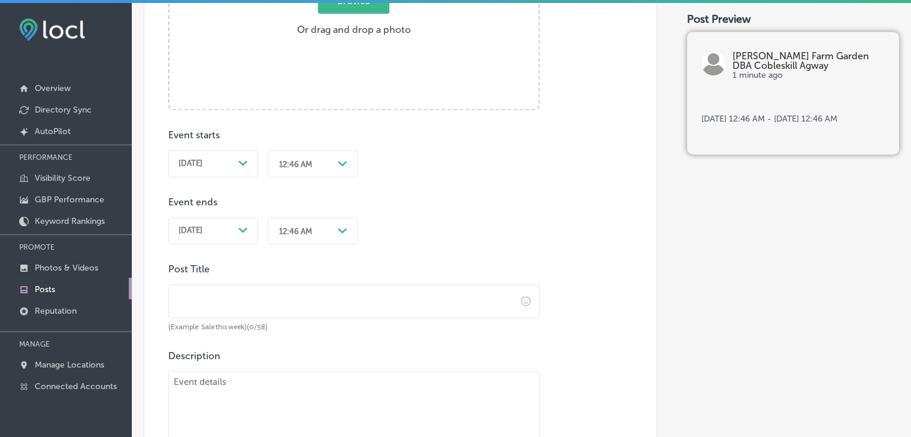
click at [238, 313] on input "text" at bounding box center [343, 301] width 348 height 33
paste input "Pop-Up Contractor Event with ITW Brands (Paslode & GRK)"
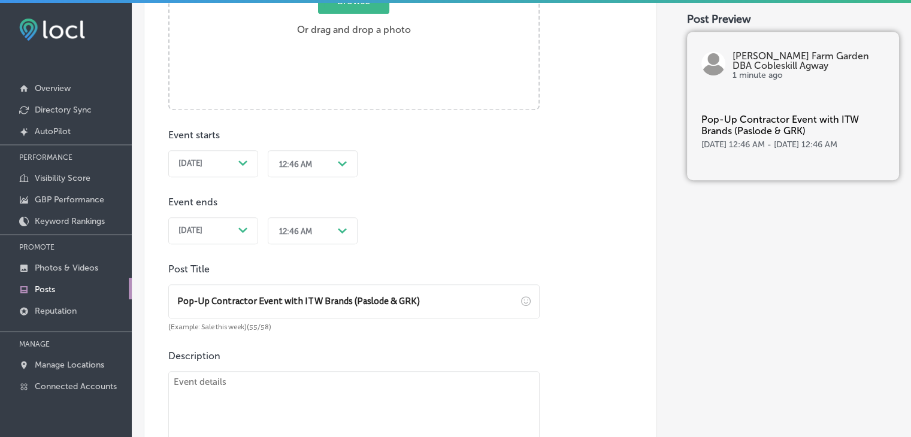
scroll to position [615, 0]
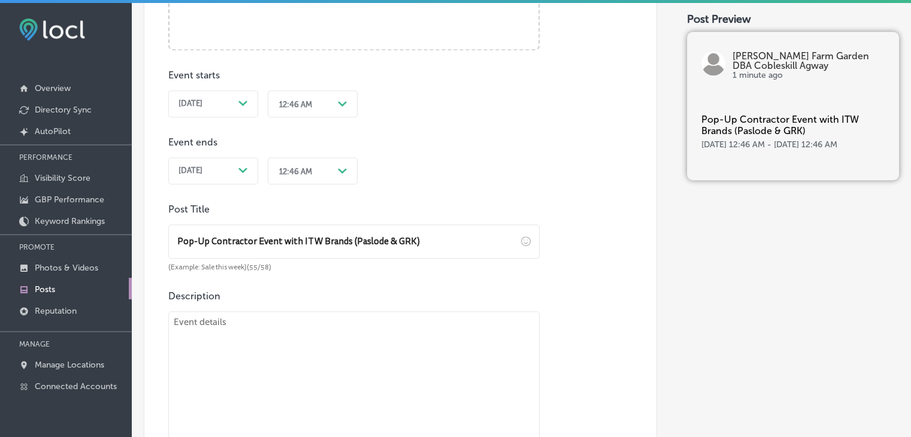
type input "Pop-Up Contractor Event with ITW Brands (Paslode & GRK)"
click at [330, 370] on textarea at bounding box center [353, 396] width 371 height 168
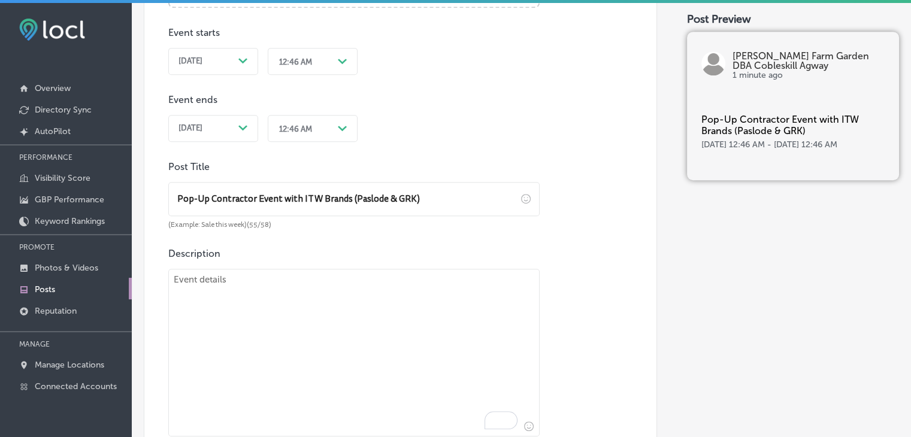
scroll to position [675, 0]
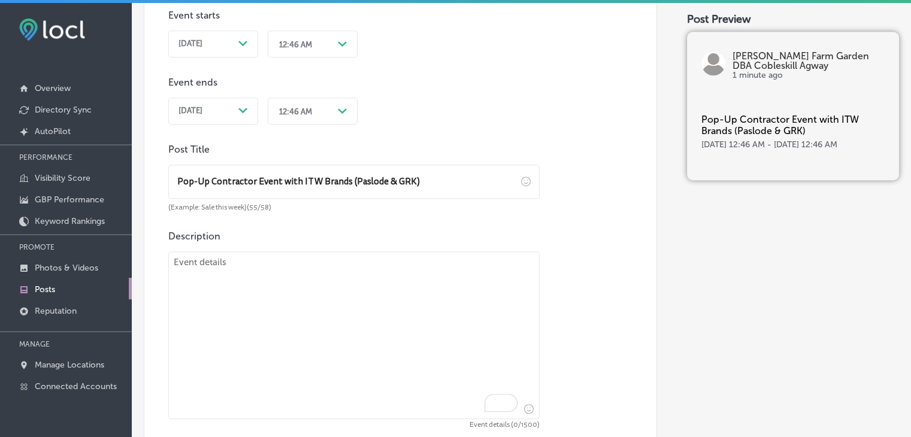
paste textarea "Join us for an exciting Pop-Up Contractor Event at Kelley Farm & Garden / Coble…"
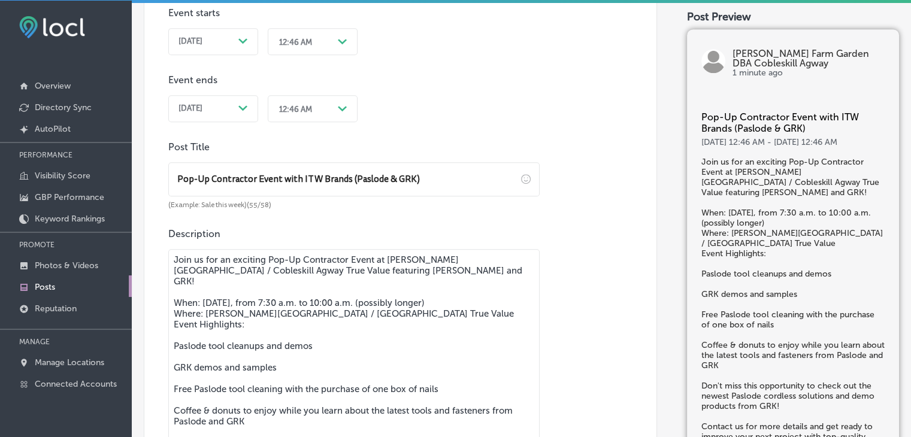
scroll to position [745, 0]
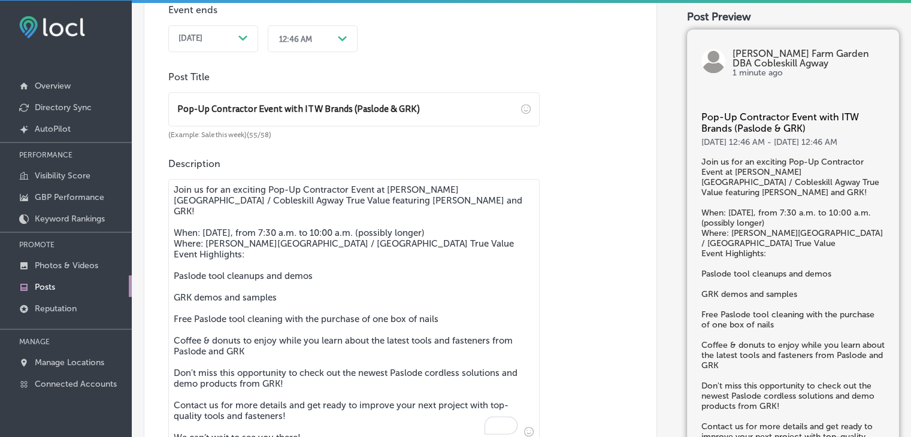
click at [237, 264] on textarea "Join us for an exciting Pop-Up Contractor Event at Kelley Farm & Garden / Coble…" at bounding box center [353, 310] width 371 height 263
click at [242, 256] on textarea "Join us for an exciting Pop-Up Contractor Event at Kelley Farm & Garden / Coble…" at bounding box center [353, 310] width 371 height 263
click at [508, 216] on textarea "Join us for an exciting Pop-Up Contractor Event at Kelley Farm & Garden / Coble…" at bounding box center [353, 310] width 371 height 263
drag, startPoint x: 517, startPoint y: 218, endPoint x: 150, endPoint y: 224, distance: 366.8
click at [150, 224] on div "Post content Select location(s) Business + Location kell kell Path Created with…" at bounding box center [401, 24] width 514 height 1075
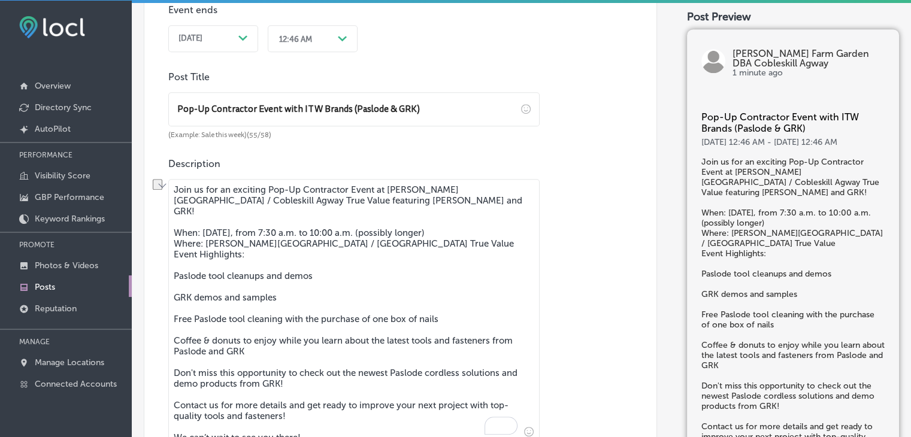
click at [217, 234] on textarea "Join us for an exciting Pop-Up Contractor Event at Kelley Farm & Garden / Coble…" at bounding box center [353, 310] width 371 height 263
drag, startPoint x: 309, startPoint y: 230, endPoint x: 388, endPoint y: 231, distance: 79.1
click at [310, 230] on textarea "Join us for an exciting Pop-Up Contractor Event at Kelley Farm & Garden / Coble…" at bounding box center [353, 310] width 371 height 263
click at [479, 231] on textarea "Join us for an exciting Pop-Up Contractor Event at Kelley Farm & Garden / Coble…" at bounding box center [353, 310] width 371 height 263
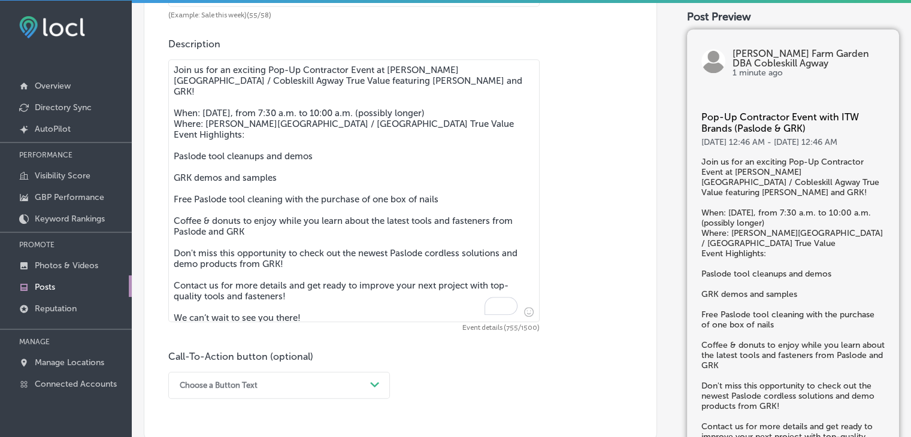
click at [300, 229] on textarea "Join us for an exciting Pop-Up Contractor Event at Kelley Farm & Garden / Coble…" at bounding box center [353, 190] width 371 height 263
paste textarea "Get ready for an exciting event at Kelley Farm & Garden / Cobleskill Agway True…"
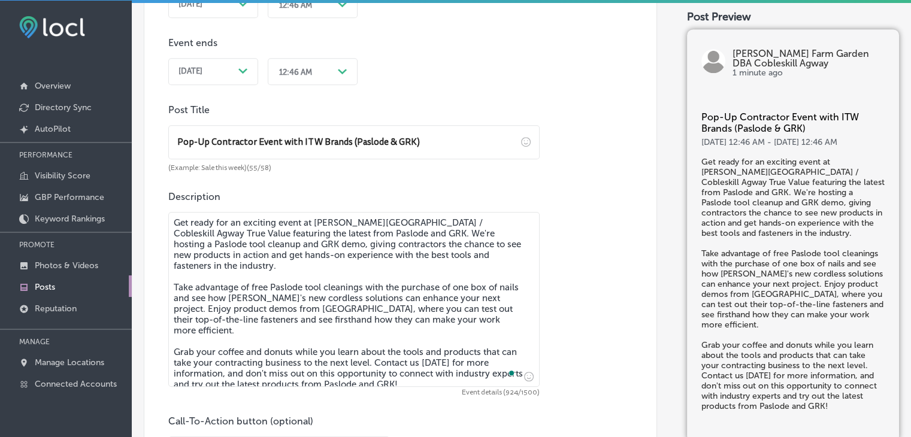
scroll to position [685, 0]
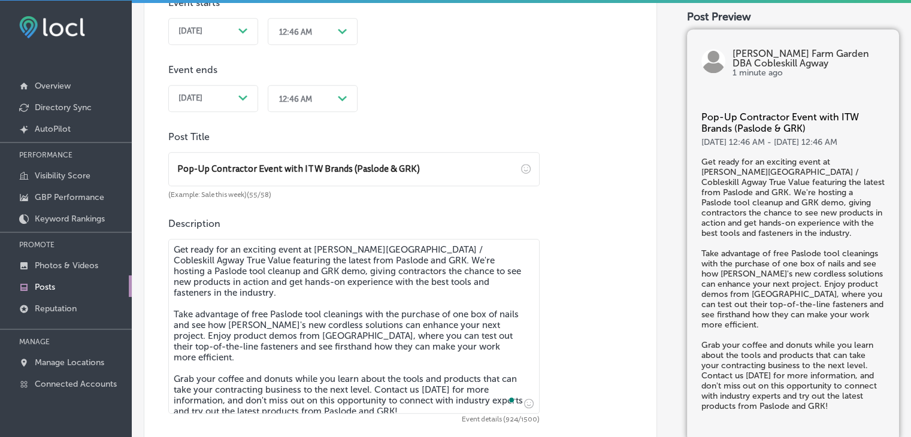
type textarea "Get ready for an exciting event at Kelley Farm & Garden / Cobleskill Agway True…"
click at [421, 210] on div "Post content Select location(s) Business + Location kell kell Path Created with…" at bounding box center [401, 40] width 514 height 987
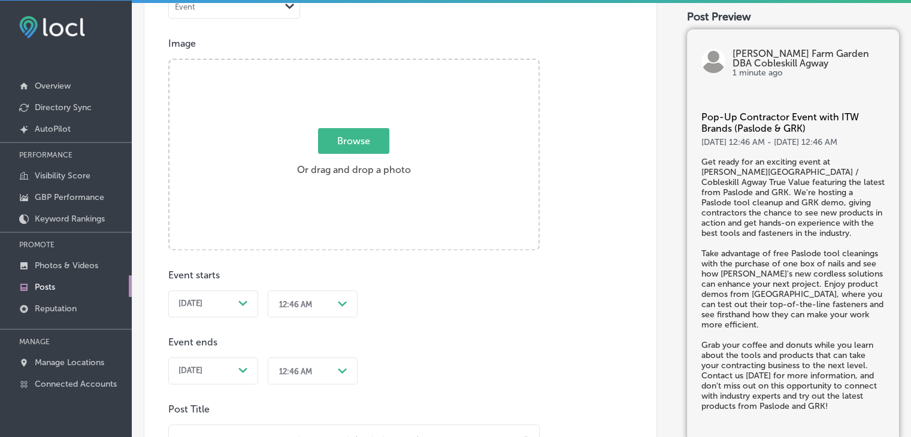
scroll to position [386, 0]
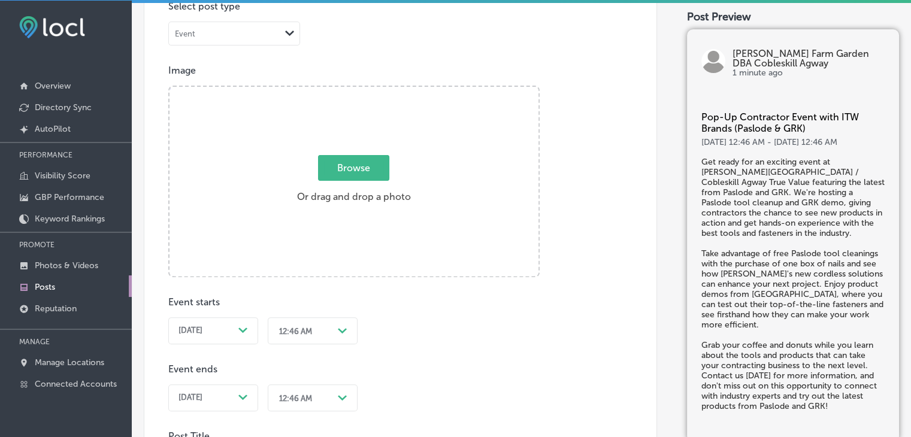
click at [192, 327] on span "Aug 19, 2025" at bounding box center [191, 331] width 24 height 10
click at [301, 351] on div "Aug 2025 Su Mo Tu We Th Fr Sa 27 28 29 30 31 1 2 3 4 5 6 7 8 9 10 11 12 13 14 1…" at bounding box center [241, 419] width 144 height 140
click at [391, 345] on div "Event starts Aug 19, 2025 Path Created with Sketch. 12:46 AM Path Created with …" at bounding box center [353, 344] width 371 height 134
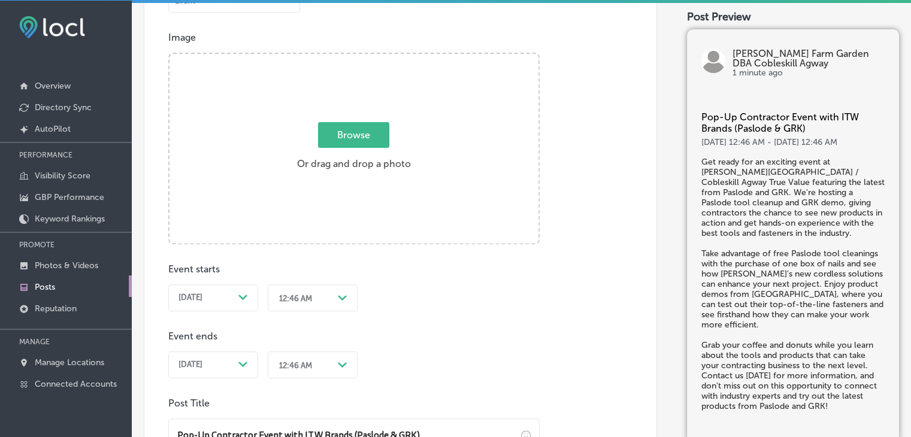
scroll to position [446, 0]
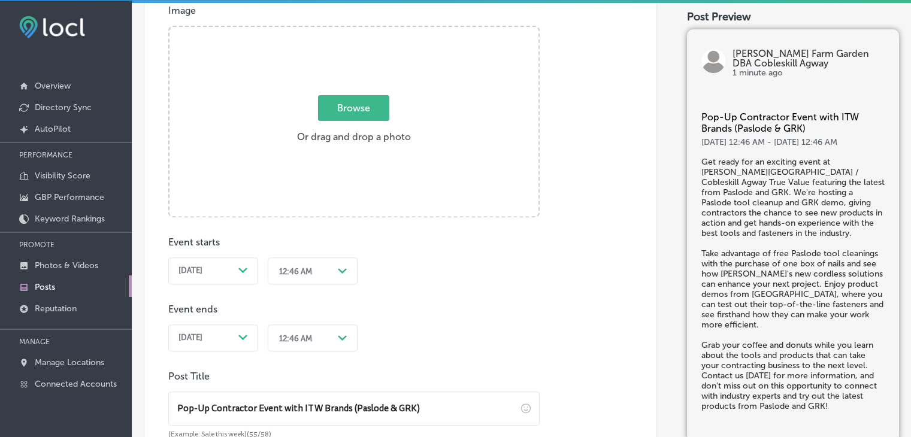
click at [209, 258] on div "Aug 19, 2025 Path Created with Sketch." at bounding box center [213, 271] width 90 height 27
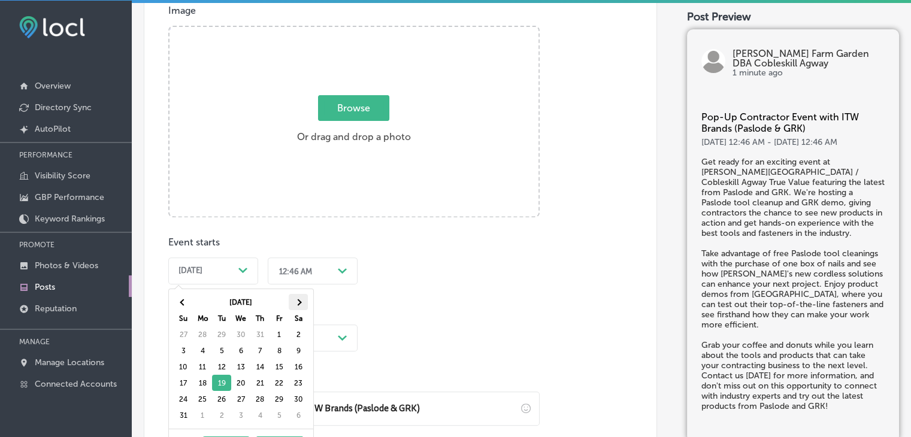
click at [301, 305] on th at bounding box center [298, 302] width 19 height 16
drag, startPoint x: 212, startPoint y: 350, endPoint x: 211, endPoint y: 344, distance: 6.0
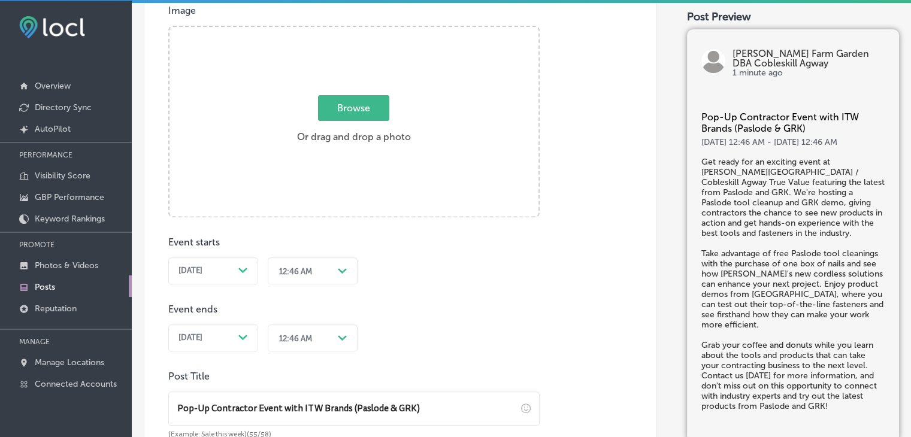
click at [201, 343] on div "Aug 20, 2025 Path Created with Sketch." at bounding box center [213, 338] width 90 height 27
click at [295, 273] on div "12:46 AM Path Created with Sketch." at bounding box center [313, 269] width 90 height 32
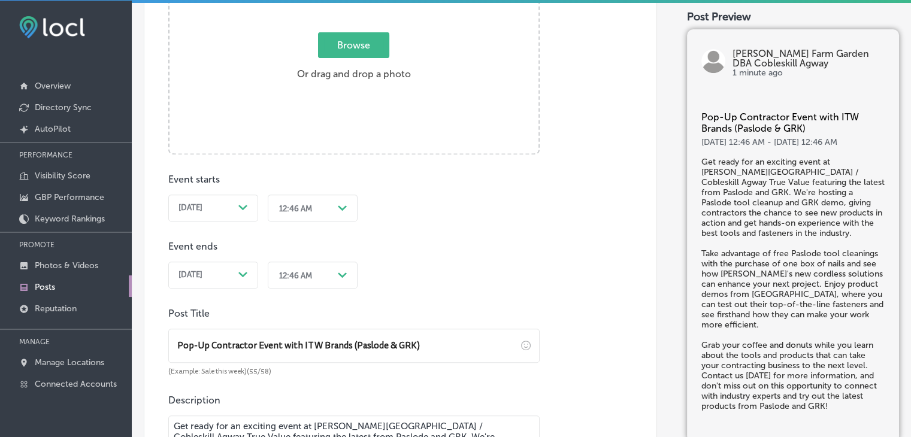
scroll to position [537, 0]
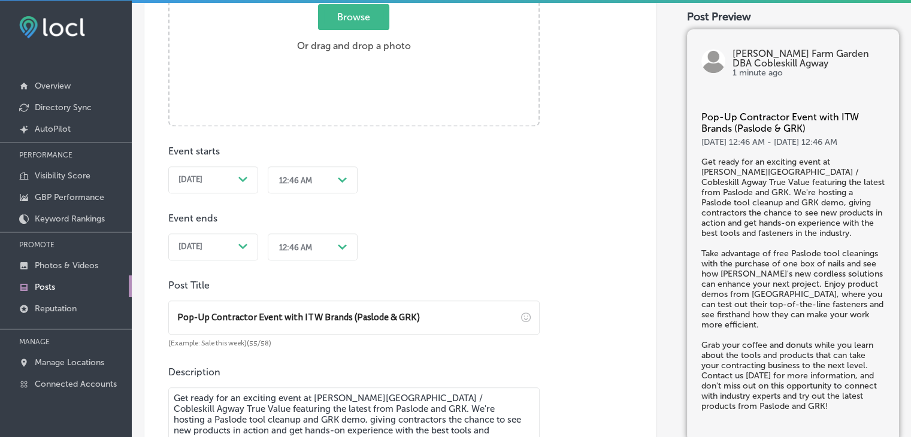
click at [280, 177] on div "12:46 AM" at bounding box center [295, 180] width 33 height 9
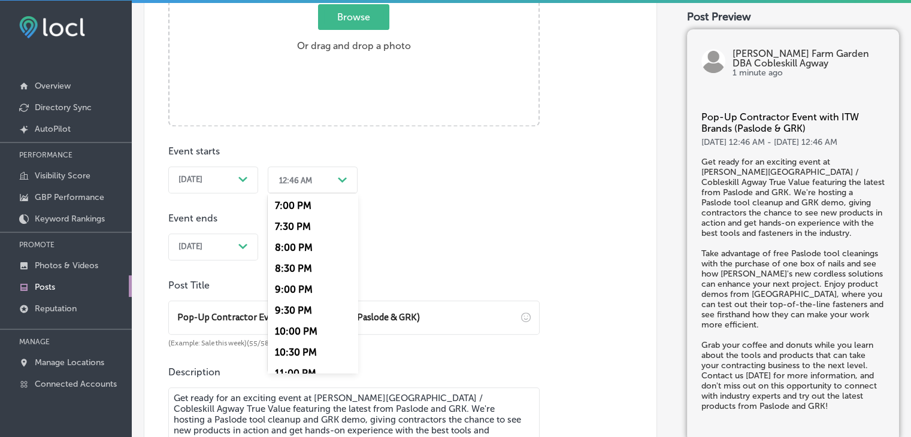
scroll to position [717, 0]
click at [301, 283] on div "7:00 PM" at bounding box center [313, 286] width 90 height 21
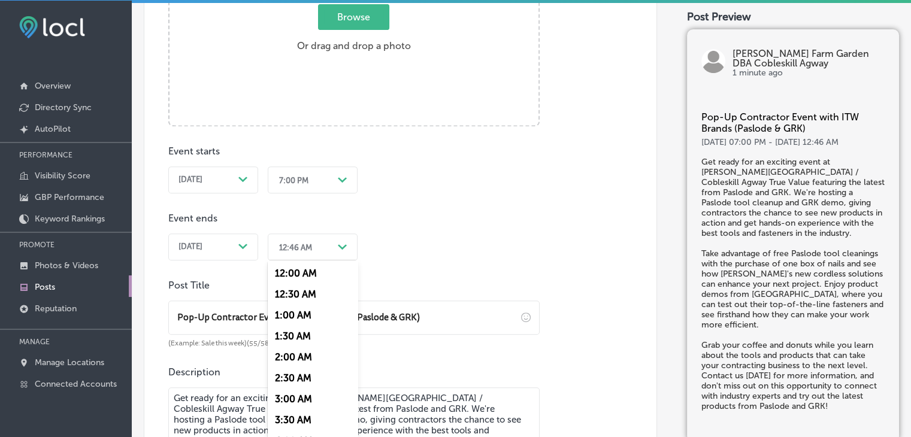
click at [321, 256] on div "option 12:00 AM focused, 1 of 48. 48 results available. Use Up and Down to choo…" at bounding box center [313, 245] width 90 height 32
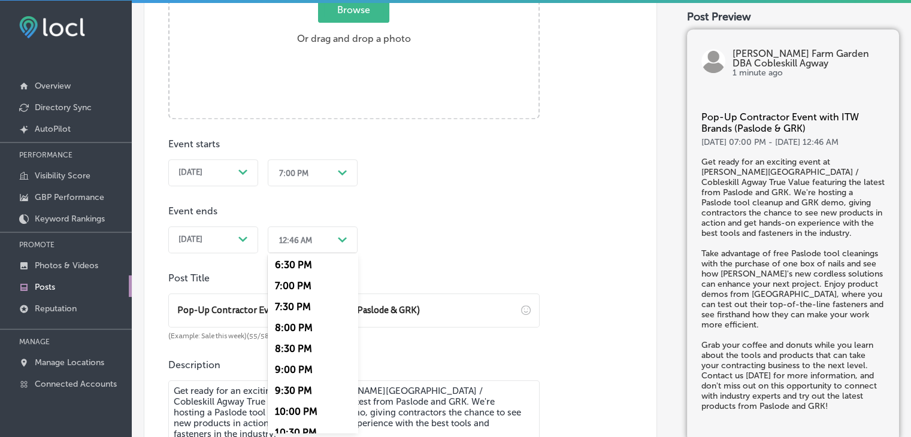
scroll to position [837, 0]
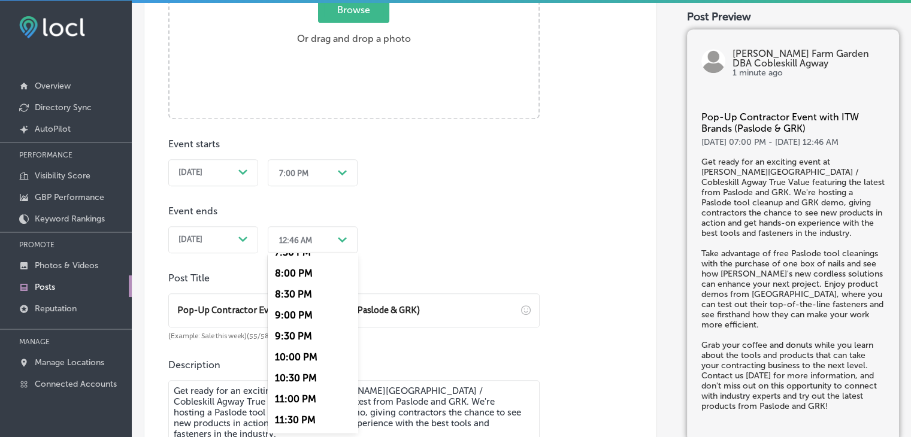
click at [315, 374] on div "10:30 PM" at bounding box center [313, 378] width 90 height 21
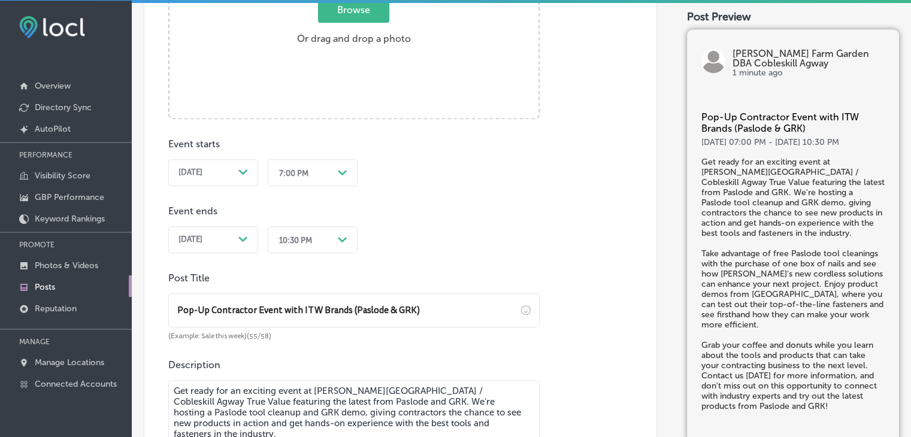
click at [443, 213] on div "Event starts Sep 09, 2025 Path Created with Sketch. 7:00 PM Path Created with S…" at bounding box center [353, 186] width 371 height 134
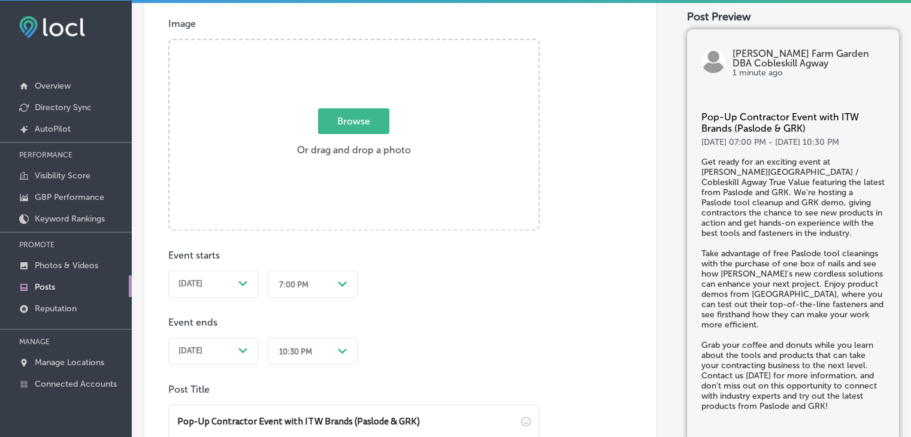
scroll to position [484, 0]
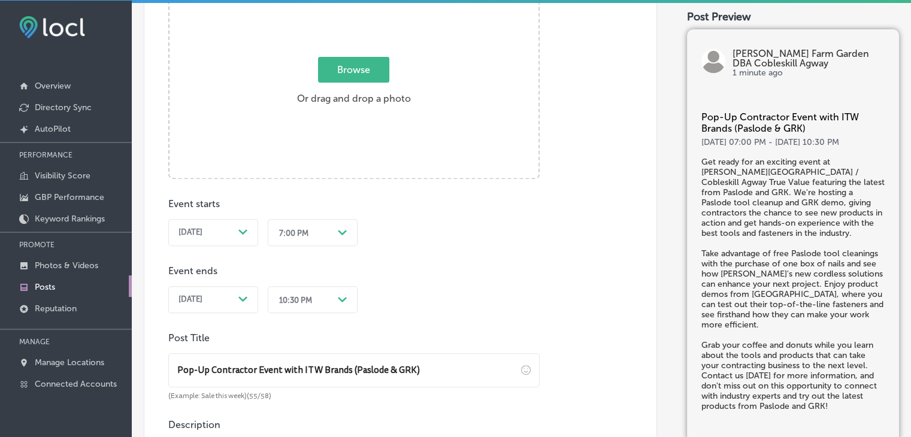
click at [429, 274] on div "Event starts Sep 09, 2025 Path Created with Sketch. 7:00 PM Path Created with S…" at bounding box center [353, 246] width 371 height 134
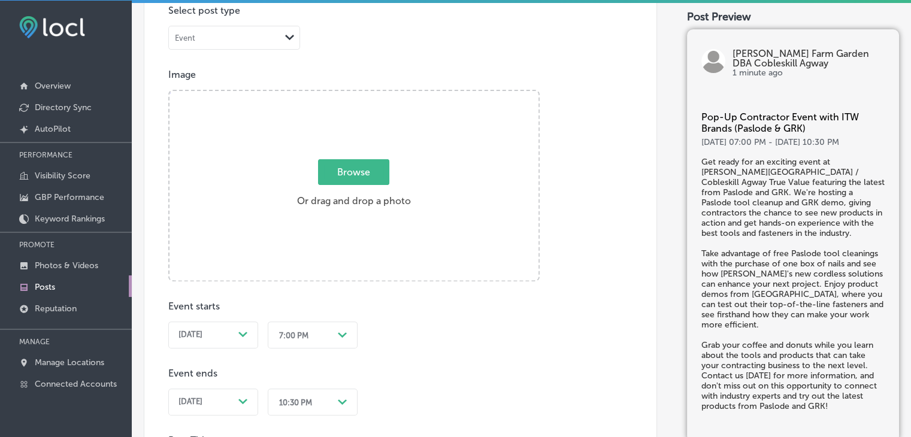
scroll to position [502, 0]
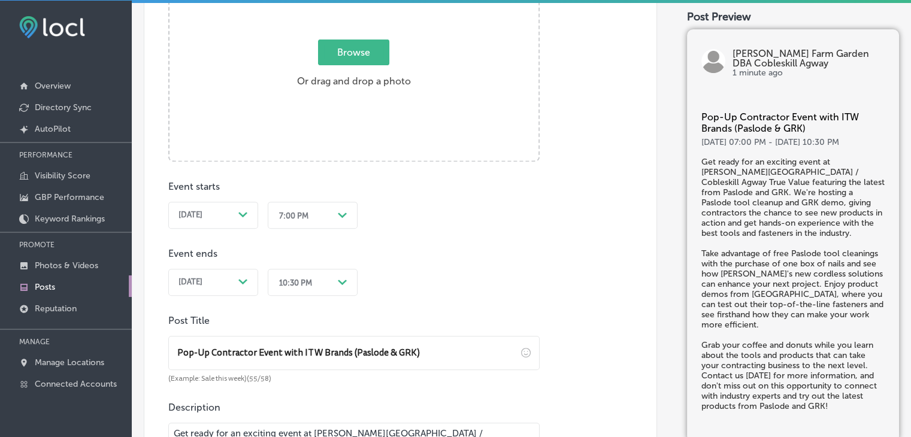
click at [335, 192] on div "Event starts Sep 09, 2025 Path Created with Sketch. 7:00 PM Path Created with S…" at bounding box center [262, 205] width 189 height 48
click at [360, 226] on div "Event starts Sep 09, 2025 Path Created with Sketch. 7:00 PM Path Created with S…" at bounding box center [353, 229] width 371 height 134
click at [431, 200] on div "Event starts Sep 09, 2025 Path Created with Sketch. 7:00 PM Path Created with S…" at bounding box center [353, 229] width 371 height 134
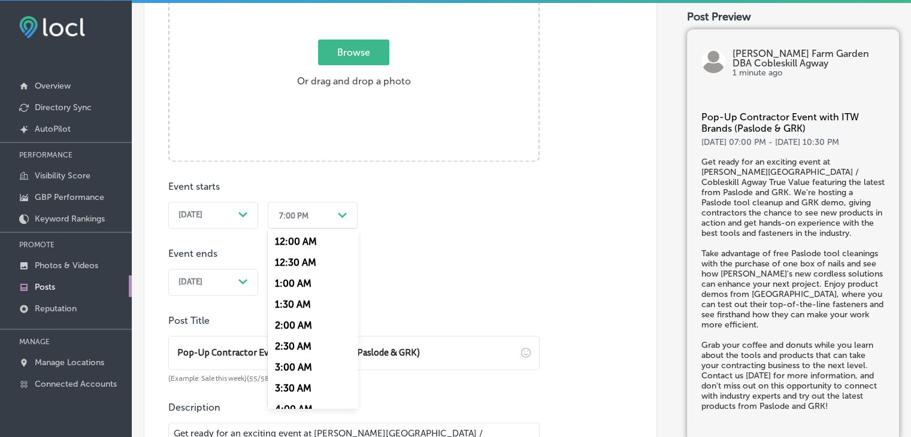
click at [331, 203] on div "7:00 PM Path Created with Sketch." at bounding box center [313, 215] width 90 height 27
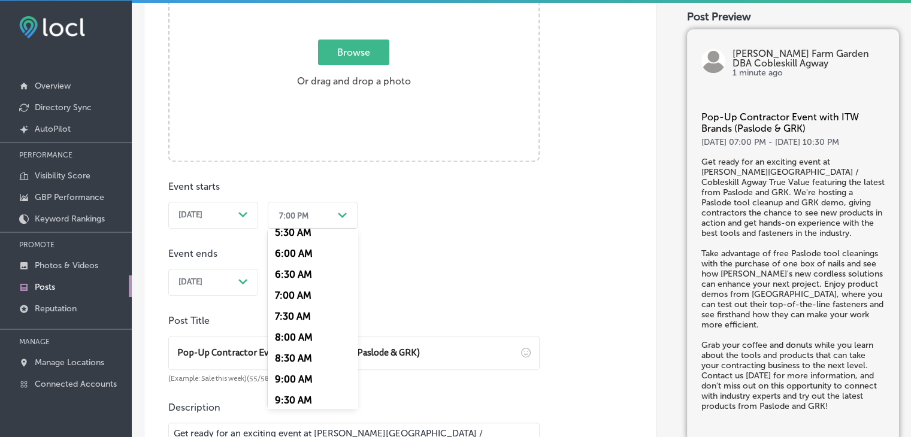
scroll to position [300, 0]
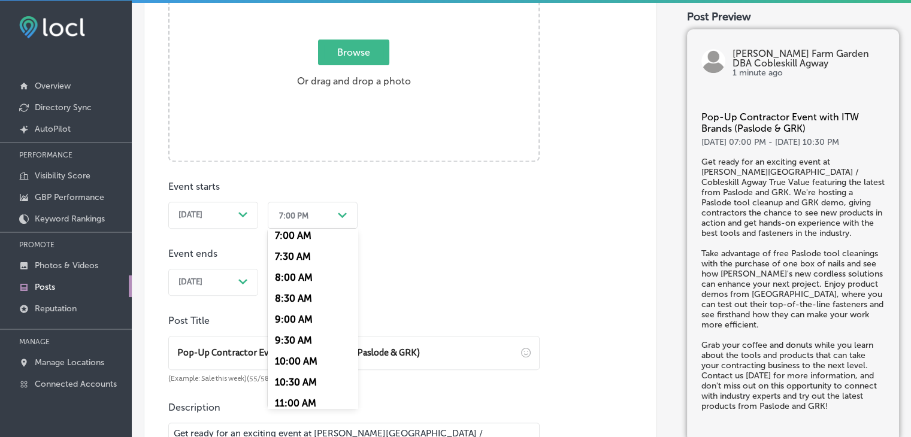
click at [303, 241] on div "7:00 AM" at bounding box center [313, 235] width 90 height 21
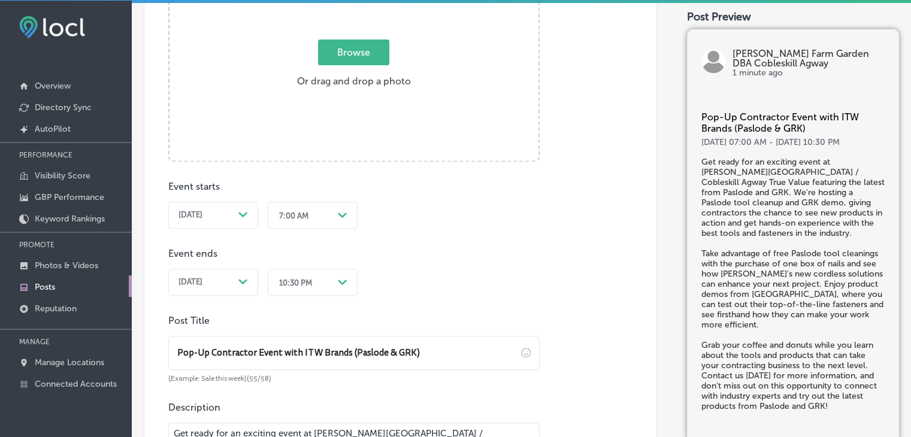
click at [307, 295] on div "10:30 PM Path Created with Sketch." at bounding box center [313, 280] width 90 height 32
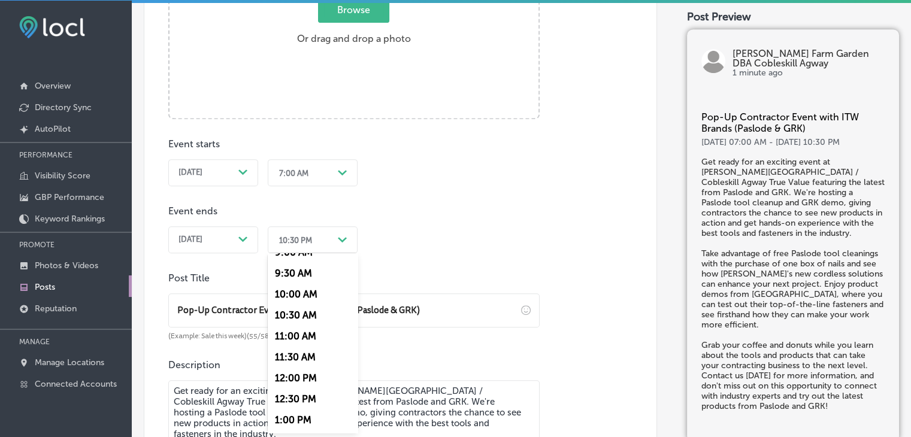
scroll to position [419, 0]
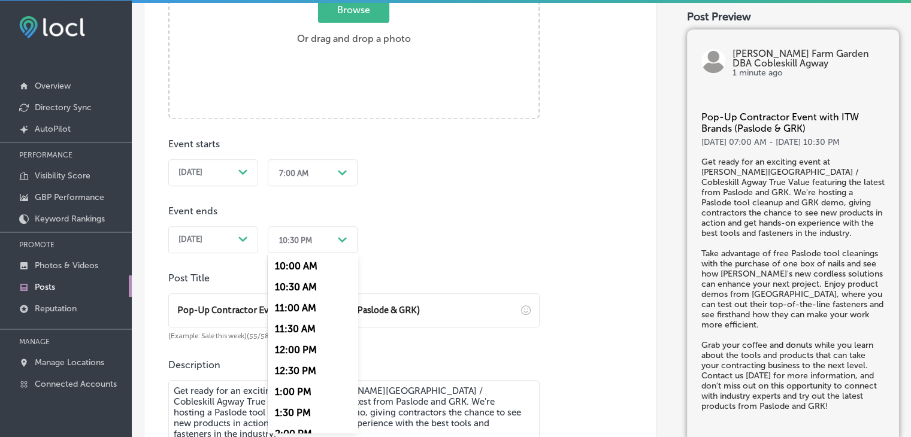
click at [307, 294] on div "10:30 AM" at bounding box center [313, 287] width 90 height 21
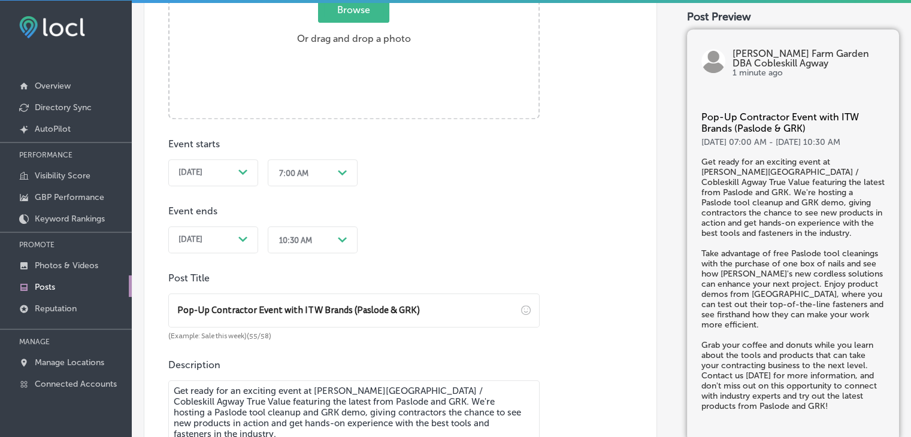
click at [467, 247] on div "Event starts Sep 09, 2025 Path Created with Sketch. 7:00 AM Path Created with S…" at bounding box center [353, 186] width 371 height 134
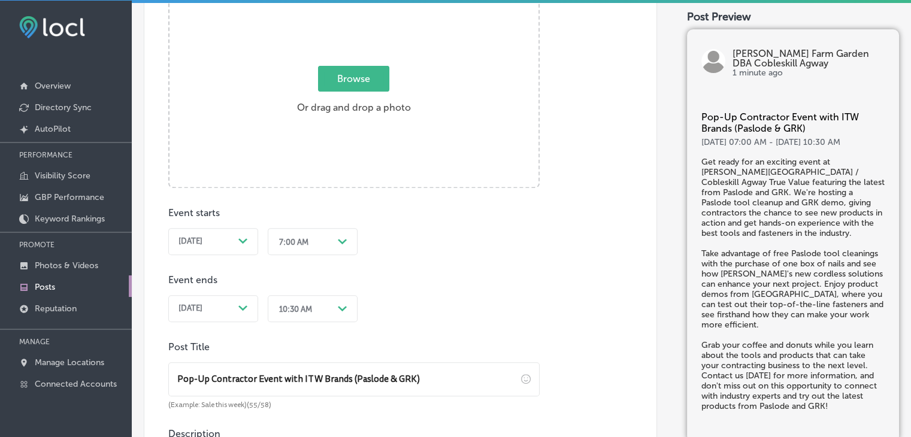
scroll to position [424, 0]
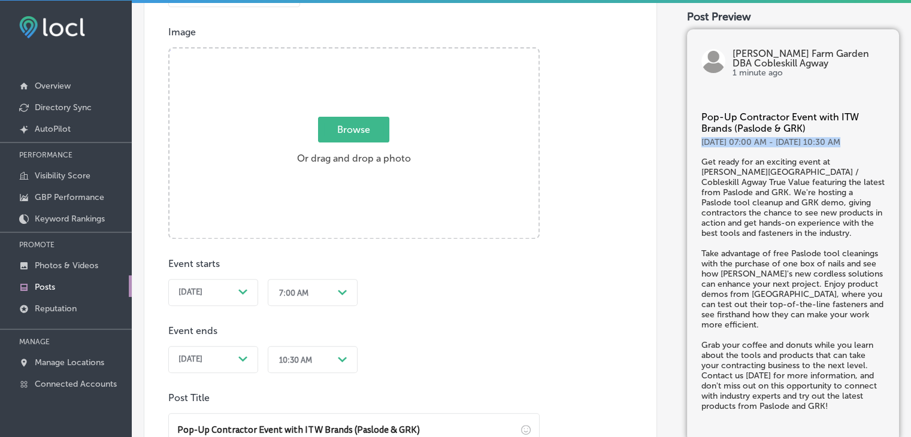
drag, startPoint x: 839, startPoint y: 146, endPoint x: 680, endPoint y: 142, distance: 158.8
click at [687, 142] on div "Pop-Up Contractor Event with ITW Brands (Paslode & GRK) 9 Sep, 07:00 AM - 9 Sep…" at bounding box center [793, 267] width 212 height 350
click at [540, 286] on div "Post content Select location(s) Business + Location kell kell Path Created with…" at bounding box center [401, 301] width 514 height 987
click at [420, 313] on div "Event starts Sep 09, 2025 Path Created with Sketch. 7:00 AM Path Created with S…" at bounding box center [353, 306] width 371 height 134
click at [347, 122] on span "Browse" at bounding box center [353, 130] width 71 height 26
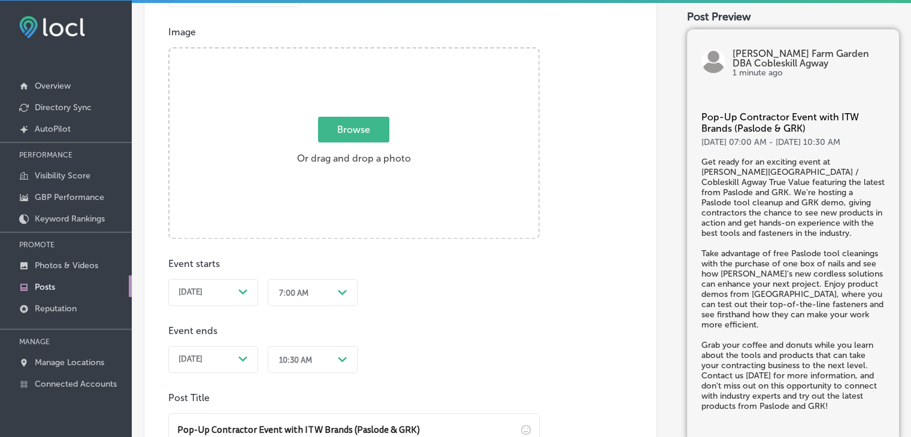
click at [347, 52] on input "Browse Or drag and drop a photo" at bounding box center [354, 51] width 369 height 4
click at [357, 122] on span "Browse" at bounding box center [353, 130] width 71 height 26
click at [357, 52] on input "Browse Or drag and drop a photo" at bounding box center [354, 51] width 369 height 4
type input "C:\fakepath\Kelly Farm and Garden Flier.png"
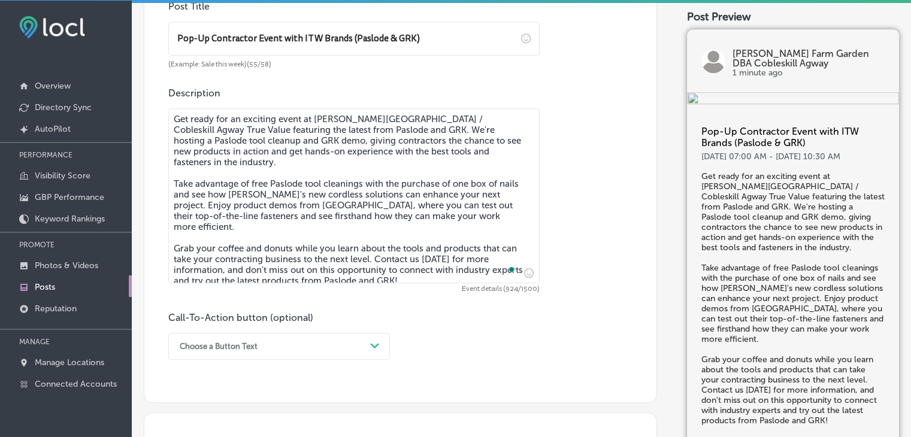
scroll to position [904, 0]
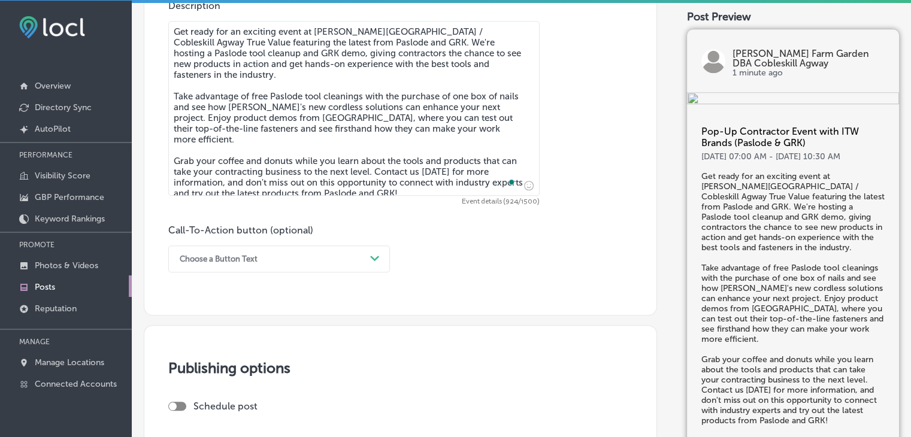
click at [288, 265] on div "Choose a Button Text" at bounding box center [270, 259] width 192 height 19
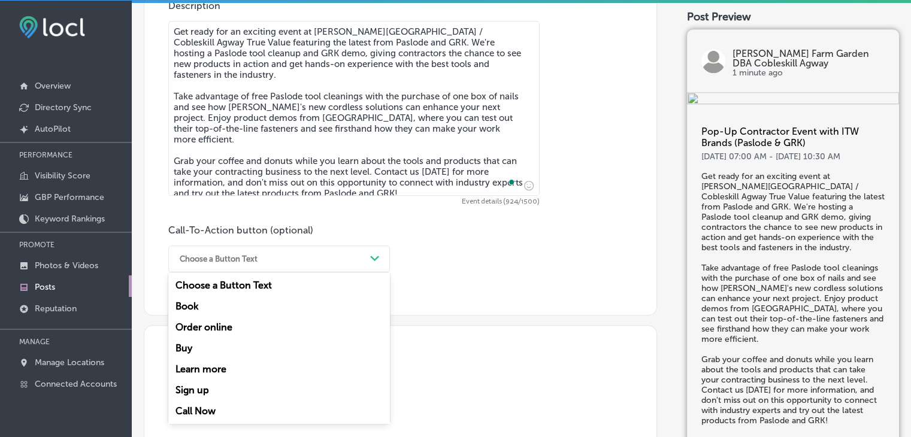
click at [228, 408] on div "Call Now" at bounding box center [279, 411] width 222 height 21
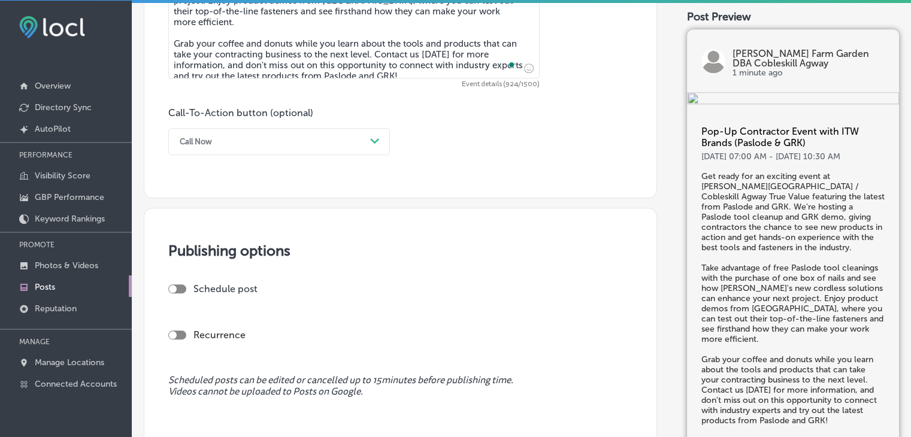
scroll to position [1023, 0]
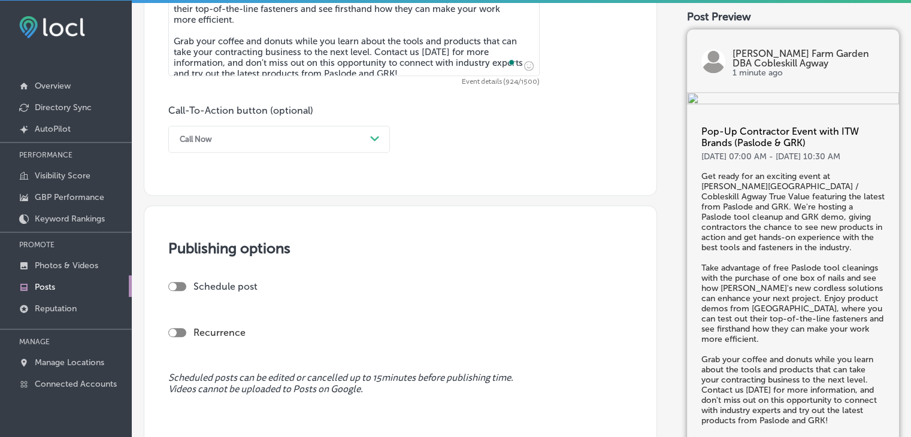
click at [180, 285] on div at bounding box center [177, 286] width 18 height 9
checkbox input "true"
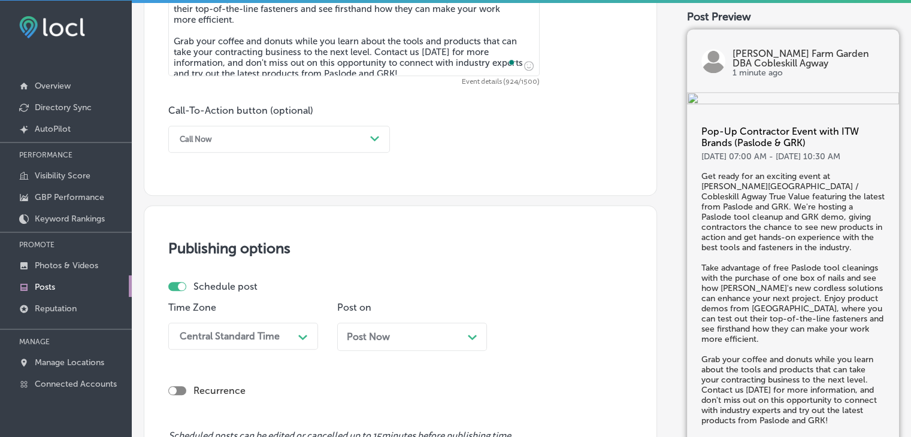
click at [292, 339] on div "Central Standard Time Path Created with Sketch." at bounding box center [243, 336] width 150 height 27
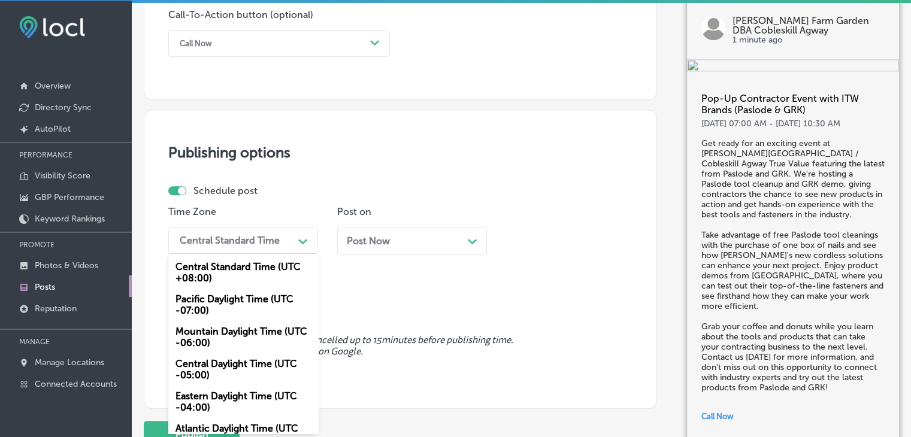
click at [587, 197] on div "Schedule post Time Zone option Mountain Daylight Time (UTC -06:00) focused, 3 o…" at bounding box center [395, 224] width 455 height 79
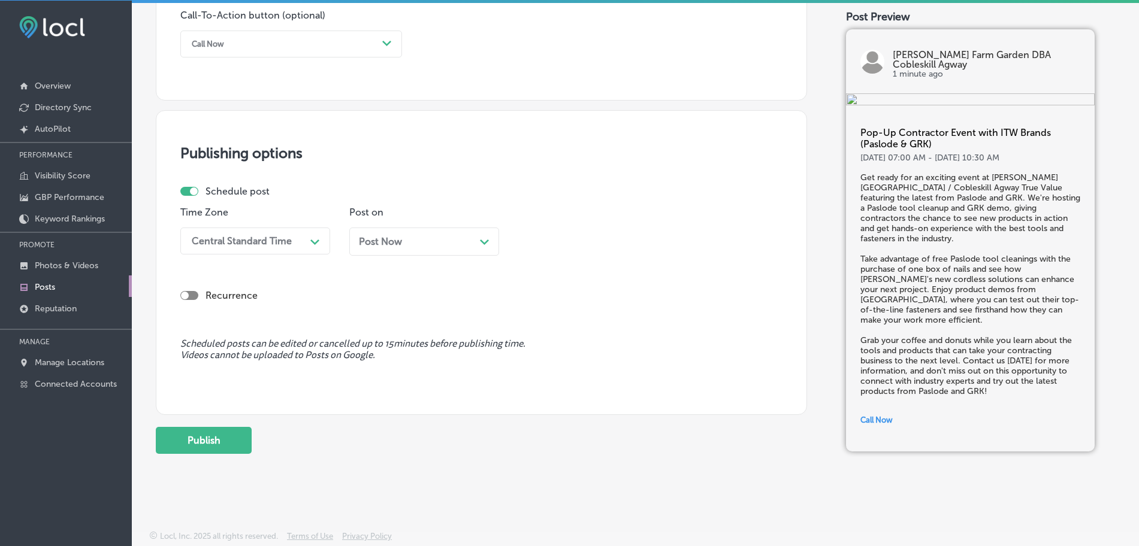
scroll to position [1053, 0]
drag, startPoint x: 819, startPoint y: 0, endPoint x: 745, endPoint y: 247, distance: 257.6
click at [745, 247] on div "Time Zone Central Standard Time Path Created with Sketch. Post on Post Now Path…" at bounding box center [476, 236] width 593 height 58
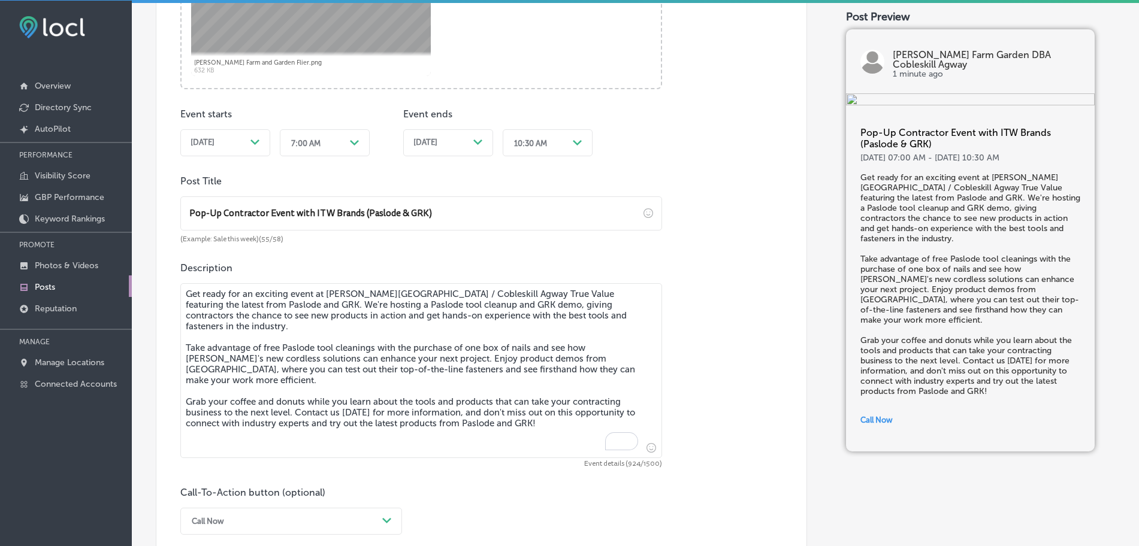
scroll to position [574, 0]
drag, startPoint x: 494, startPoint y: 290, endPoint x: 416, endPoint y: 286, distance: 78.0
click at [416, 286] on textarea "Get ready for an exciting event at Kelley Farm & Garden / Cobleskill Agway True…" at bounding box center [421, 372] width 482 height 175
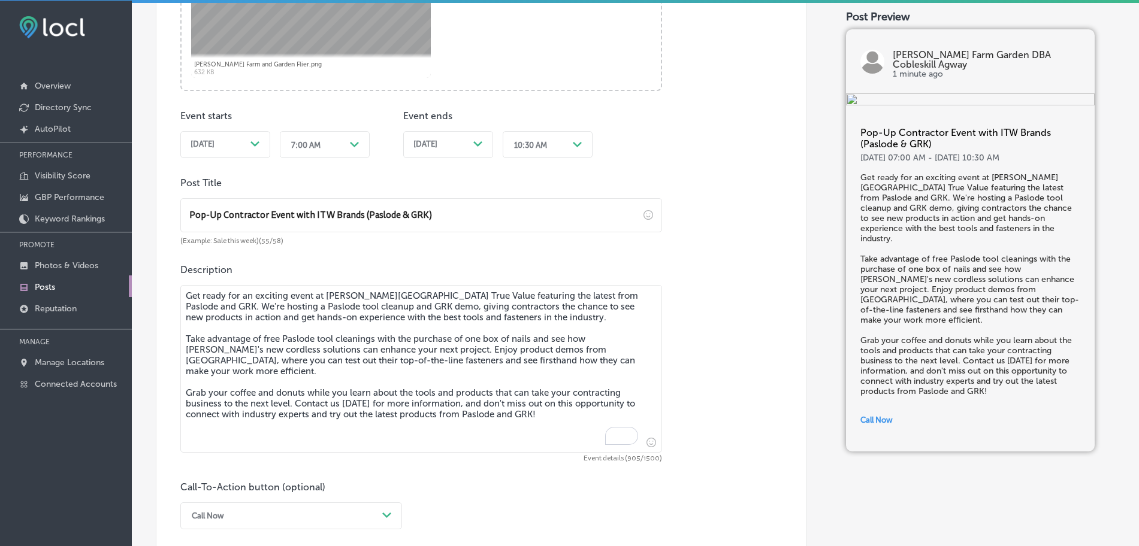
drag, startPoint x: 406, startPoint y: 294, endPoint x: 414, endPoint y: 293, distance: 7.9
click at [414, 293] on textarea "Get ready for an exciting event at Kelley Farm & Garden True Value featuring th…" at bounding box center [421, 369] width 482 height 168
click at [418, 294] on textarea "Get ready for an exciting event at Kelley Farm & Garden True Value featuring th…" at bounding box center [421, 369] width 482 height 168
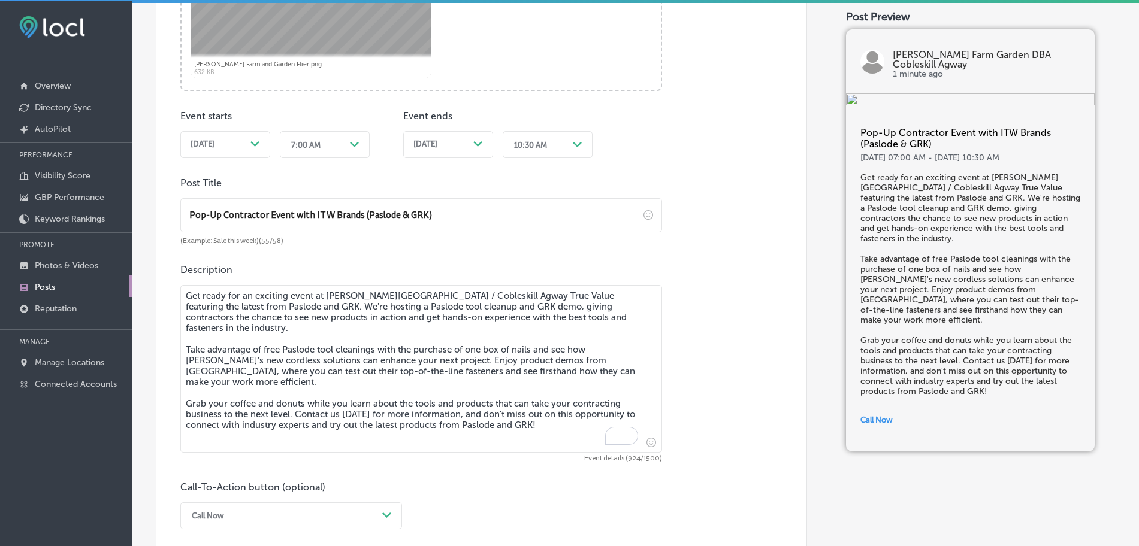
drag, startPoint x: 415, startPoint y: 288, endPoint x: 422, endPoint y: 299, distance: 13.0
click at [422, 299] on textarea "Get ready for an exciting event at Kelley Farm & Garden / Cobleskill Agway True…" at bounding box center [421, 369] width 482 height 168
drag, startPoint x: 512, startPoint y: 300, endPoint x: 553, endPoint y: 287, distance: 43.4
click at [553, 287] on textarea "Get ready for an exciting event at Kelley Farm & Garden DBA Cobleskill Agway Tr…" at bounding box center [421, 369] width 482 height 168
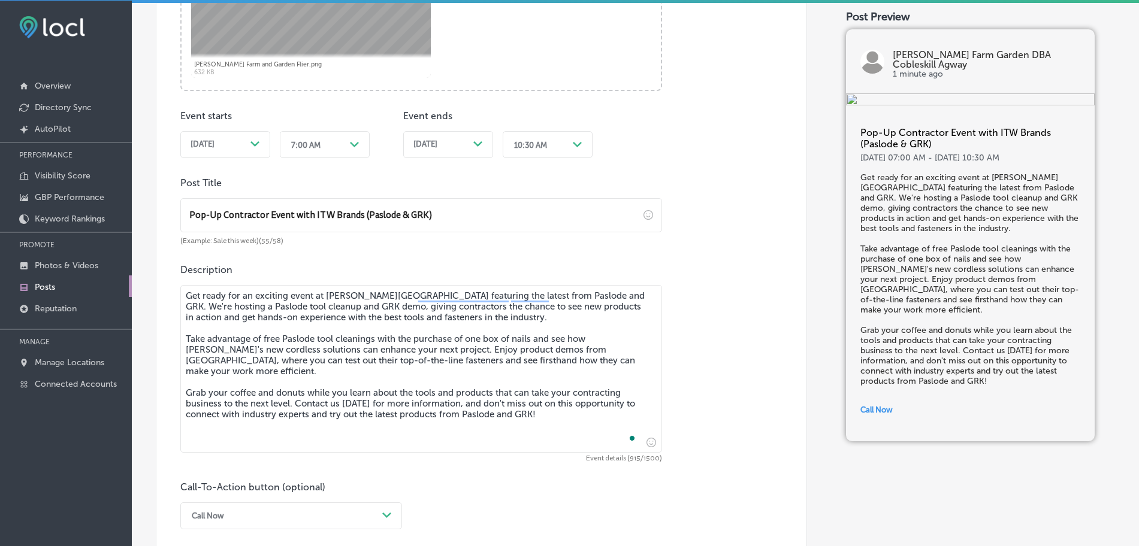
click at [559, 327] on textarea "Get ready for an exciting event at Kelley Farm & Garden DBA Cobleskill Agway fe…" at bounding box center [421, 369] width 482 height 168
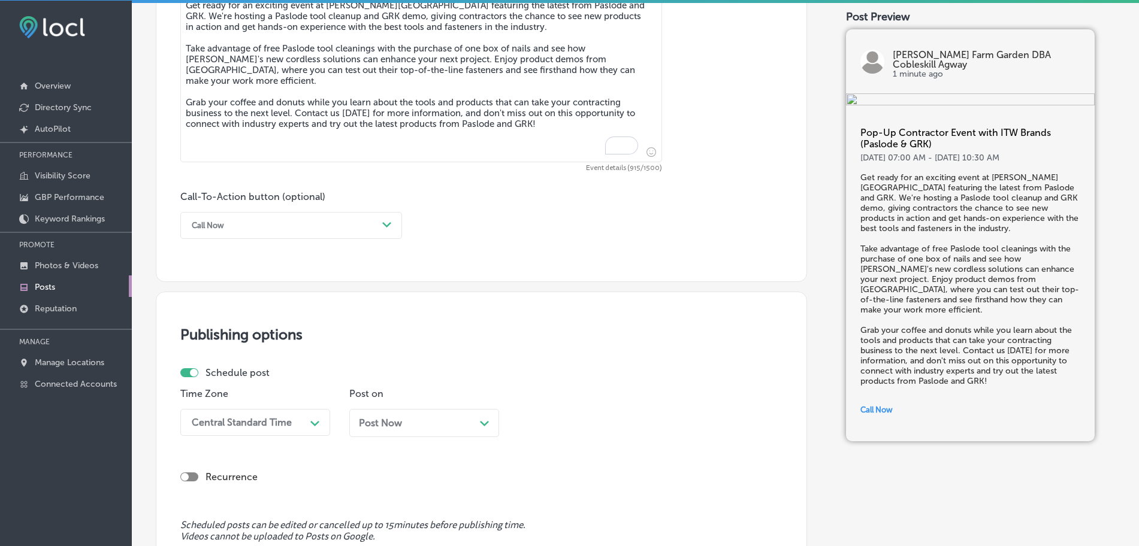
scroll to position [1014, 0]
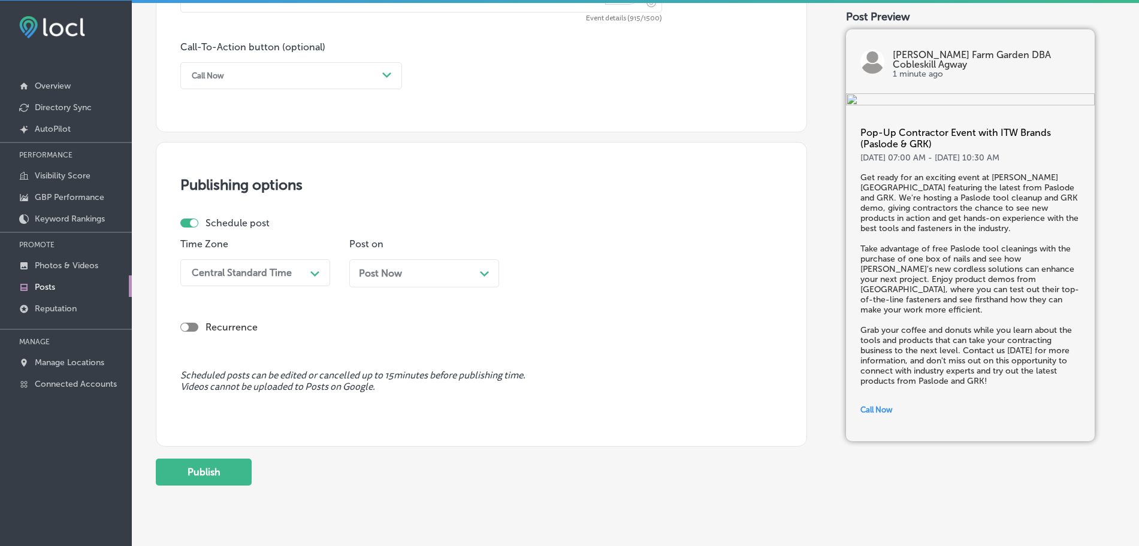
type textarea "Get ready for an exciting event at Kelley Farm & Garden DBA Cobleskill Agway fe…"
click at [920, 247] on h5 "Get ready for an exciting event at Kelley Farm & Garden DBA Cobleskill Agway fe…" at bounding box center [970, 280] width 220 height 214
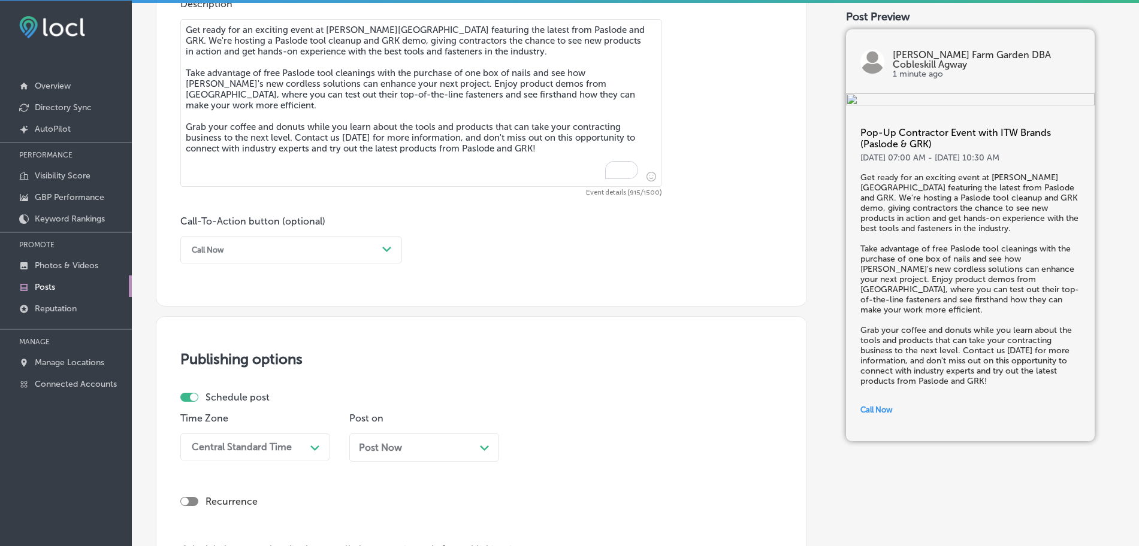
scroll to position [597, 0]
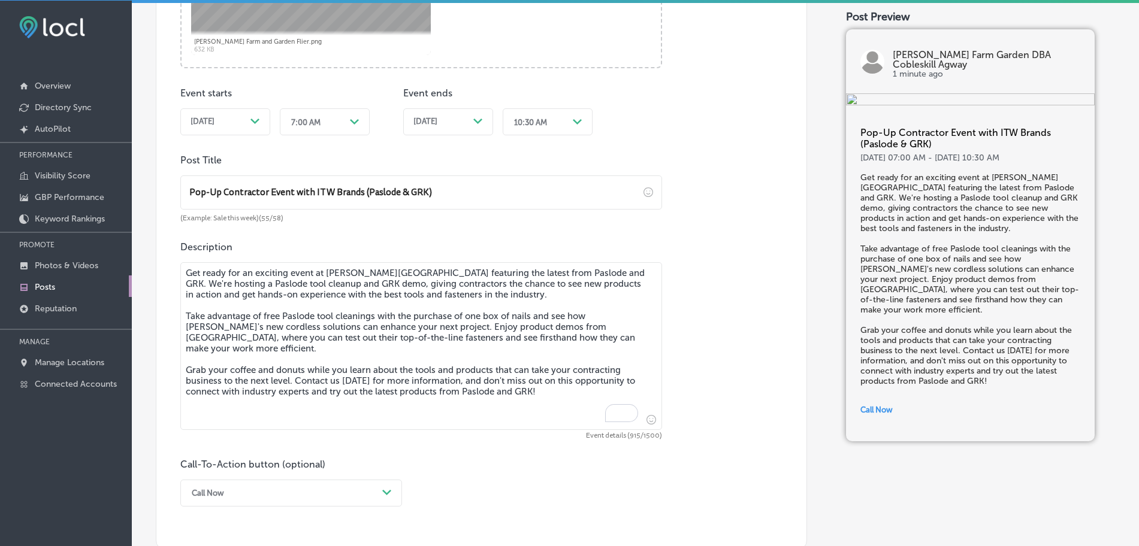
click at [551, 110] on div "10:30 AM Path Created with Sketch." at bounding box center [548, 121] width 90 height 27
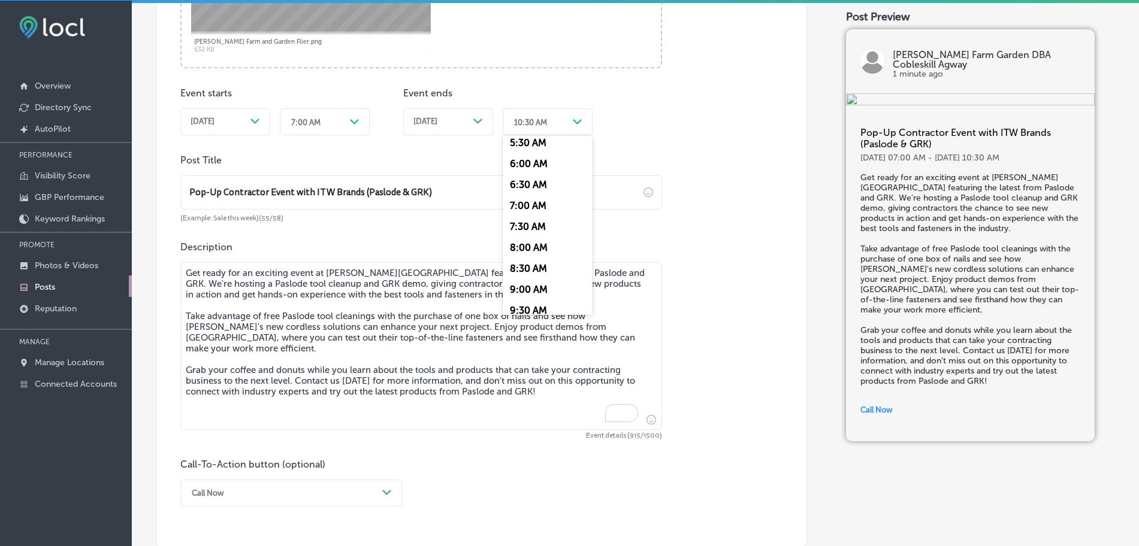
scroll to position [300, 0]
click at [549, 271] on div "10:00 AM" at bounding box center [548, 268] width 90 height 21
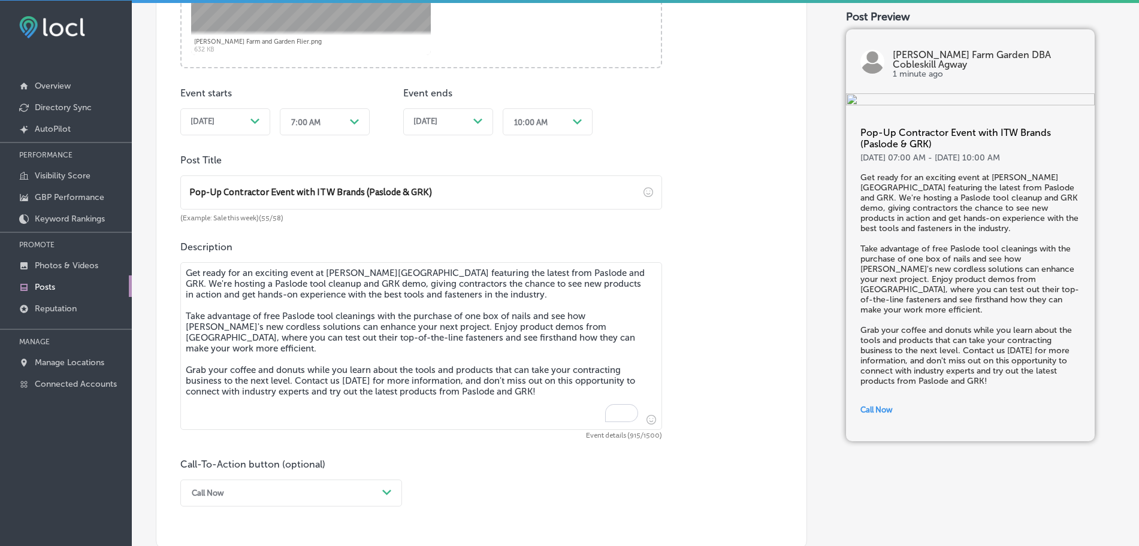
click at [726, 237] on div "Post content Select location(s) Business + Location kell kell Path Created with…" at bounding box center [481, 93] width 651 height 913
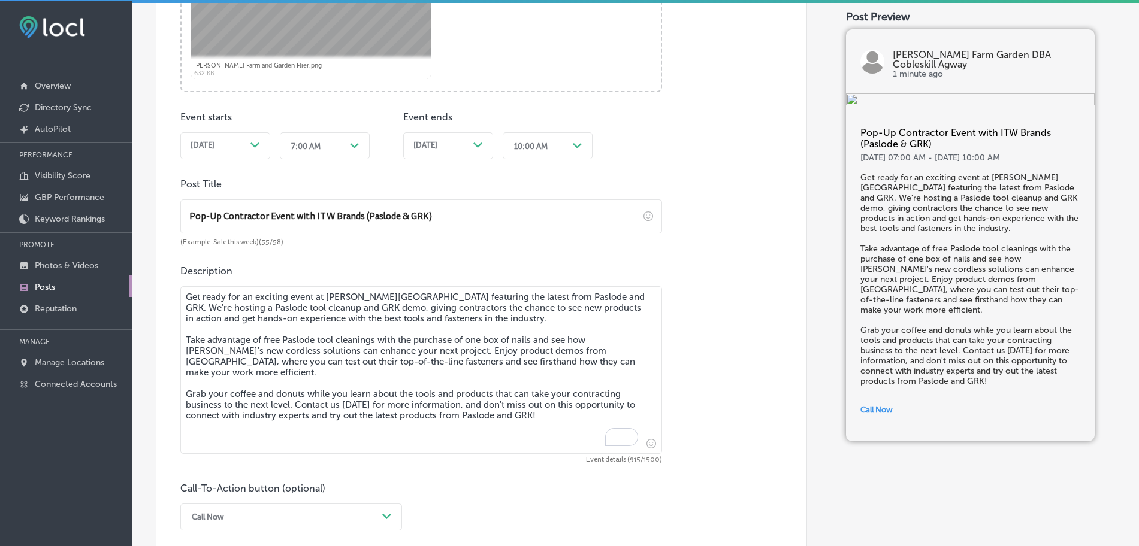
click at [920, 330] on div "Pop-Up Contractor Event with ITW Brands (Paslode & GRK) 9 Sep, 07:00 AM - 9 Sep…" at bounding box center [970, 275] width 249 height 334
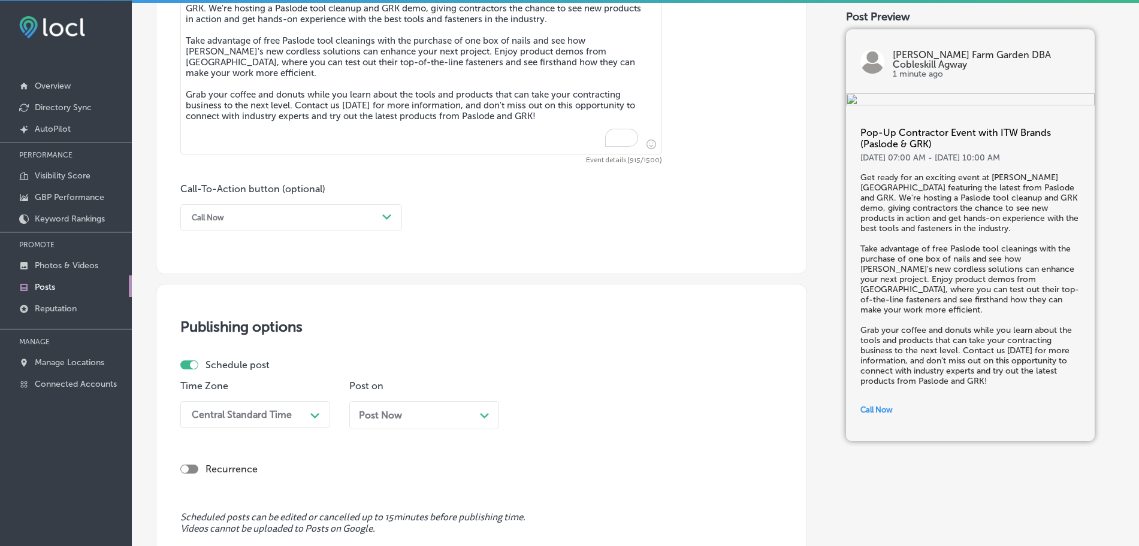
click at [920, 153] on h5 "Pop-Up Contractor Event with ITW Brands (Paslode & GRK)" at bounding box center [970, 140] width 220 height 26
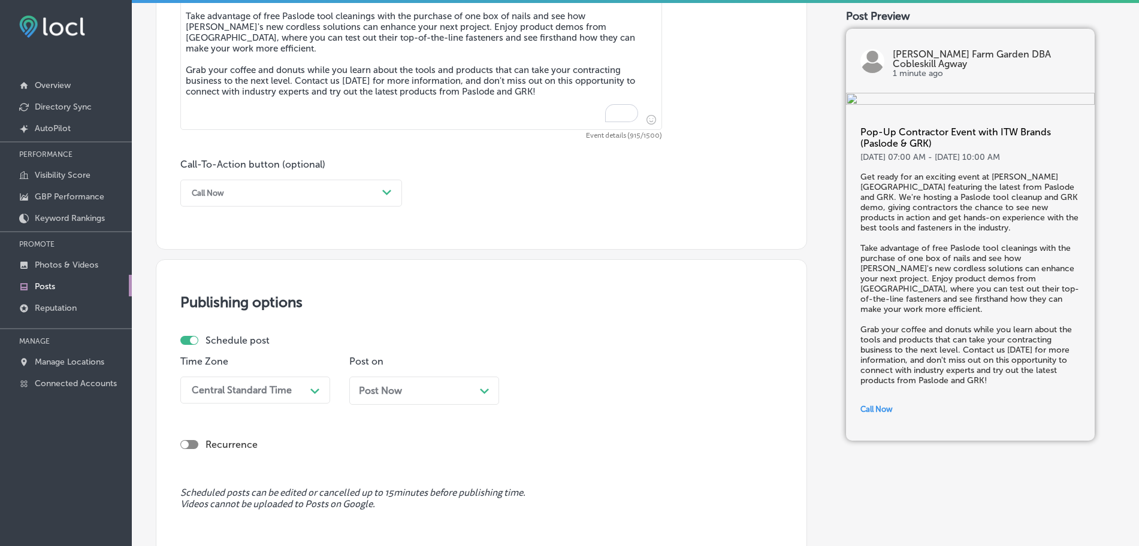
scroll to position [1046, 0]
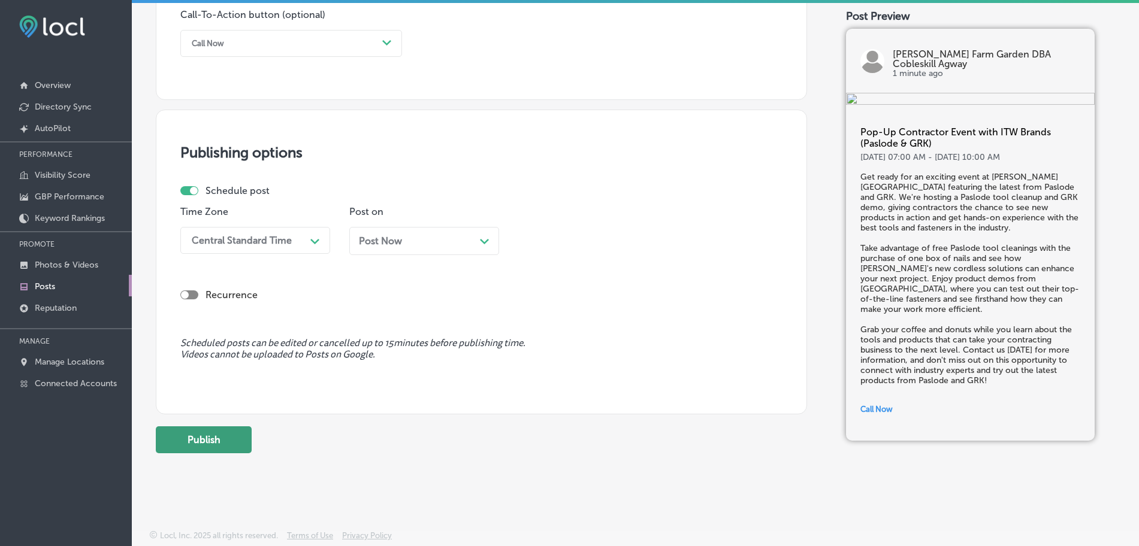
click at [247, 416] on button "Publish" at bounding box center [204, 440] width 96 height 27
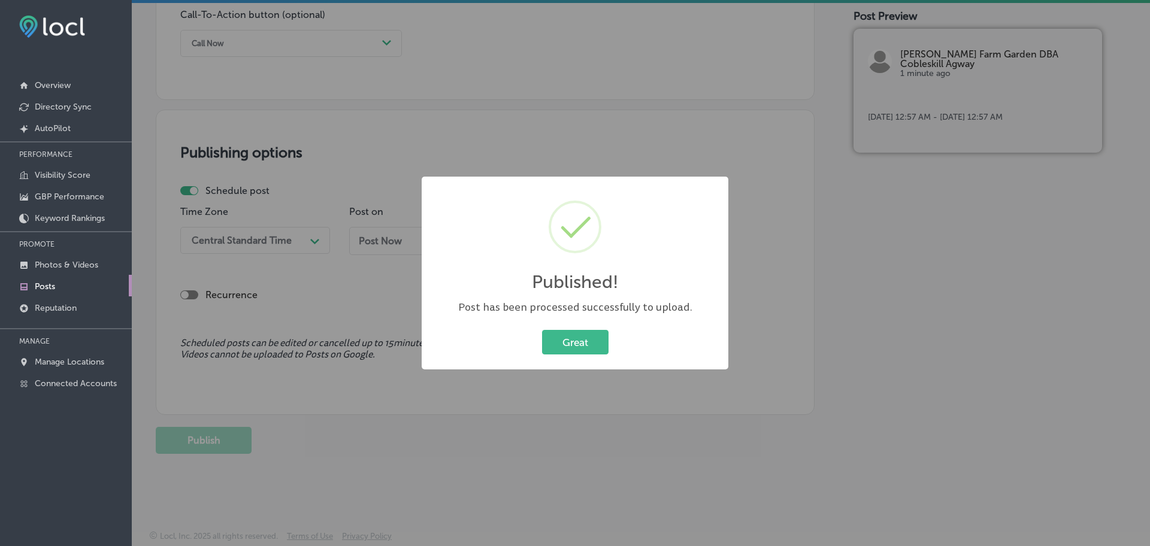
click at [663, 70] on div "Published! × Post has been processed successfully to upload. Great Cancel" at bounding box center [575, 273] width 1150 height 546
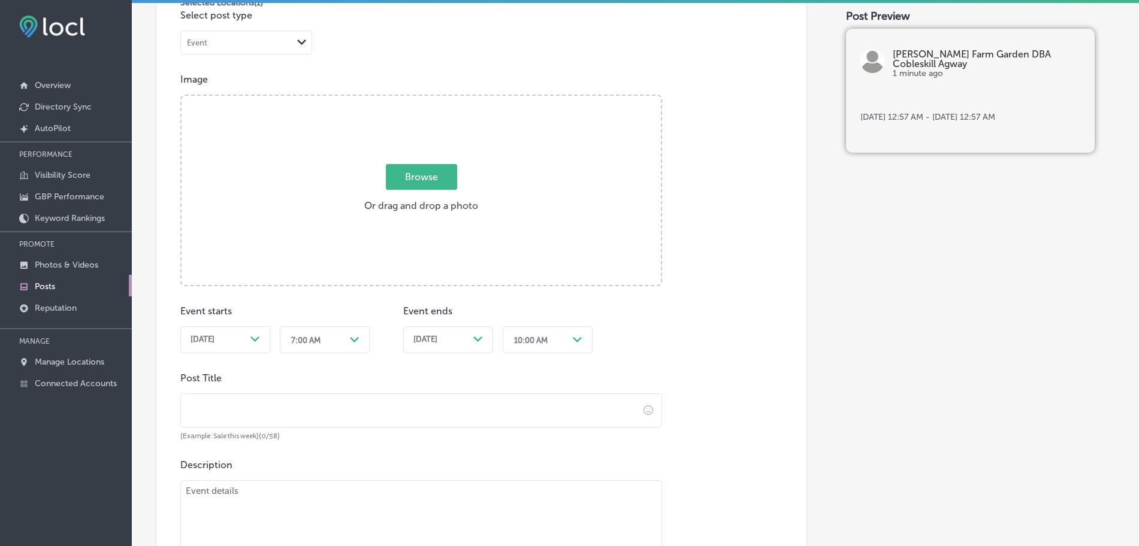
scroll to position [297, 0]
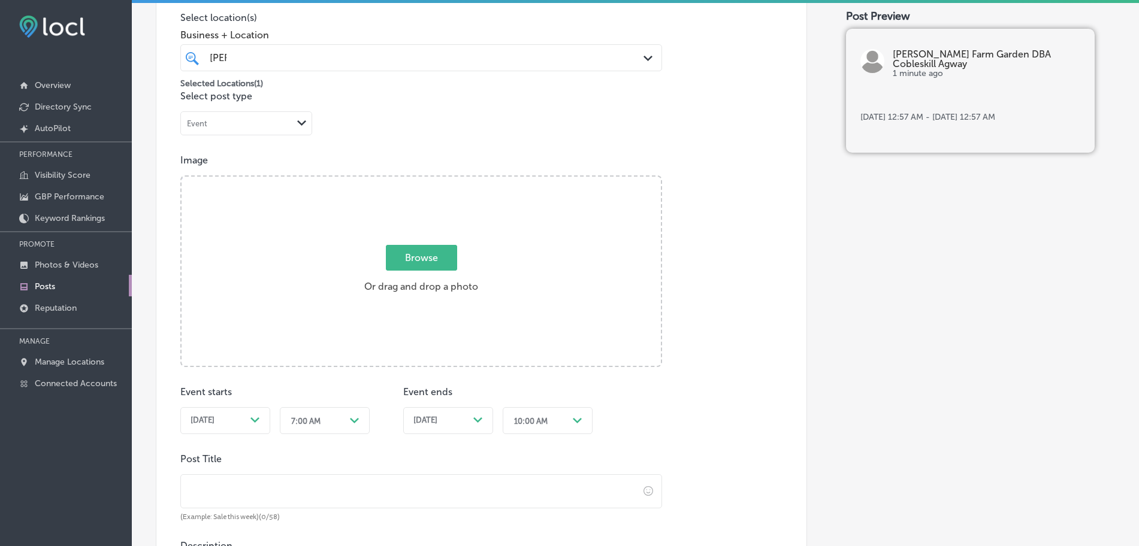
click at [46, 279] on link "Posts" at bounding box center [66, 286] width 132 height 22
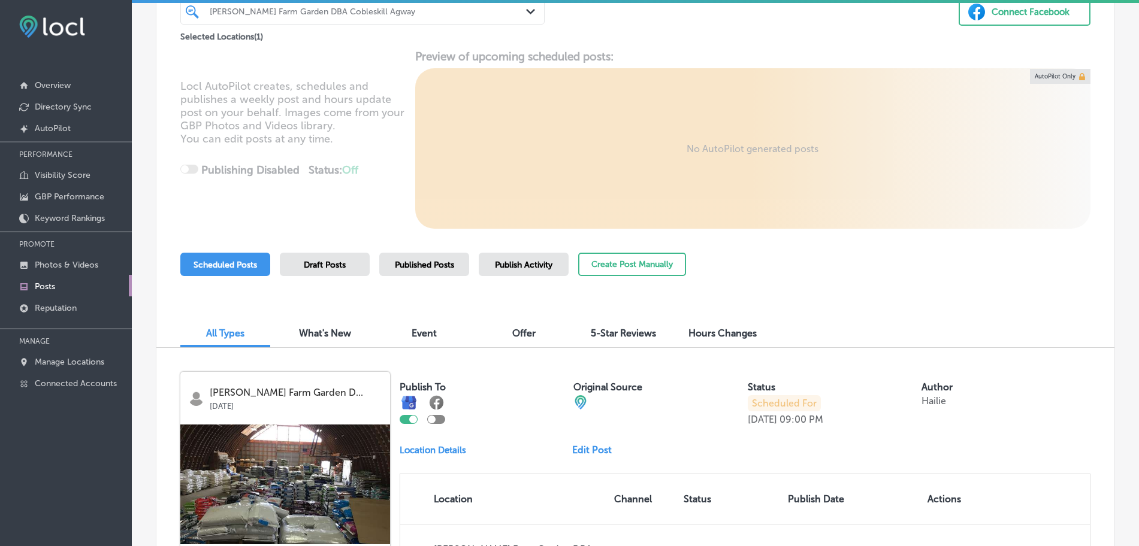
scroll to position [225, 0]
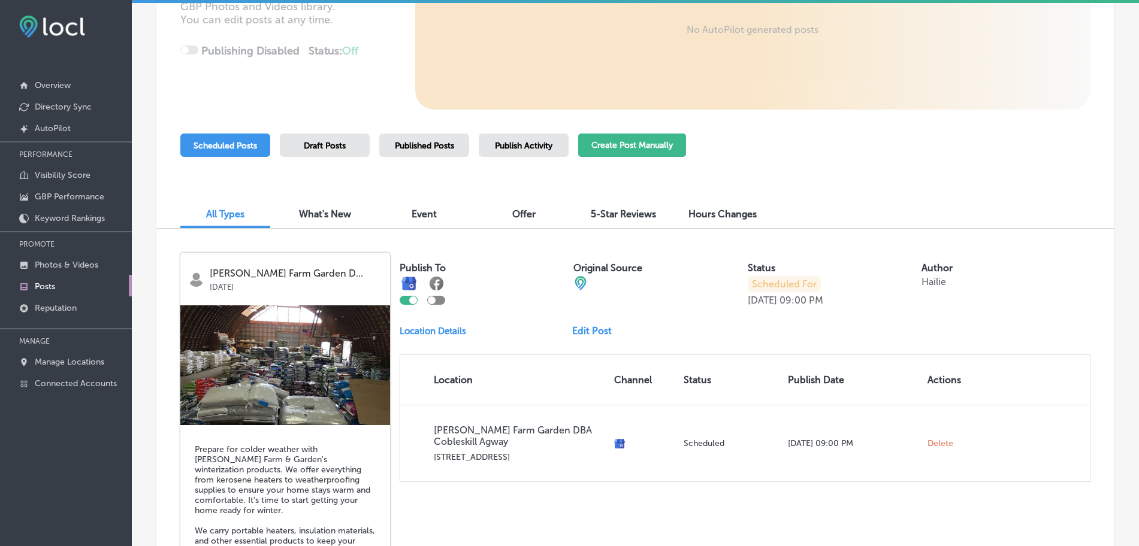
click at [598, 141] on button "Create Post Manually" at bounding box center [632, 145] width 108 height 23
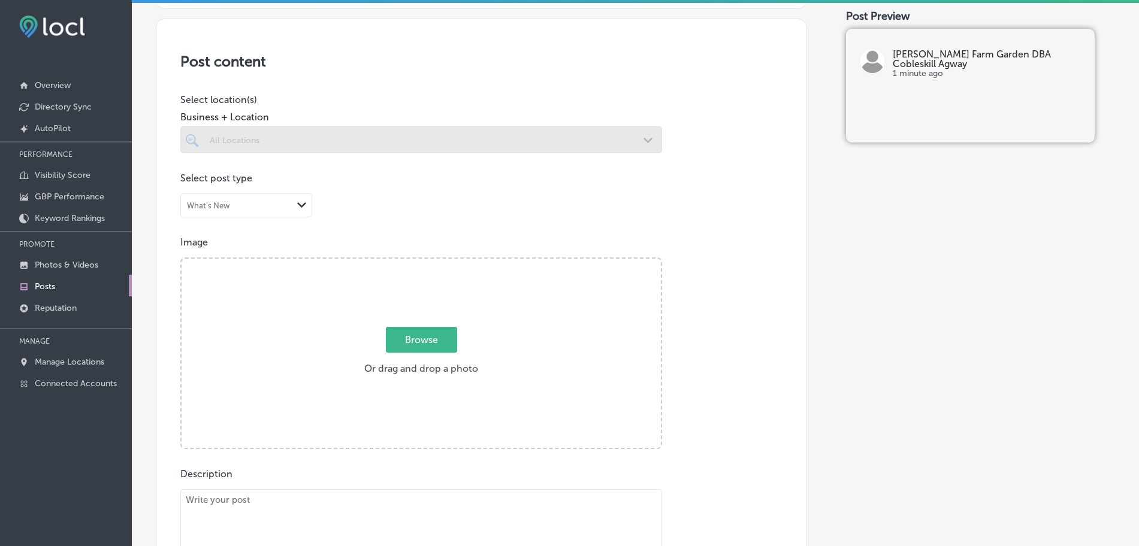
scroll to position [225, 0]
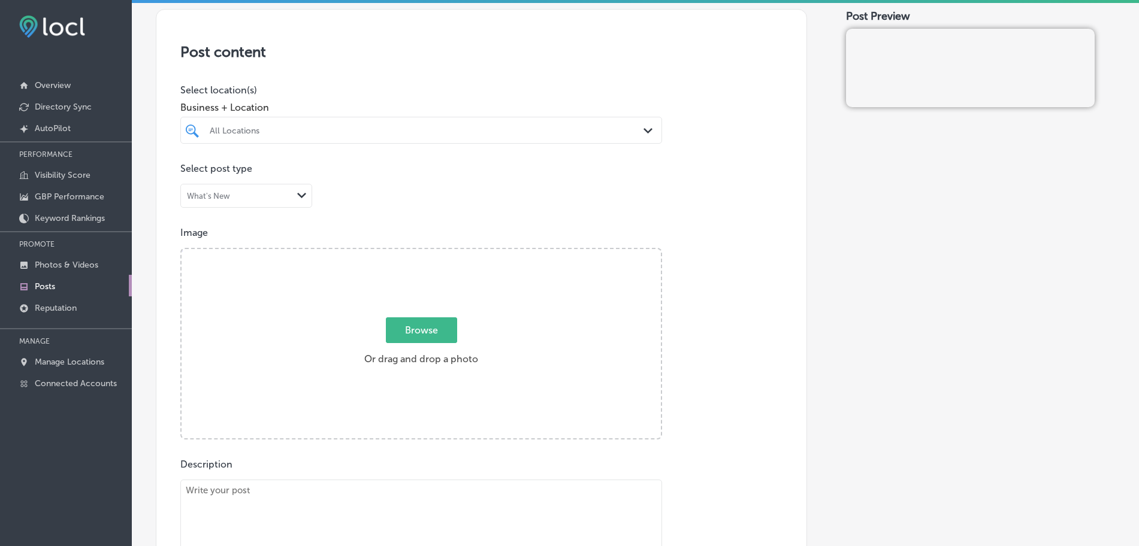
click at [448, 340] on span "Browse" at bounding box center [421, 331] width 71 height 26
click at [448, 253] on input "Browse Or drag and drop a photo" at bounding box center [421, 251] width 479 height 4
type input "C:\fakepath\Polito's Logo.png"
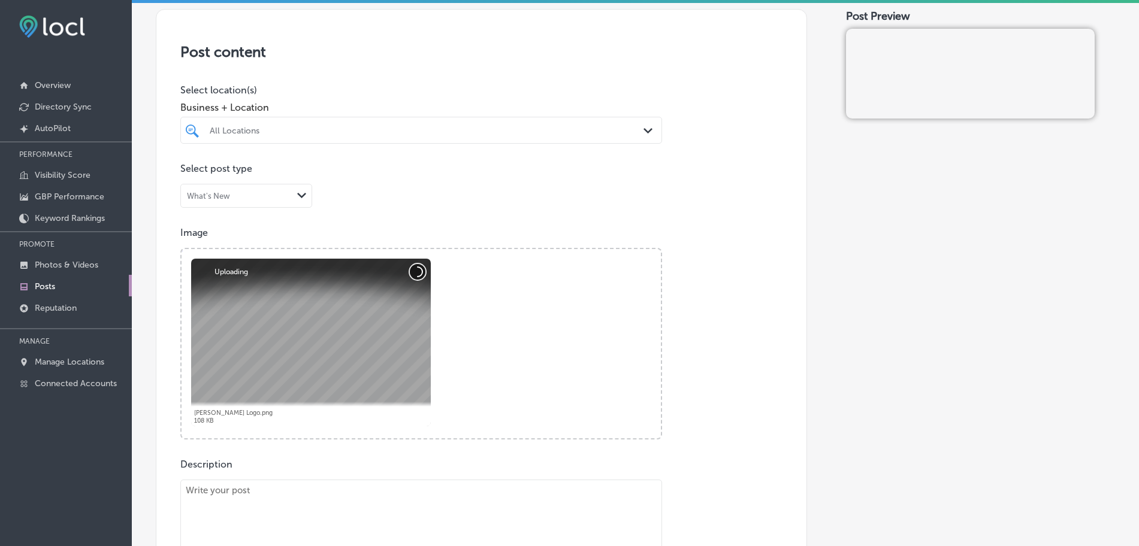
click at [415, 280] on button "Cancel" at bounding box center [418, 272] width 16 height 16
